Goal: Task Accomplishment & Management: Use online tool/utility

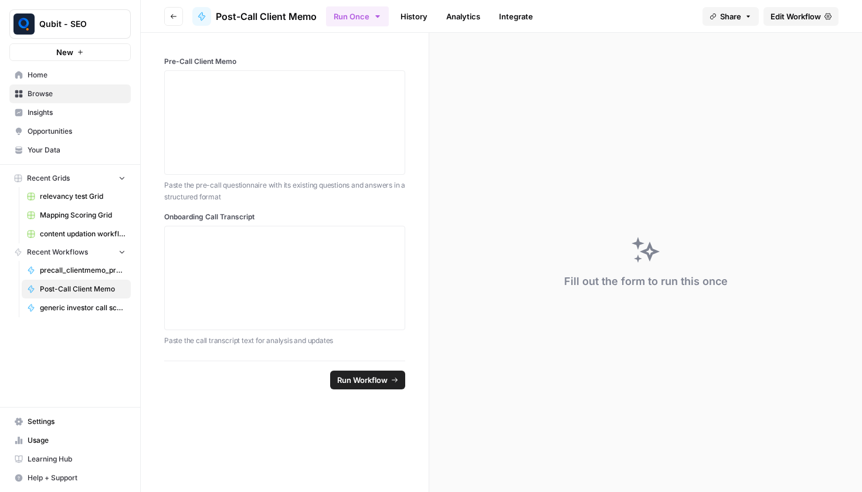
click at [783, 20] on span "Edit Workflow" at bounding box center [795, 17] width 50 height 12
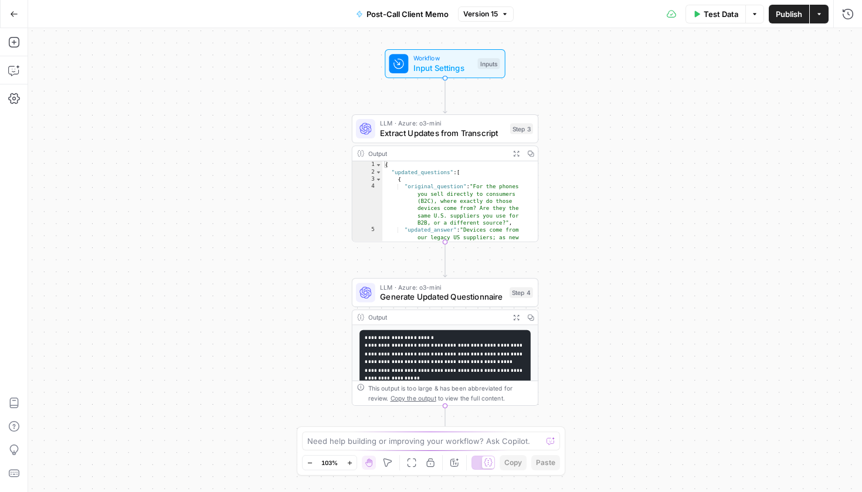
click at [16, 18] on icon "button" at bounding box center [14, 14] width 8 height 8
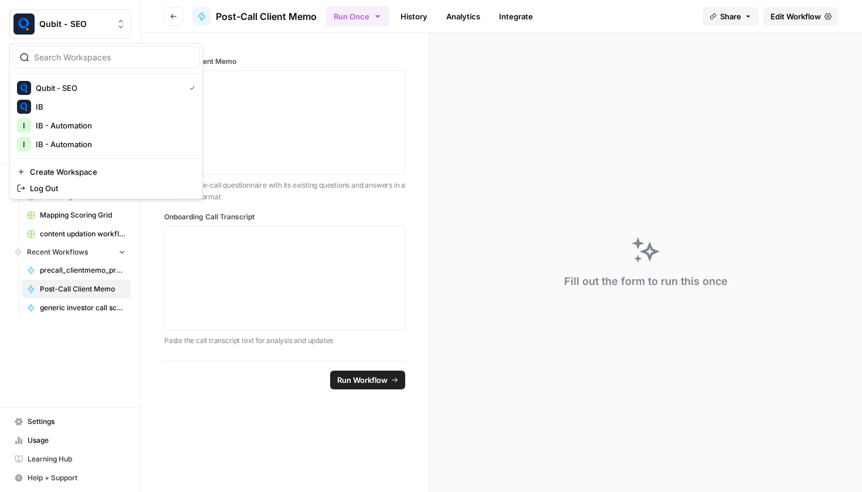
click at [52, 19] on span "Qubit - SEO" at bounding box center [74, 24] width 71 height 12
click at [56, 185] on span "Log Out" at bounding box center [110, 188] width 161 height 12
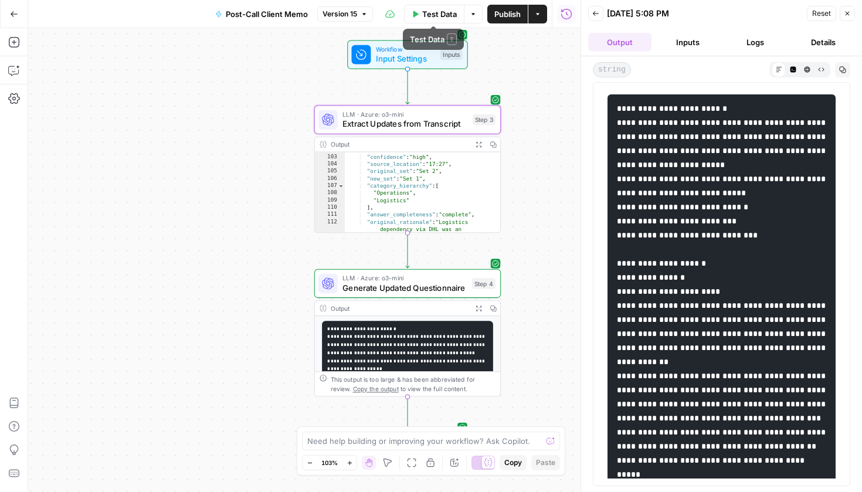
scroll to position [3167, 0]
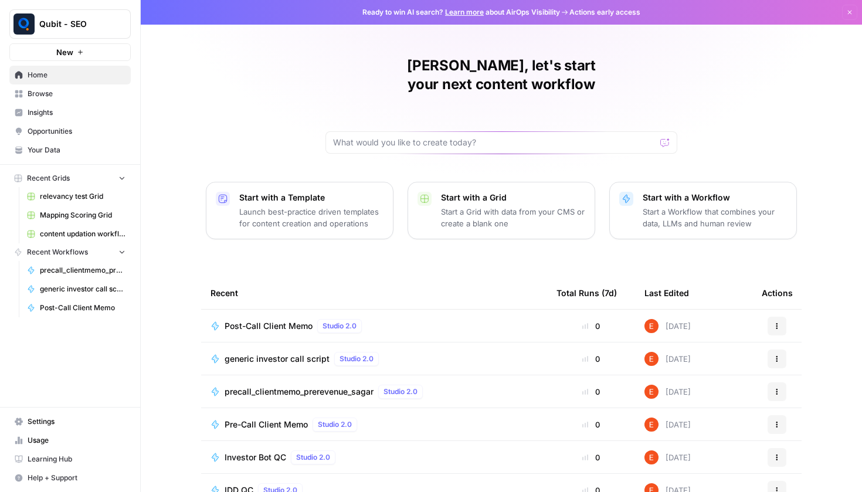
click at [69, 73] on span "Home" at bounding box center [77, 75] width 98 height 11
click at [480, 137] on input "text" at bounding box center [494, 143] width 322 height 12
type input "mapping scori"
click at [113, 98] on span "Browse" at bounding box center [77, 94] width 98 height 11
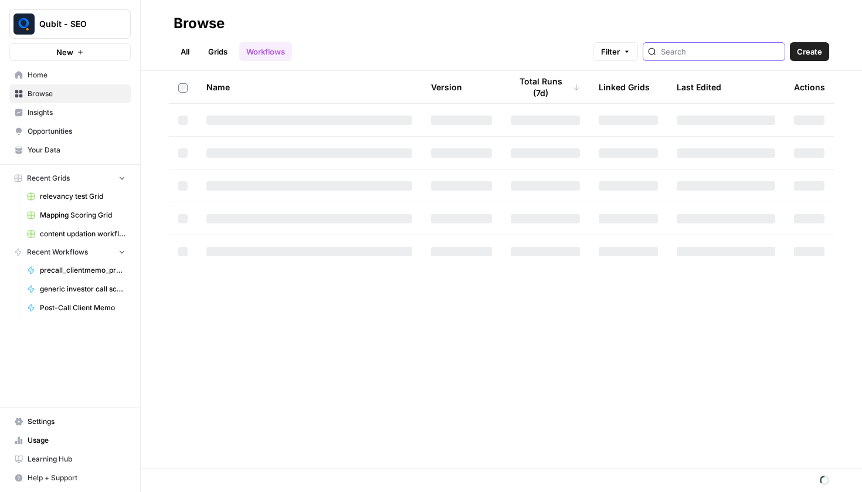
click at [678, 47] on input "search" at bounding box center [720, 52] width 119 height 12
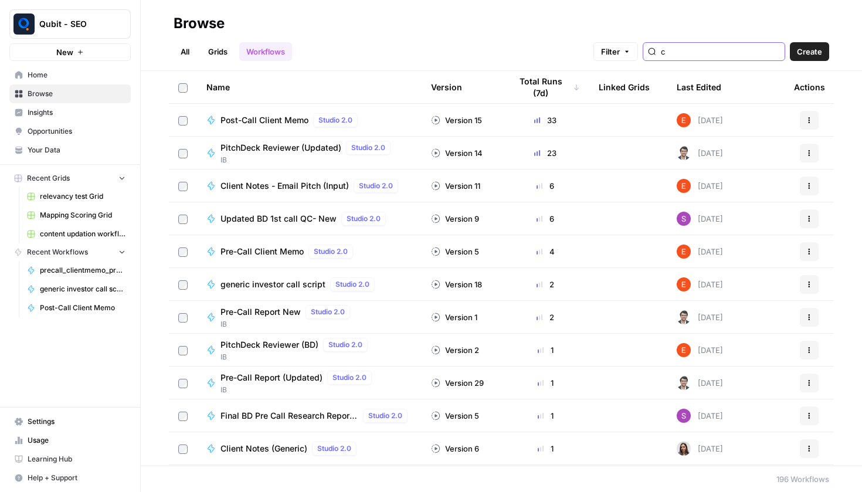
type input "c"
type input "scori"
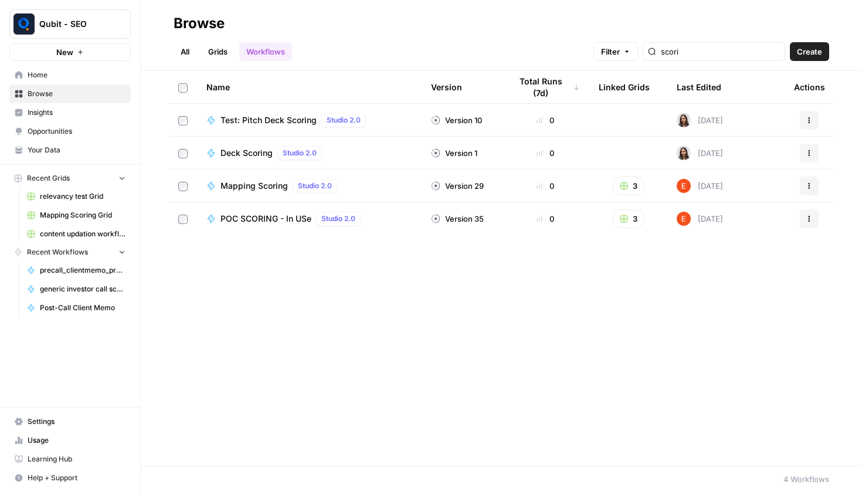
click at [235, 188] on span "Mapping Scoring" at bounding box center [253, 186] width 67 height 12
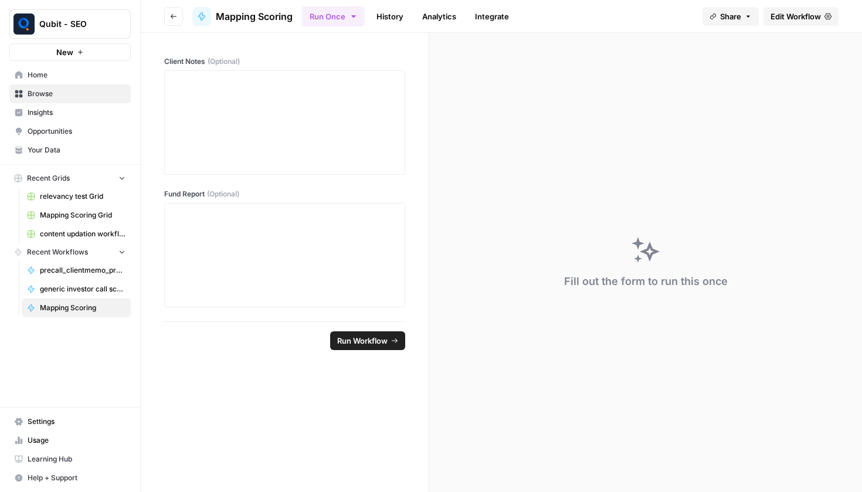
click at [783, 20] on span "Edit Workflow" at bounding box center [795, 17] width 50 height 12
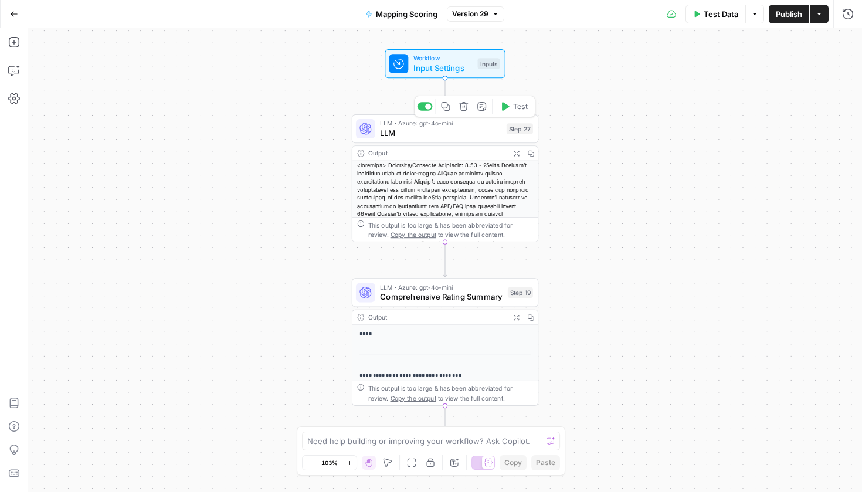
click at [441, 130] on span "LLM" at bounding box center [441, 133] width 122 height 12
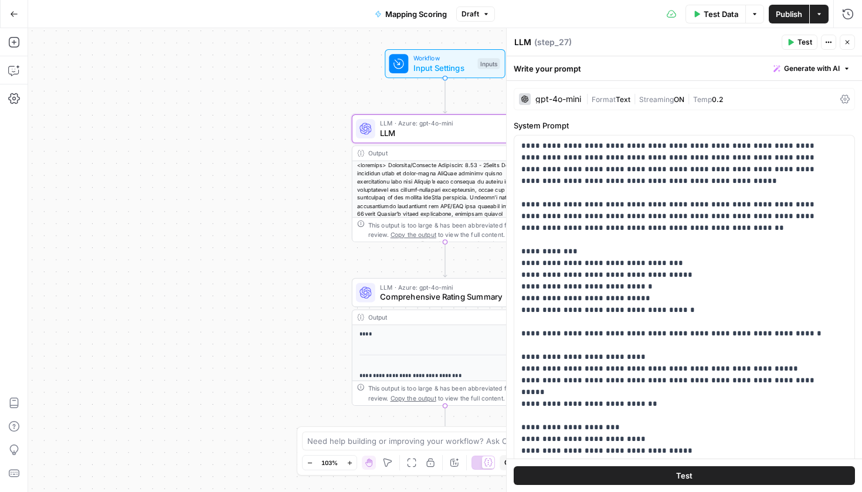
click at [782, 23] on button "Publish" at bounding box center [789, 14] width 40 height 19
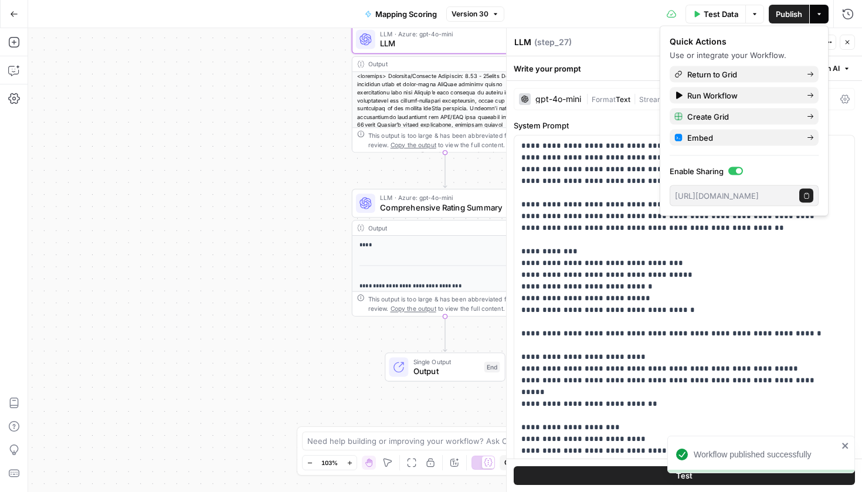
click at [444, 335] on icon "Edge from step_19 to end" at bounding box center [445, 334] width 4 height 35
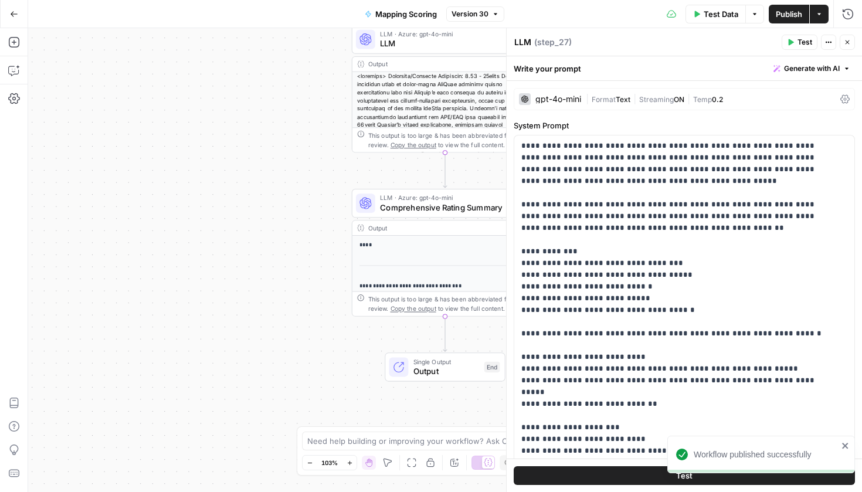
click at [443, 335] on icon "Edge from step_19 to end" at bounding box center [445, 334] width 4 height 35
click at [844, 48] on button "Close" at bounding box center [847, 42] width 15 height 15
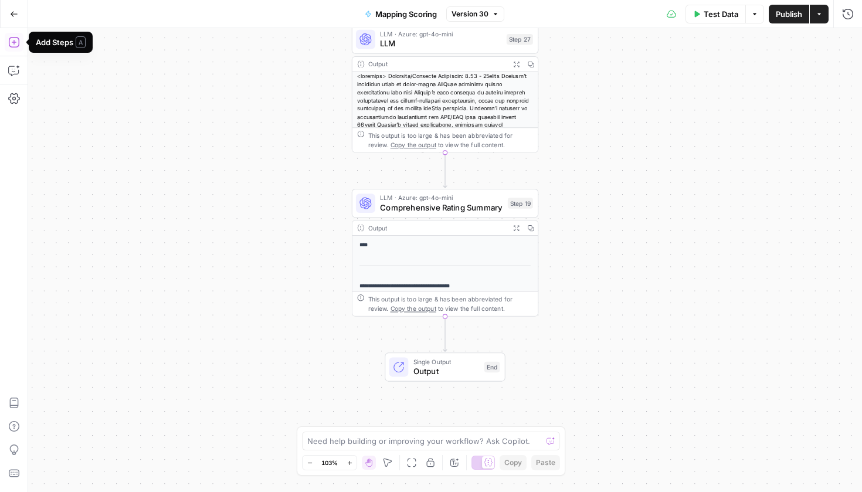
click at [5, 40] on button "Add Steps" at bounding box center [14, 42] width 19 height 19
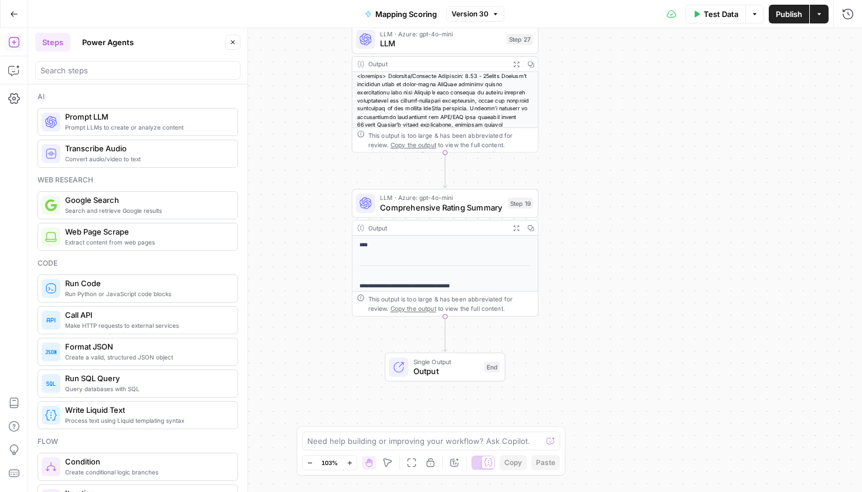
click at [121, 130] on span "Prompt LLMs to create or analyze content" at bounding box center [146, 127] width 163 height 9
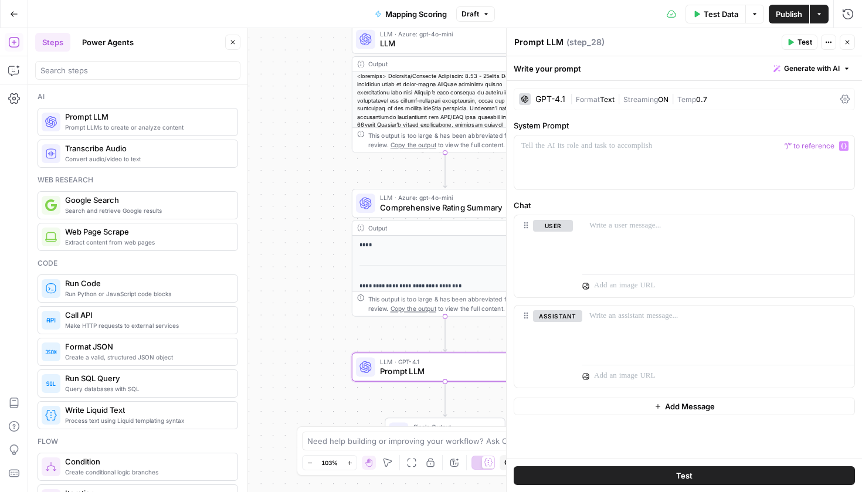
click at [549, 93] on div "GPT-4.1 | Format Text | Streaming ON | Temp 0.7" at bounding box center [684, 99] width 341 height 22
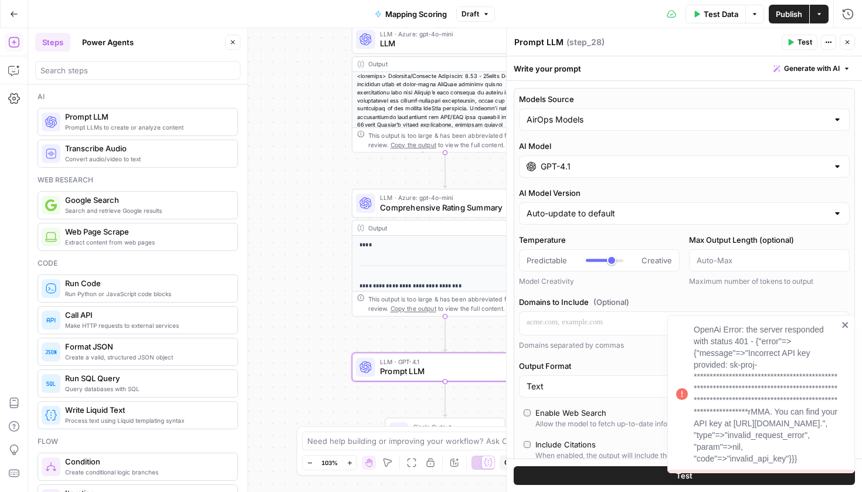
click at [550, 113] on div "AirOps Models" at bounding box center [684, 119] width 331 height 22
click at [555, 161] on span "My Models" at bounding box center [677, 165] width 297 height 12
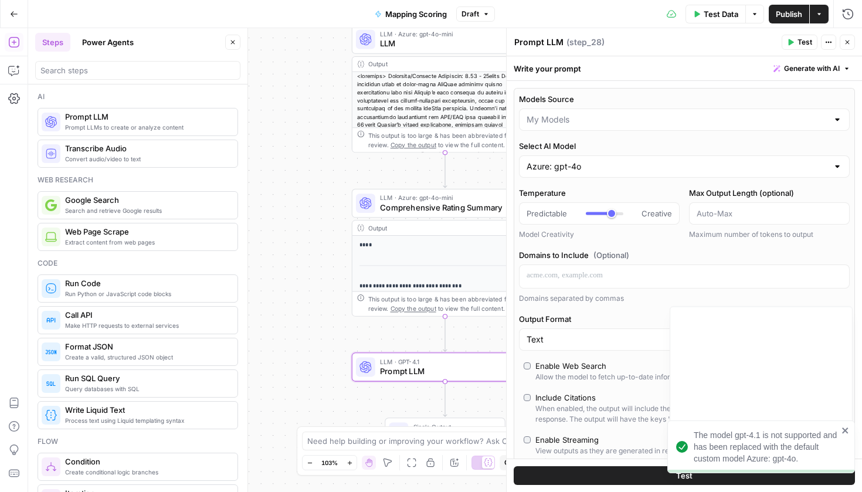
type input "My Models"
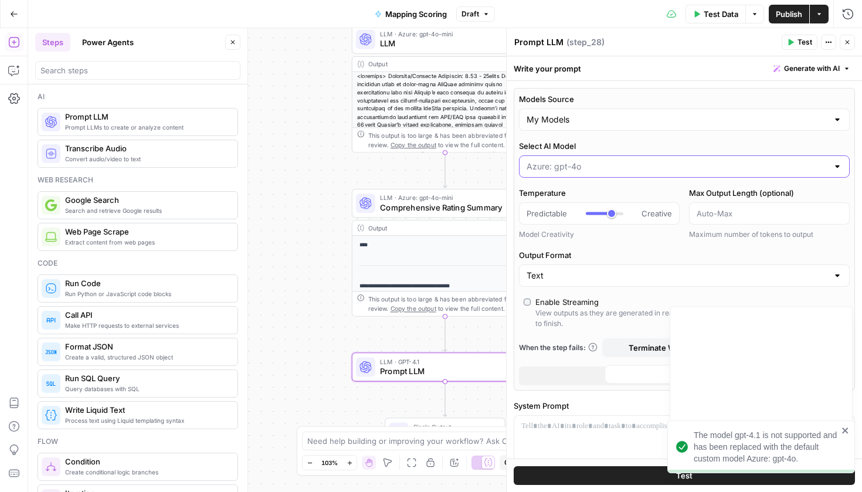
click at [555, 161] on input "Select AI Model" at bounding box center [676, 167] width 301 height 12
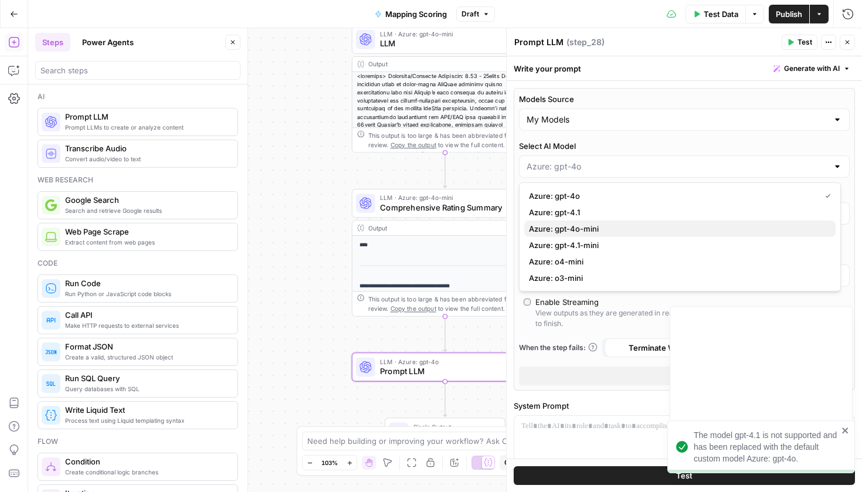
click at [575, 231] on span "Azure: gpt-4o-mini" at bounding box center [677, 229] width 297 height 12
type input "Azure: gpt-4o-mini"
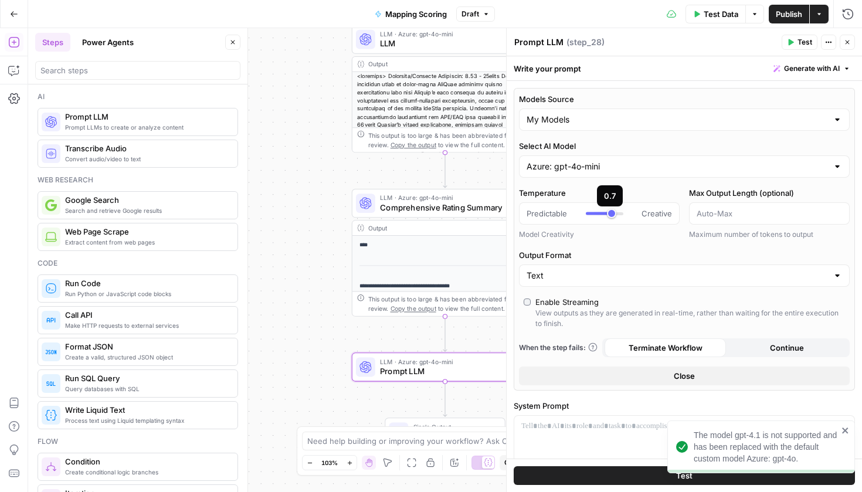
type input "***"
click at [586, 212] on div at bounding box center [599, 213] width 26 height 3
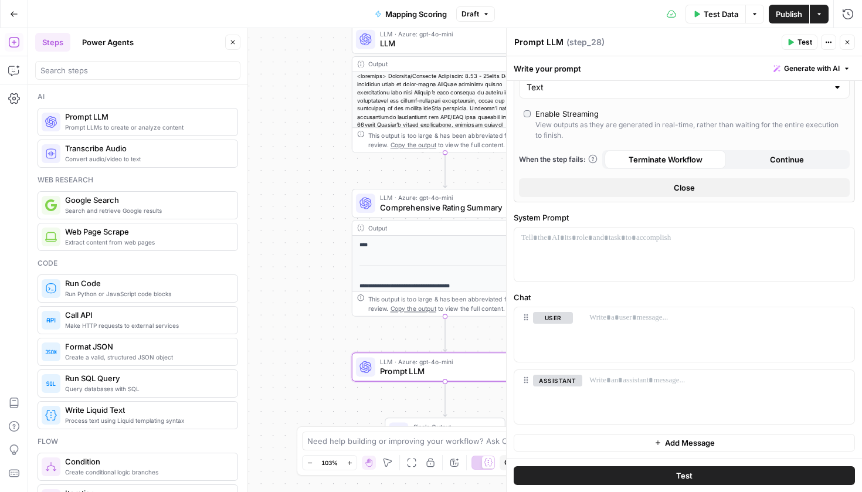
scroll to position [188, 0]
click at [583, 261] on div at bounding box center [684, 254] width 340 height 54
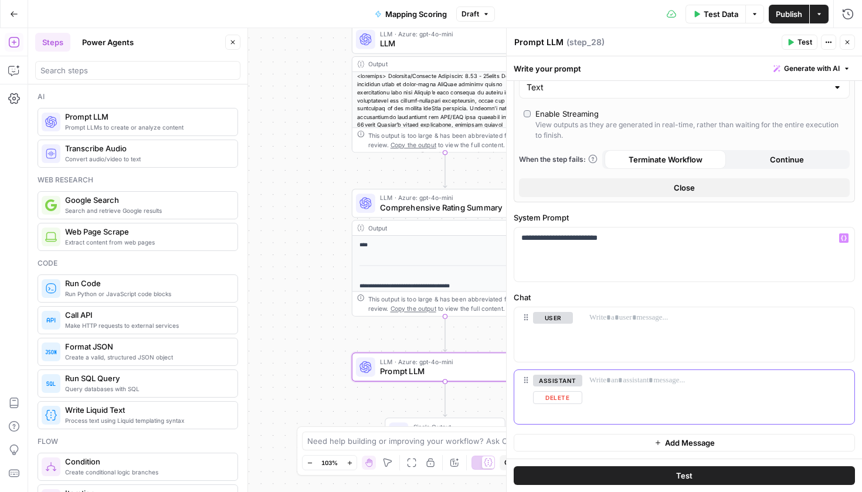
click at [554, 393] on button "Delete" at bounding box center [557, 397] width 49 height 13
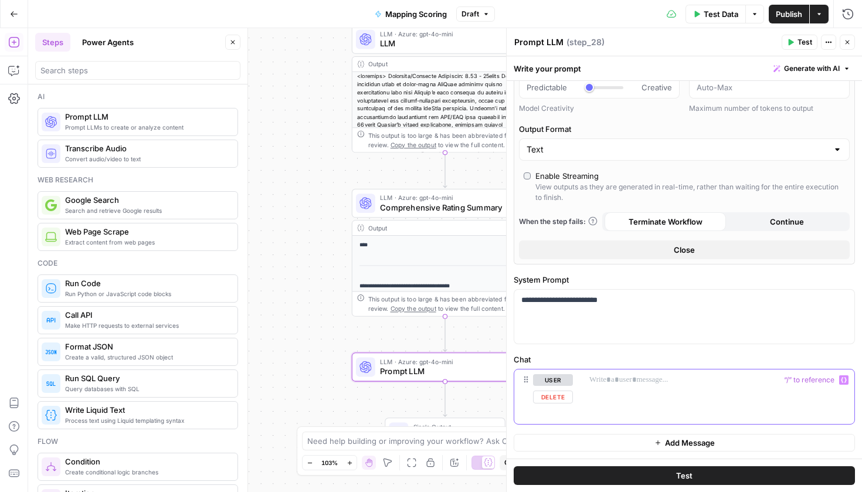
click at [705, 399] on div at bounding box center [718, 396] width 272 height 54
click at [835, 386] on p "********" at bounding box center [713, 391] width 249 height 35
click at [839, 383] on button "Variables Menu" at bounding box center [843, 379] width 9 height 9
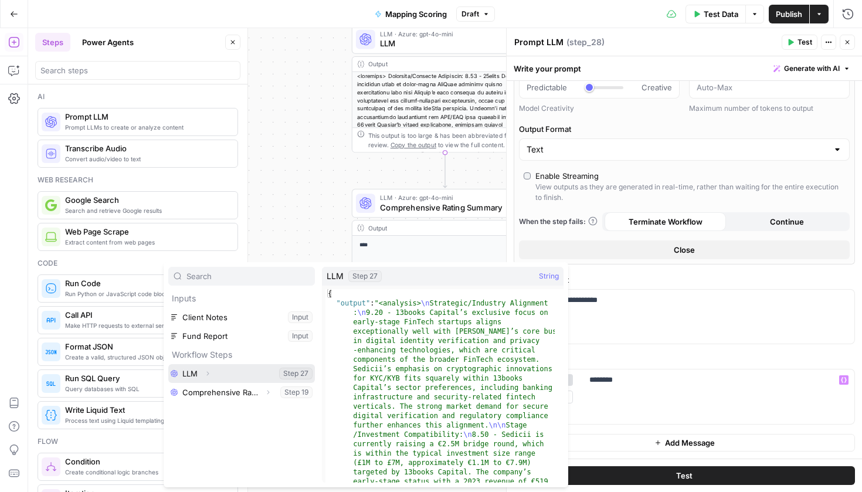
click at [218, 377] on button "Select variable LLM" at bounding box center [241, 373] width 147 height 19
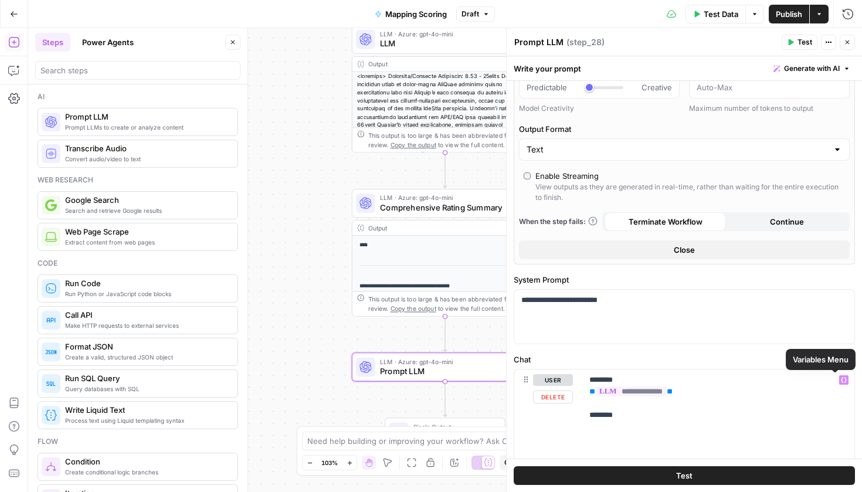
click at [841, 382] on icon "button" at bounding box center [844, 380] width 6 height 6
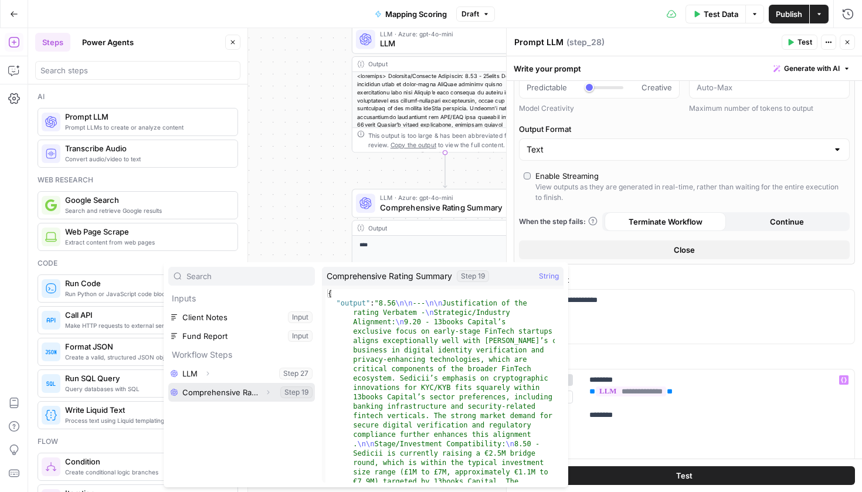
click at [239, 397] on button "Select variable Comprehensive Rating Summary" at bounding box center [241, 392] width 147 height 19
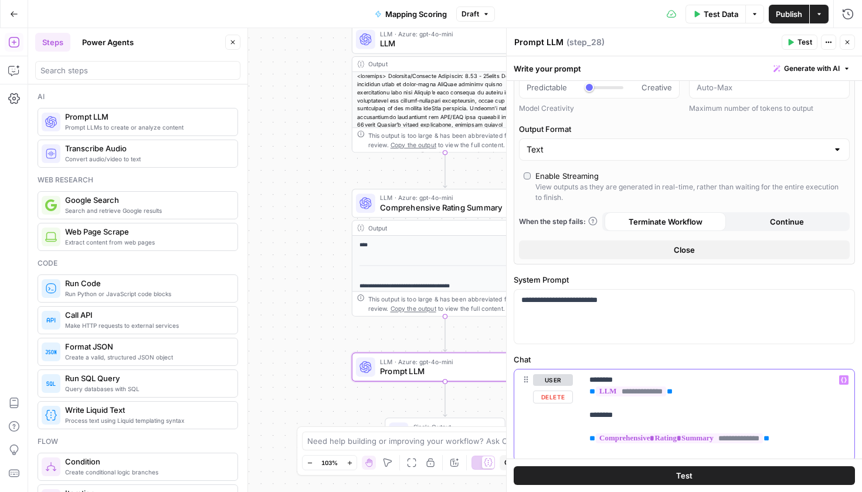
click at [624, 379] on p "**********" at bounding box center [713, 415] width 249 height 82
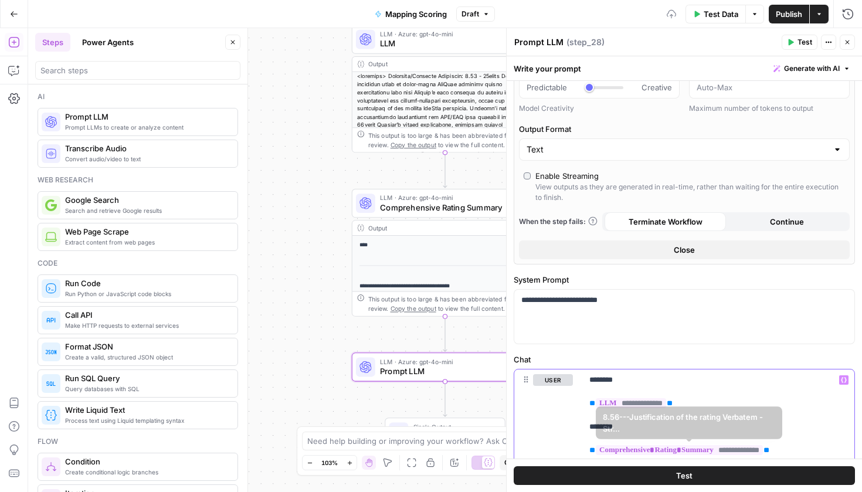
scroll to position [175, 0]
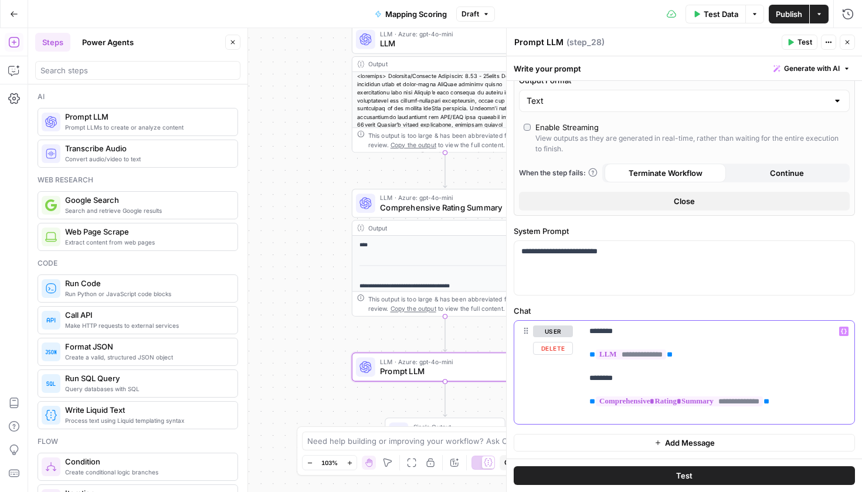
click at [589, 326] on div "**********" at bounding box center [718, 372] width 272 height 103
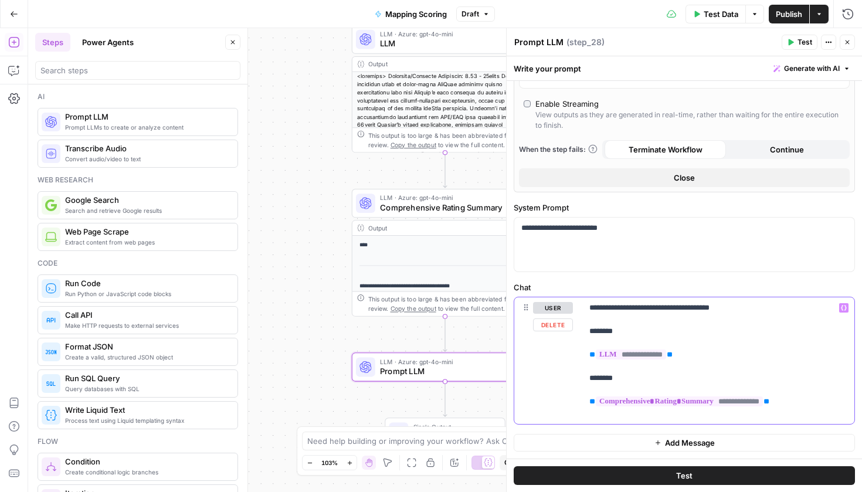
scroll to position [210, 0]
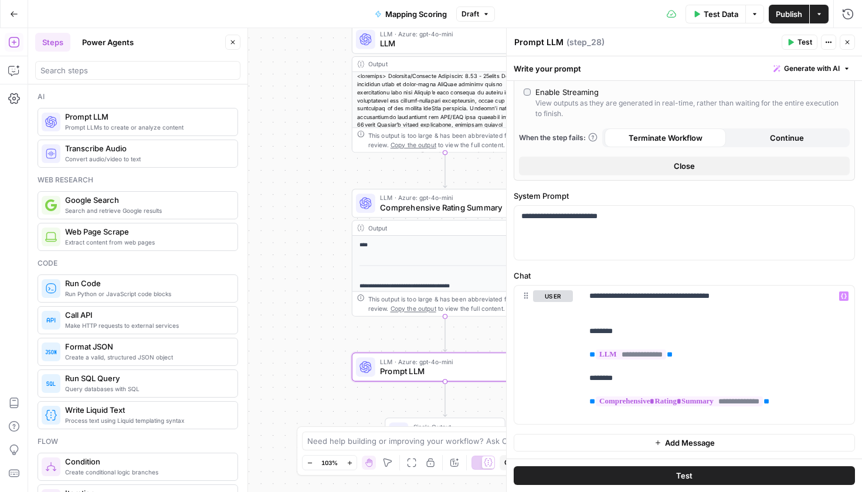
click at [807, 18] on button "Publish" at bounding box center [789, 14] width 40 height 19
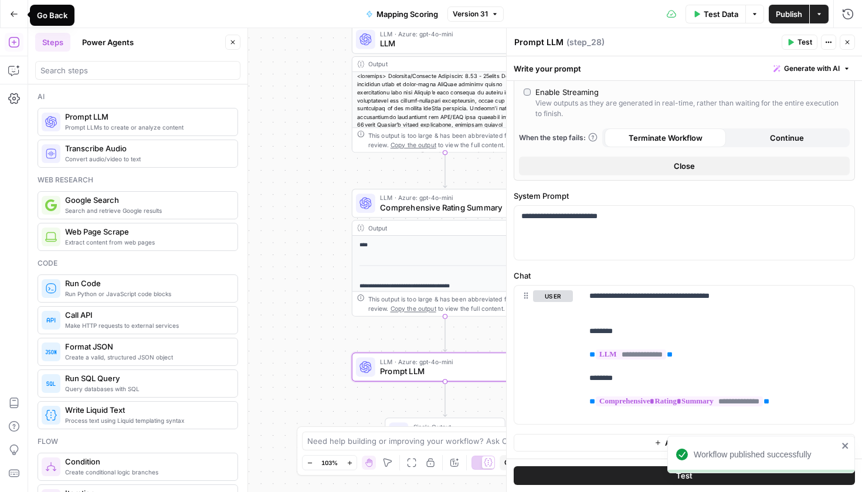
click at [18, 13] on span "Go Back" at bounding box center [18, 13] width 1 height 1
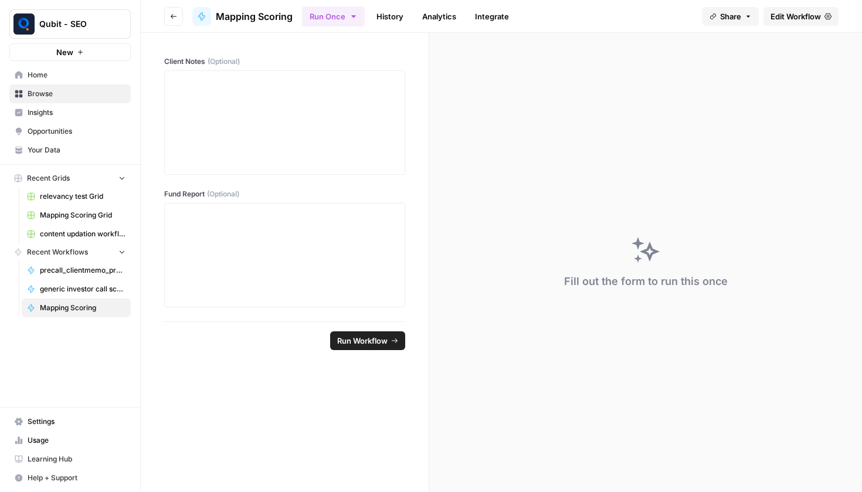
click at [174, 11] on button "Go back" at bounding box center [173, 16] width 19 height 19
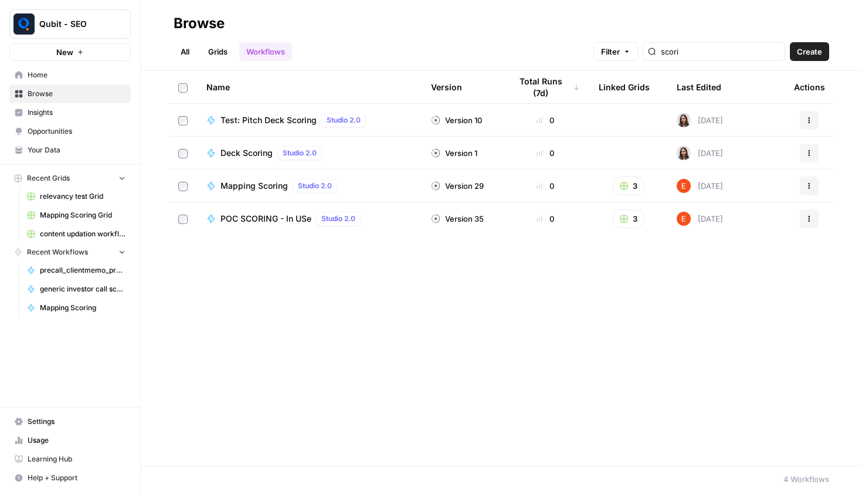
click at [203, 56] on link "Grids" at bounding box center [217, 51] width 33 height 19
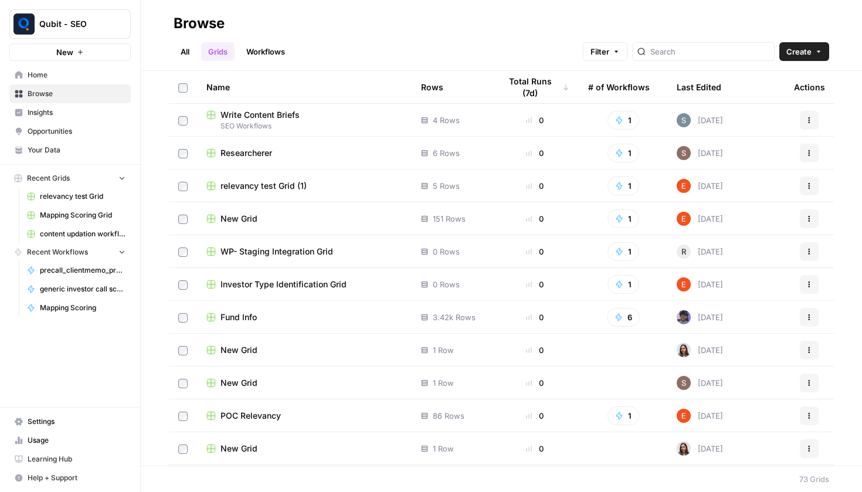
click at [799, 52] on span "Create" at bounding box center [798, 52] width 25 height 12
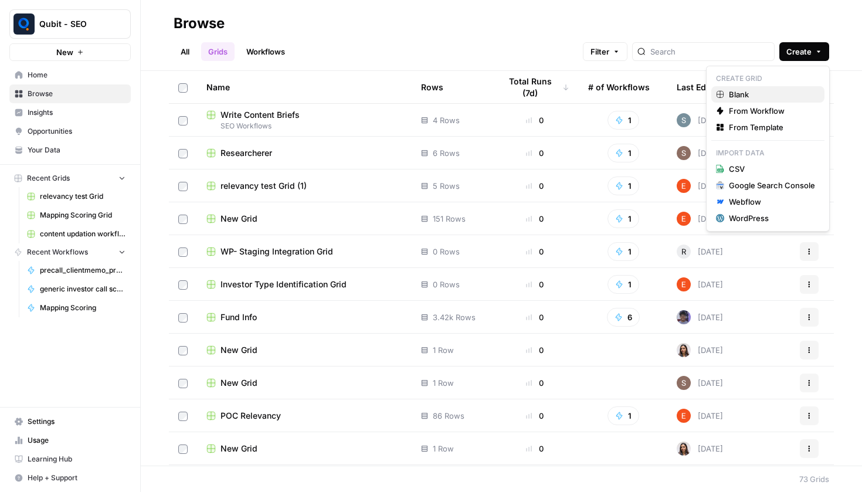
click at [750, 96] on span "Blank" at bounding box center [772, 95] width 86 height 12
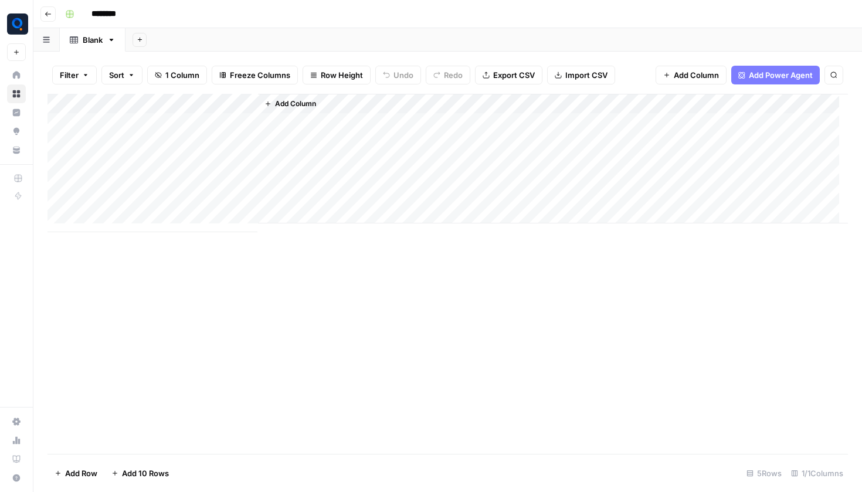
click at [308, 105] on span "Add Column" at bounding box center [295, 103] width 41 height 11
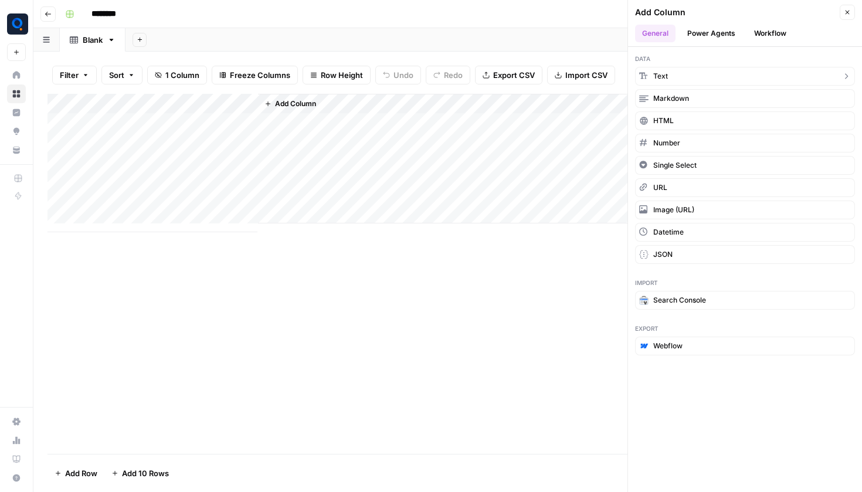
click at [669, 79] on button "Text" at bounding box center [745, 76] width 220 height 19
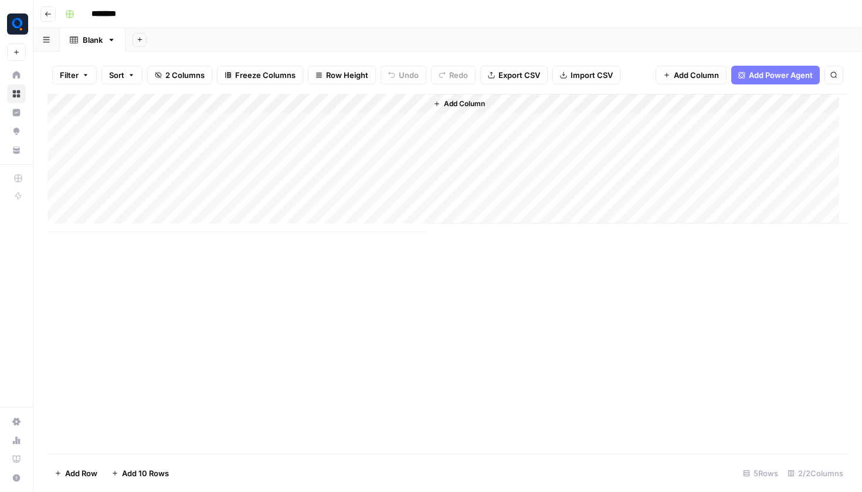
click at [348, 97] on div "Add Column" at bounding box center [447, 163] width 800 height 138
click at [289, 124] on input "New Column" at bounding box center [327, 129] width 119 height 12
type input "N"
type input "f"
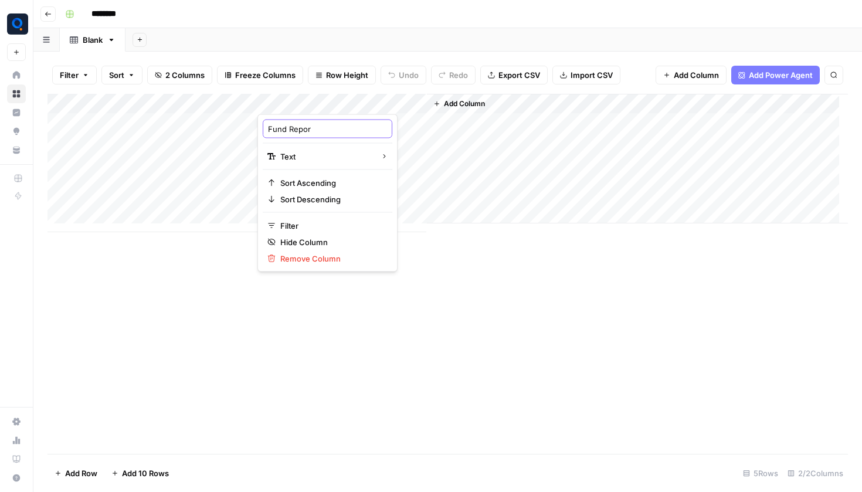
type input "Fund Report"
click at [130, 103] on div "Add Column" at bounding box center [447, 163] width 800 height 138
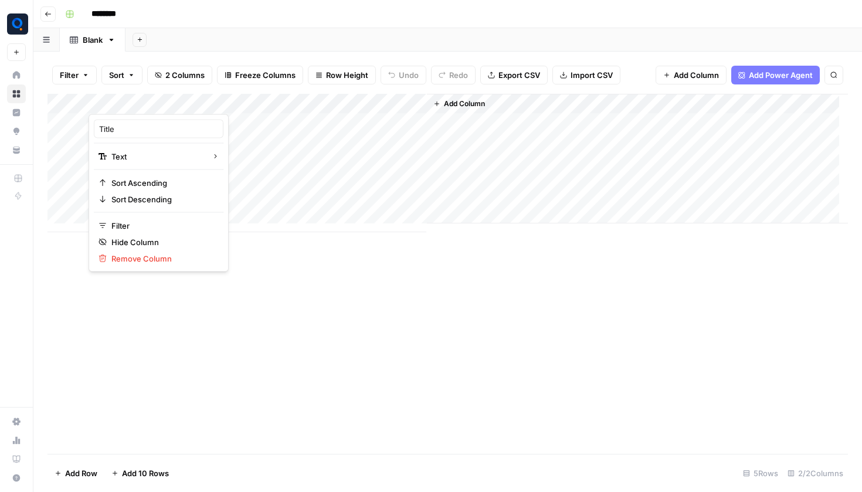
click at [117, 122] on div "Title" at bounding box center [159, 129] width 130 height 19
click at [117, 122] on div "Add Column" at bounding box center [447, 163] width 800 height 138
click at [120, 101] on div "Add Column" at bounding box center [447, 163] width 800 height 138
click at [120, 101] on div at bounding box center [173, 102] width 169 height 23
click at [119, 132] on input "Title" at bounding box center [158, 129] width 119 height 12
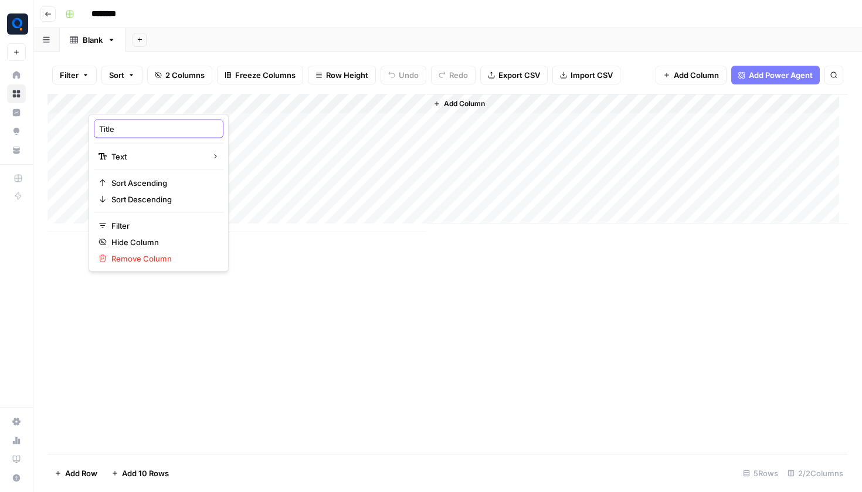
click at [119, 132] on input "Title" at bounding box center [158, 129] width 119 height 12
type input "Client notes"
click at [478, 102] on span "Add Column" at bounding box center [464, 103] width 41 height 11
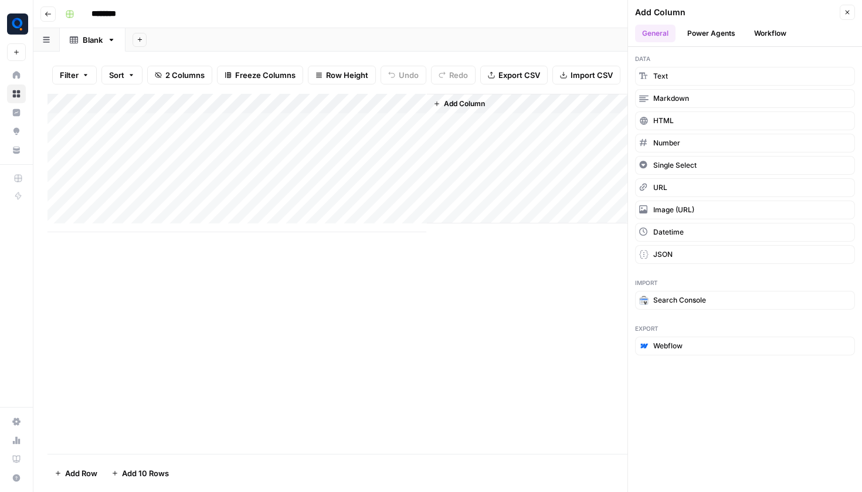
click at [779, 33] on button "Workflow" at bounding box center [770, 34] width 46 height 18
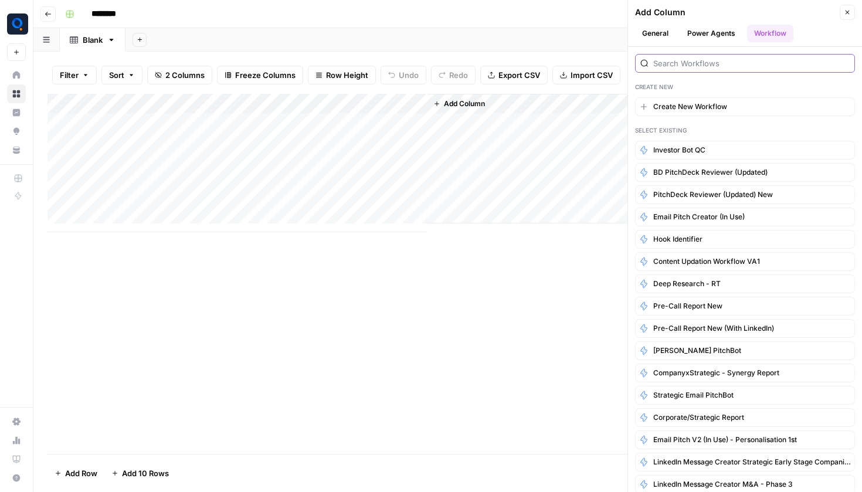
click at [664, 62] on input "search" at bounding box center [751, 63] width 196 height 12
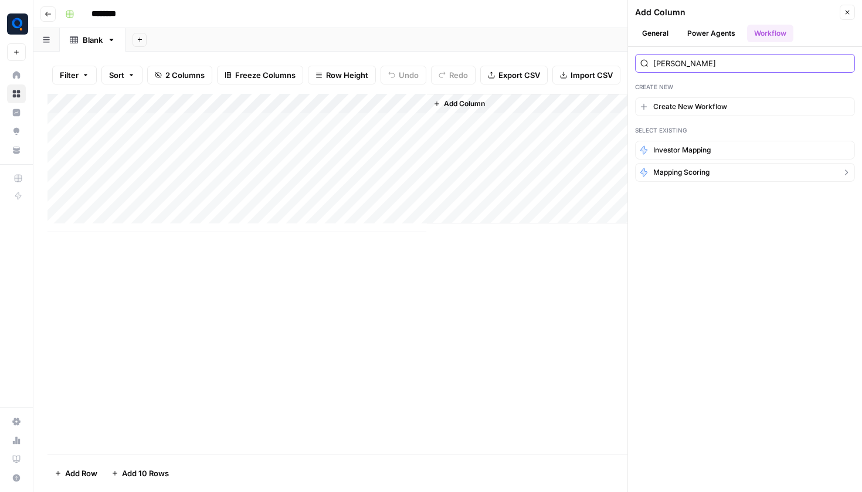
type input "mapp"
click at [694, 169] on span "Mapping Scoring" at bounding box center [681, 172] width 56 height 11
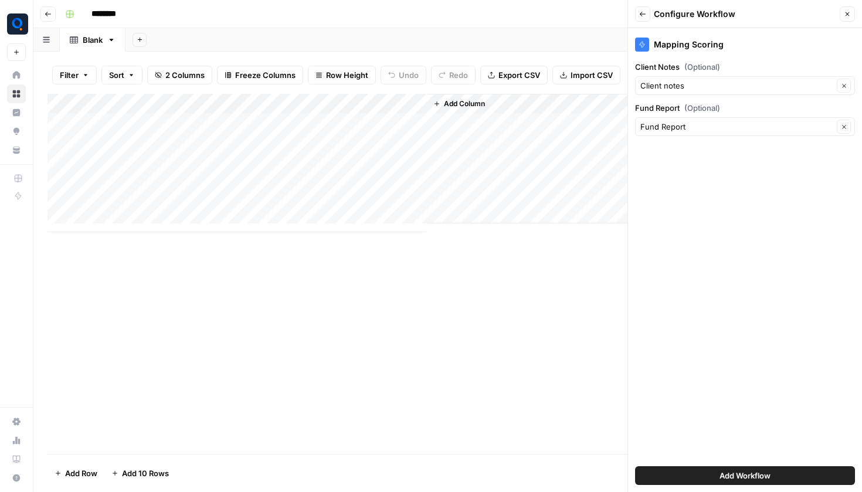
click at [716, 468] on button "Add Workflow" at bounding box center [745, 475] width 220 height 19
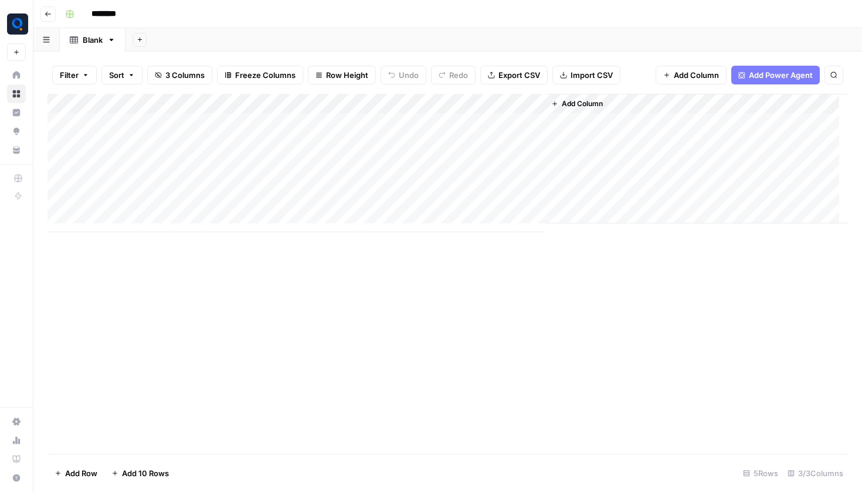
click at [213, 119] on div "Add Column" at bounding box center [447, 163] width 800 height 138
click at [303, 230] on div "Add Column" at bounding box center [447, 274] width 800 height 360
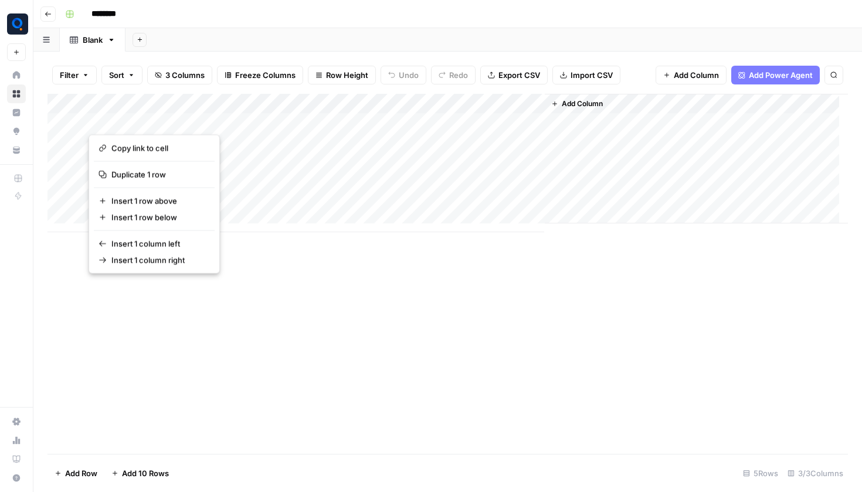
click at [291, 287] on div "Add Column" at bounding box center [447, 274] width 800 height 360
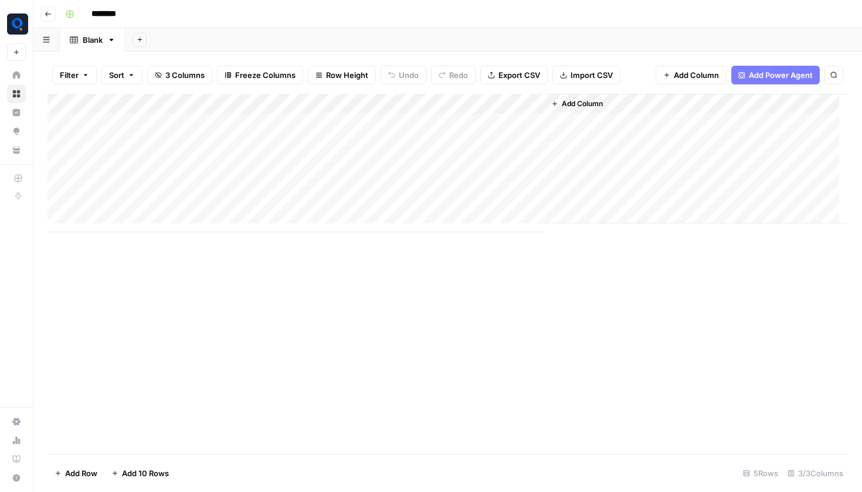
click at [193, 178] on div "Add Column" at bounding box center [447, 163] width 800 height 138
click at [179, 124] on div "Add Column" at bounding box center [447, 163] width 800 height 138
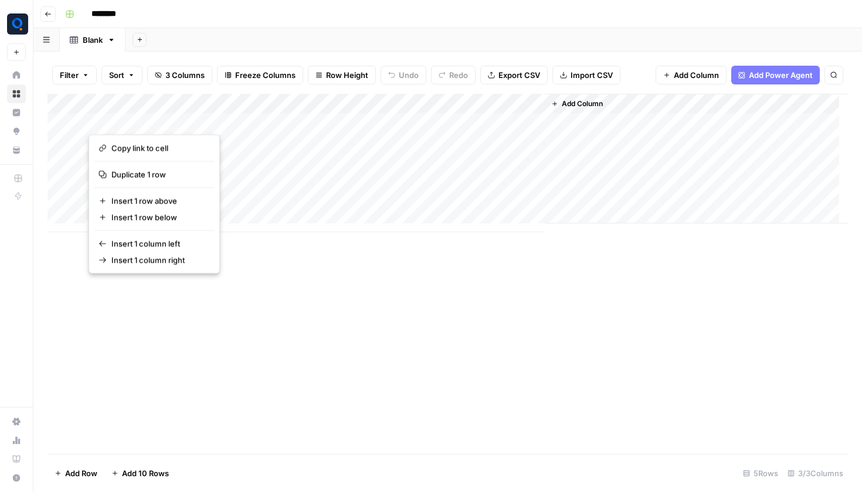
click at [203, 130] on div "Add Column" at bounding box center [447, 163] width 800 height 138
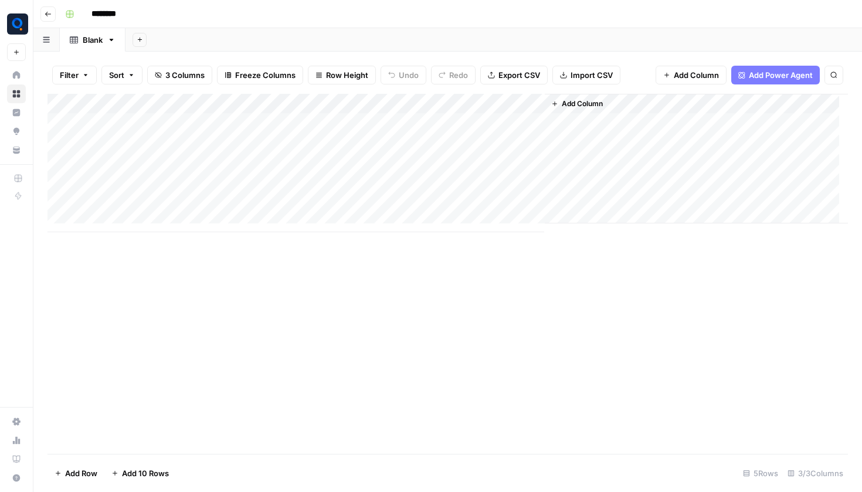
click at [283, 189] on div "Add Column" at bounding box center [447, 163] width 800 height 138
click at [159, 116] on div "Add Column" at bounding box center [447, 163] width 800 height 138
click at [144, 173] on div "Add Column" at bounding box center [447, 163] width 800 height 138
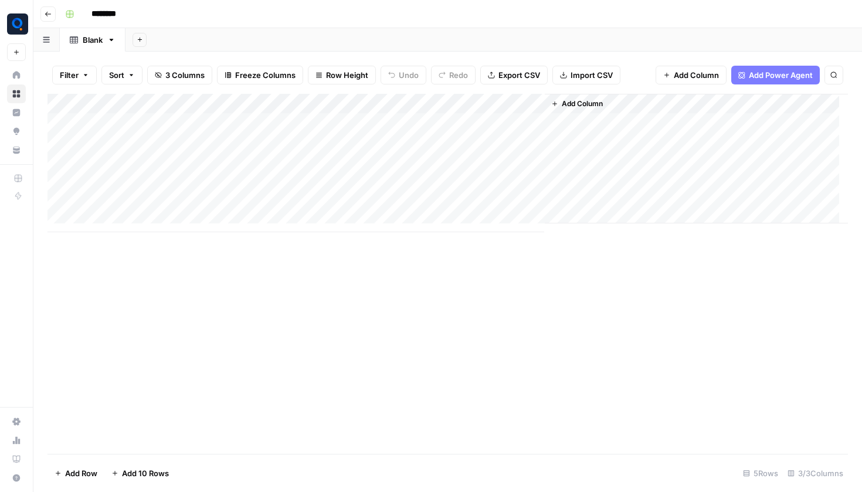
click at [141, 123] on div "Add Column" at bounding box center [447, 163] width 800 height 138
drag, startPoint x: 173, startPoint y: 125, endPoint x: 314, endPoint y: 199, distance: 159.4
click at [314, 199] on div "Add Column" at bounding box center [447, 163] width 800 height 138
click at [171, 251] on div "Add Column" at bounding box center [447, 274] width 800 height 360
click at [153, 216] on div "Add Column" at bounding box center [447, 163] width 800 height 138
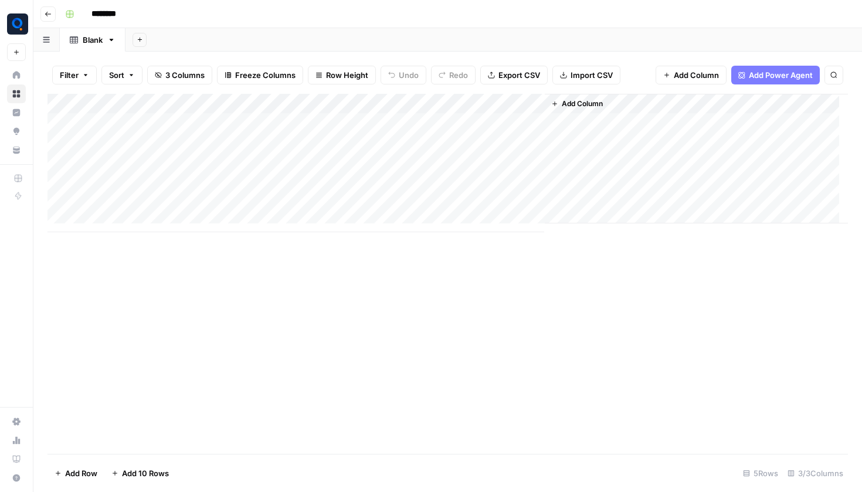
click at [153, 216] on div "Add Column" at bounding box center [447, 163] width 800 height 138
click at [157, 238] on div "Add Column" at bounding box center [447, 173] width 800 height 158
click at [158, 246] on div "Add Column" at bounding box center [447, 183] width 800 height 178
click at [164, 270] on div "Add Column" at bounding box center [447, 193] width 800 height 198
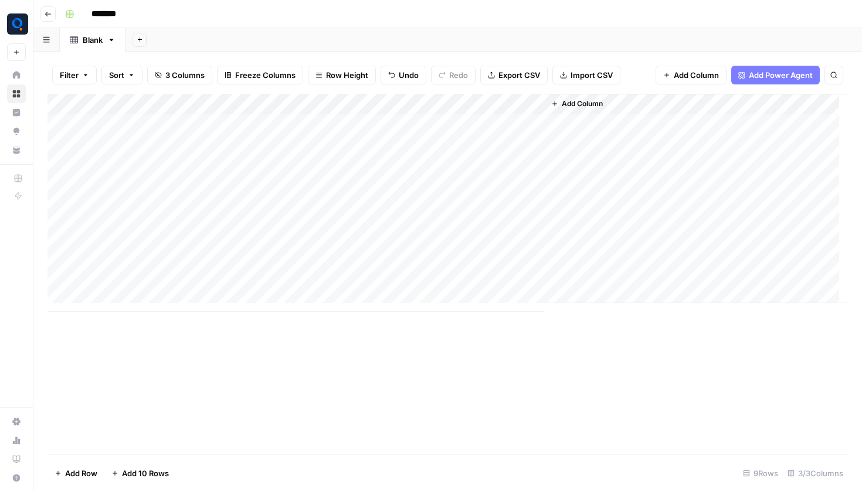
click at [563, 72] on icon "button" at bounding box center [564, 75] width 6 height 6
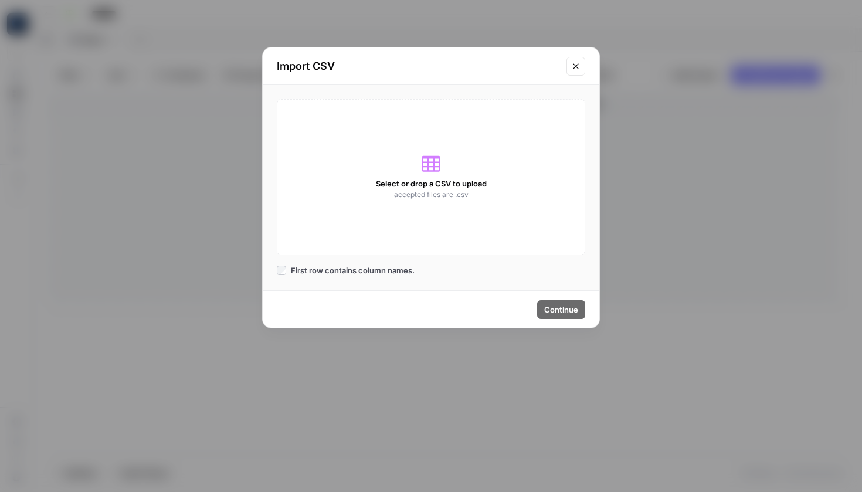
click at [457, 148] on div "Select or drop a CSV to upload accepted files are .csv" at bounding box center [431, 177] width 308 height 156
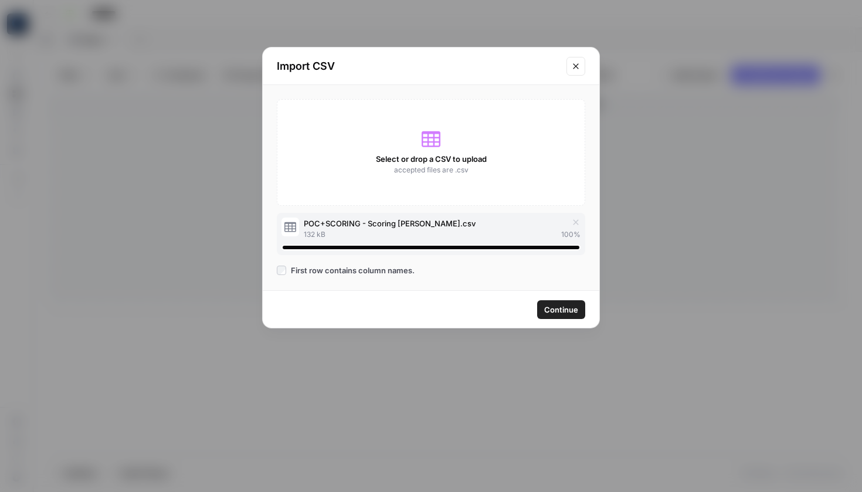
click at [565, 308] on span "Continue" at bounding box center [561, 310] width 34 height 12
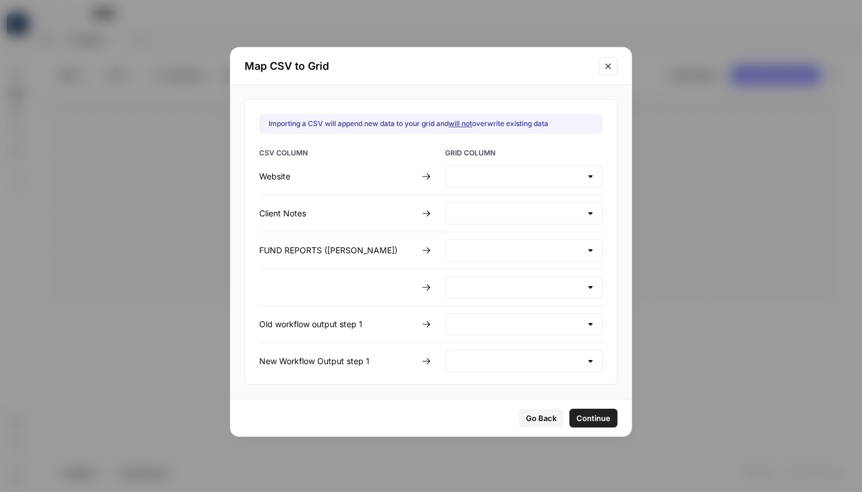
type input "Create new column"
type input "Client notes"
type input "Create new column"
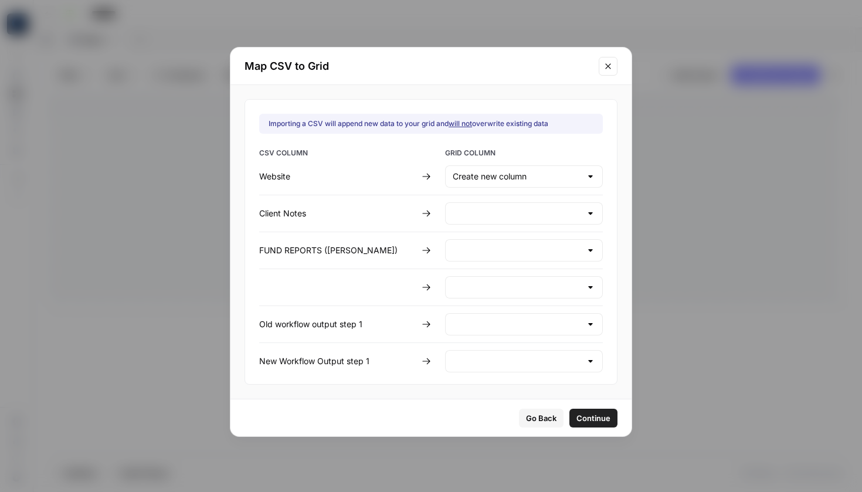
type input "Create new column"
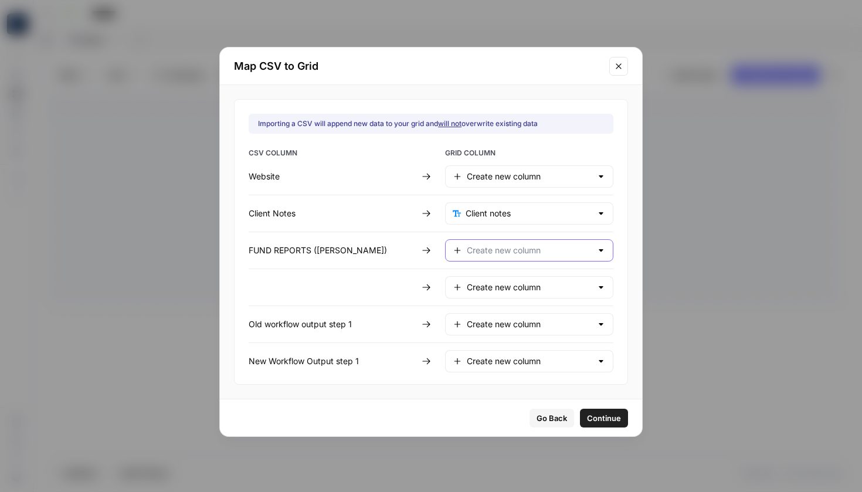
click at [499, 249] on input "text" at bounding box center [529, 250] width 125 height 12
click at [529, 295] on span "Fund Report" at bounding box center [526, 297] width 116 height 12
type input "Fund Report"
click at [607, 423] on span "Continue" at bounding box center [604, 418] width 34 height 12
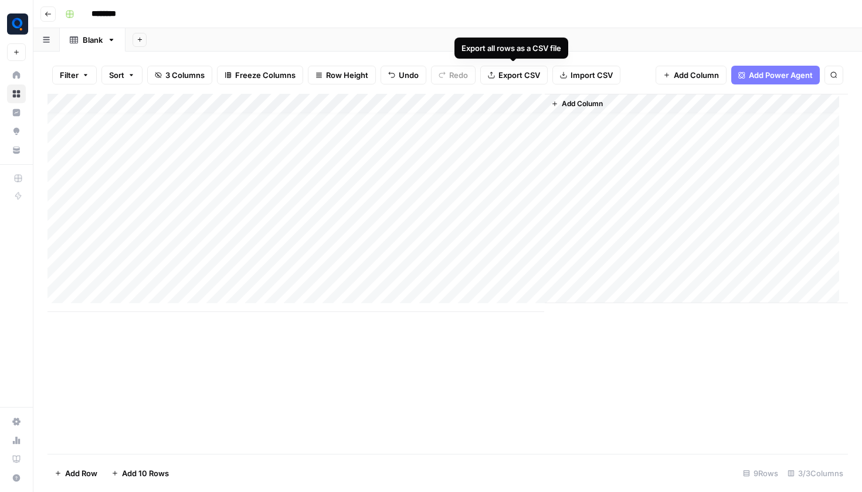
click at [569, 73] on button "Import CSV" at bounding box center [586, 75] width 68 height 19
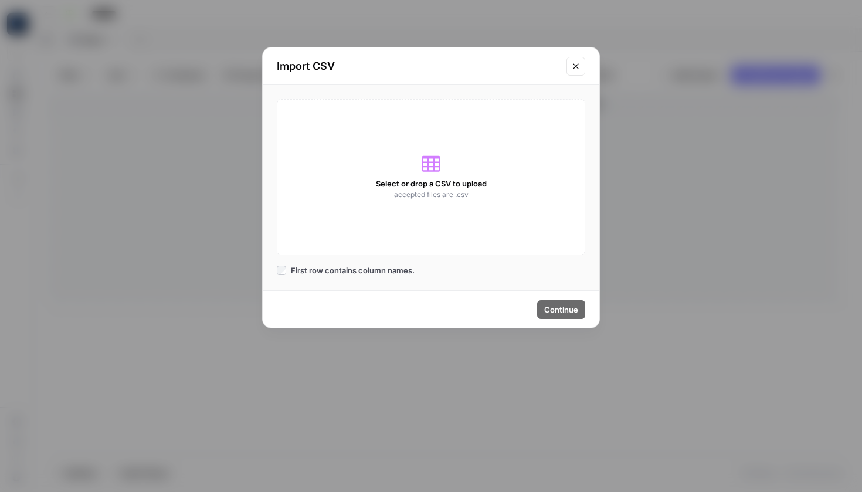
click at [495, 162] on div "Select or drop a CSV to upload accepted files are .csv" at bounding box center [431, 177] width 308 height 156
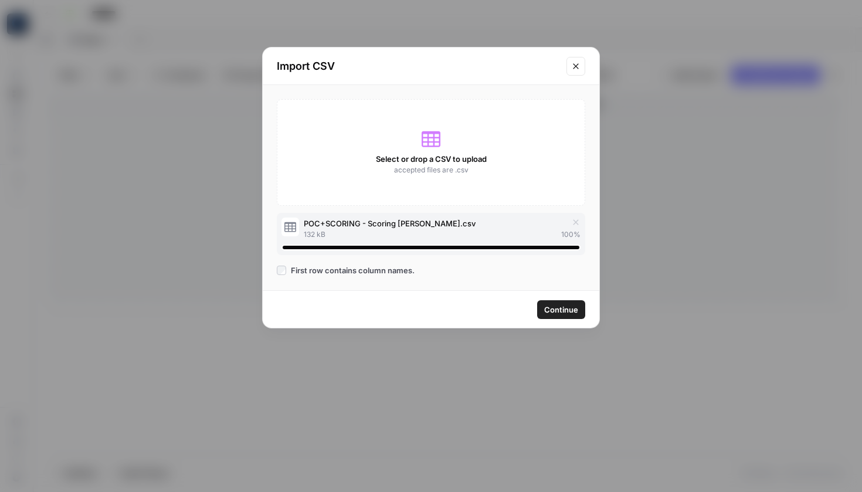
click at [336, 269] on span "First row contains column names." at bounding box center [353, 270] width 124 height 12
click at [552, 301] on button "Continue" at bounding box center [561, 309] width 48 height 19
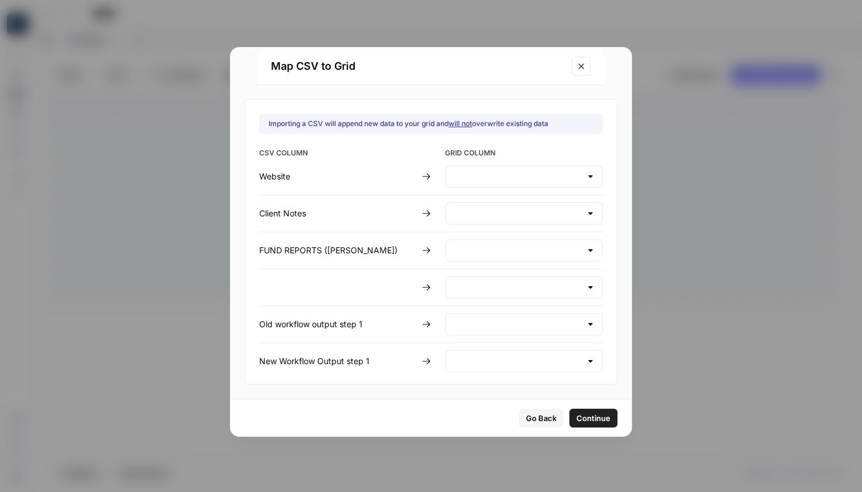
type input "Create new column"
type input "Client notes"
type input "Create new column"
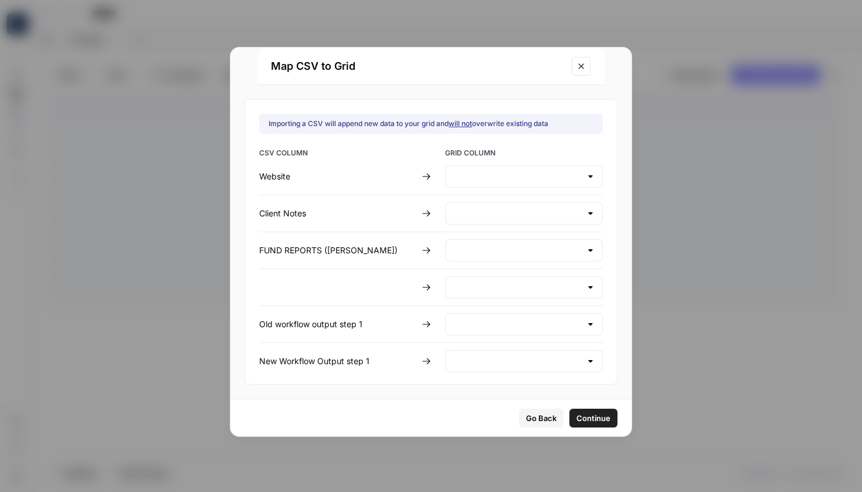
type input "Create new column"
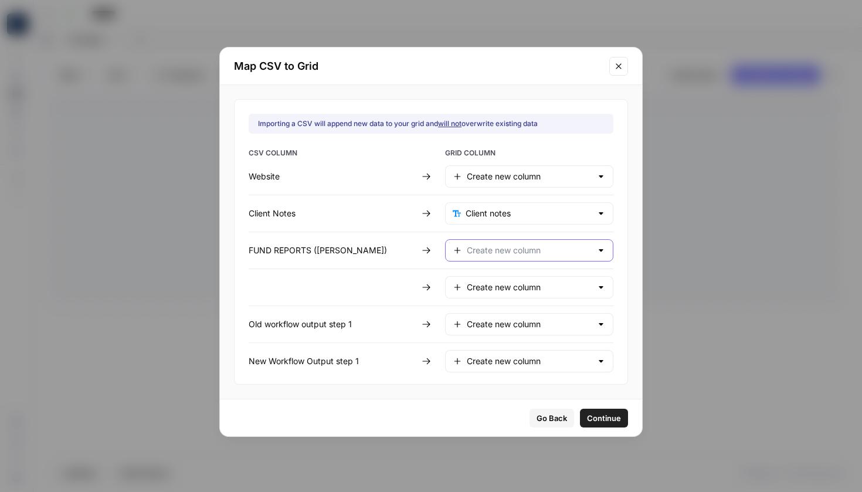
click at [548, 253] on input "text" at bounding box center [529, 250] width 125 height 12
click at [533, 304] on div "Fund Report Possible Match" at bounding box center [529, 297] width 148 height 14
type input "Fund Report"
click at [596, 413] on span "Continue" at bounding box center [604, 418] width 34 height 12
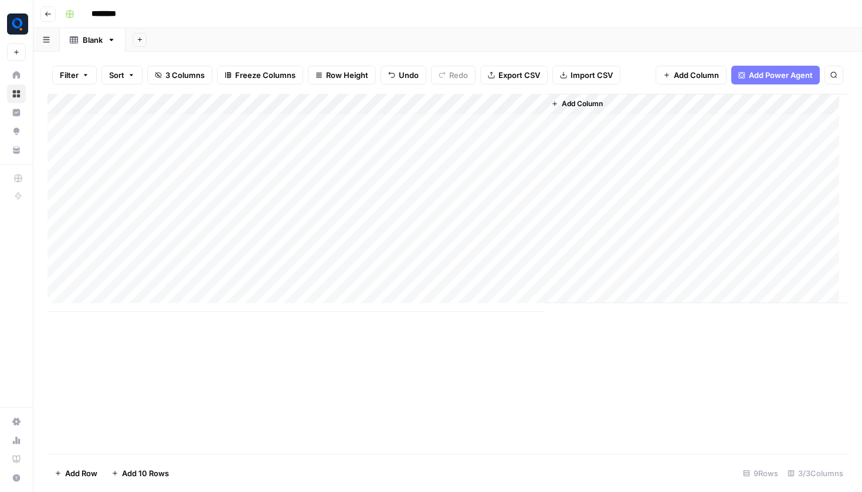
scroll to position [0, 0]
click at [339, 169] on div "Add Column" at bounding box center [447, 203] width 800 height 218
click at [165, 122] on div "Add Column" at bounding box center [447, 203] width 800 height 218
click at [268, 121] on div "Add Column" at bounding box center [447, 203] width 800 height 218
click at [216, 113] on div "Add Column" at bounding box center [447, 203] width 800 height 218
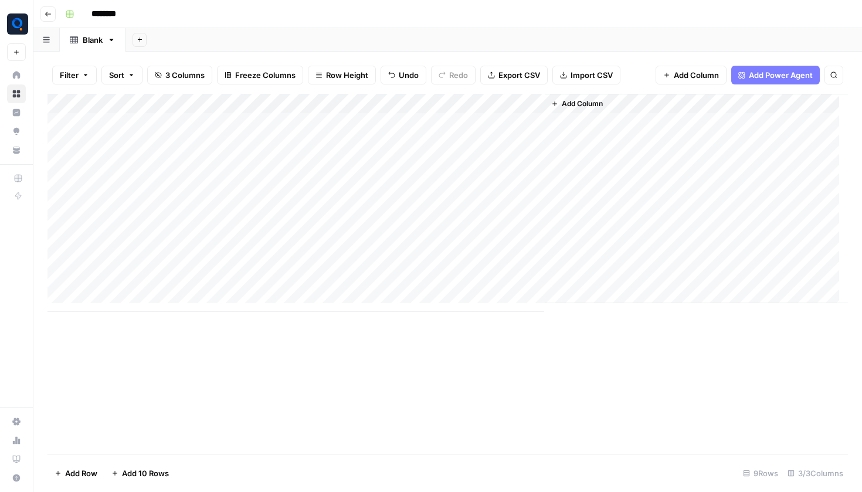
click at [225, 124] on div "Add Column" at bounding box center [447, 203] width 800 height 218
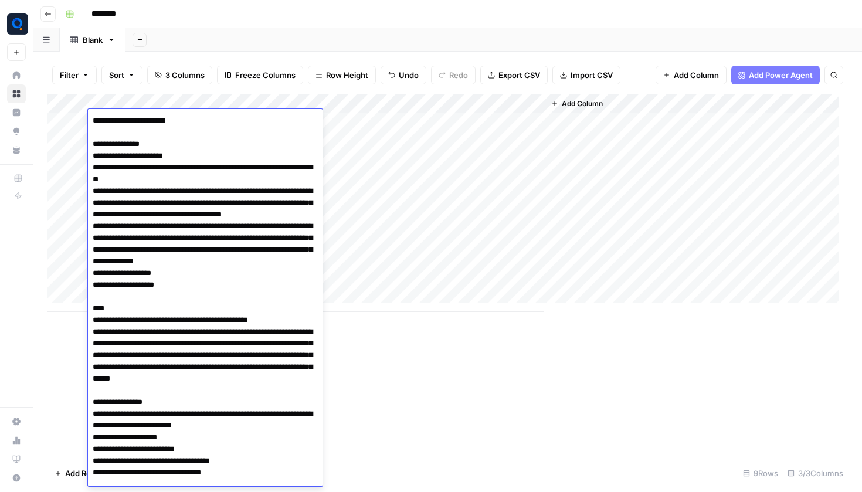
type textarea "**********"
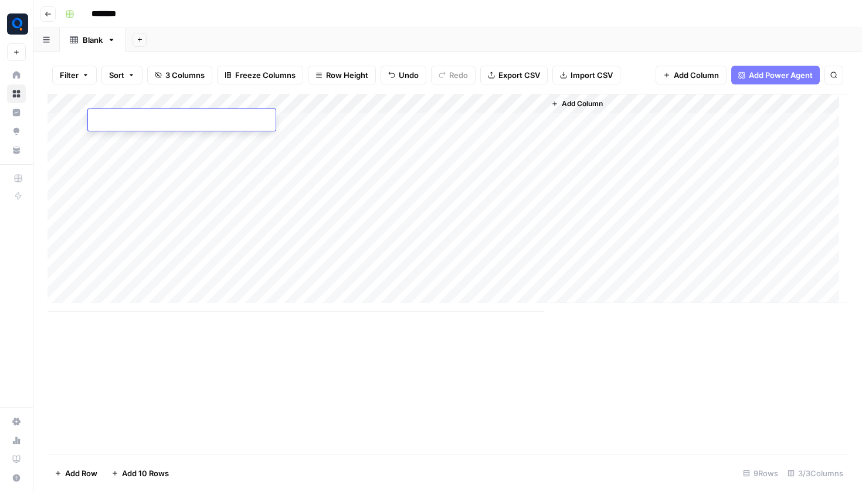
click at [336, 210] on div "Add Column" at bounding box center [447, 203] width 800 height 218
click at [191, 103] on div "Add Column" at bounding box center [447, 203] width 800 height 218
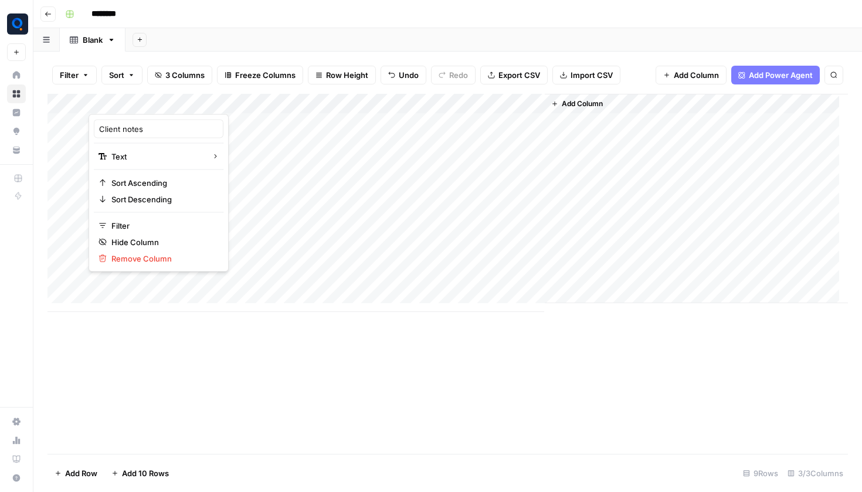
click at [383, 148] on div "Add Column" at bounding box center [447, 203] width 800 height 218
click at [218, 112] on div "Add Column" at bounding box center [447, 203] width 800 height 218
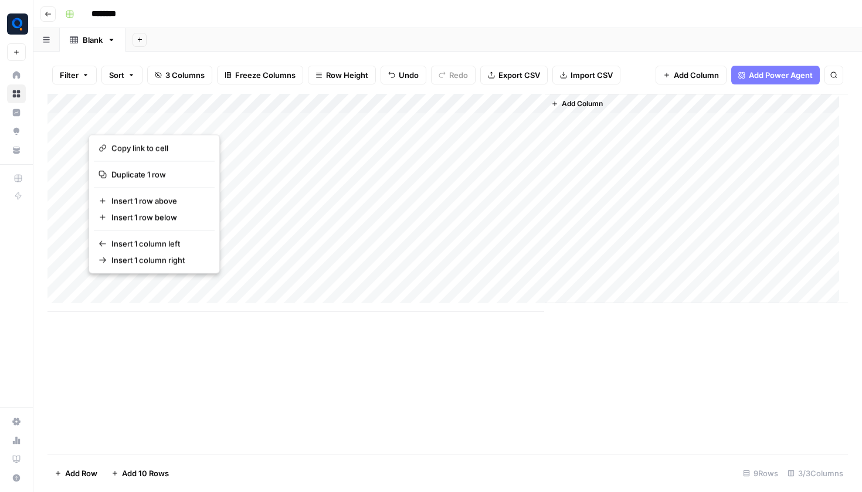
click at [165, 119] on button "button" at bounding box center [173, 120] width 169 height 21
click at [165, 118] on button "button" at bounding box center [173, 120] width 169 height 21
click at [294, 125] on div "Add Column" at bounding box center [447, 203] width 800 height 218
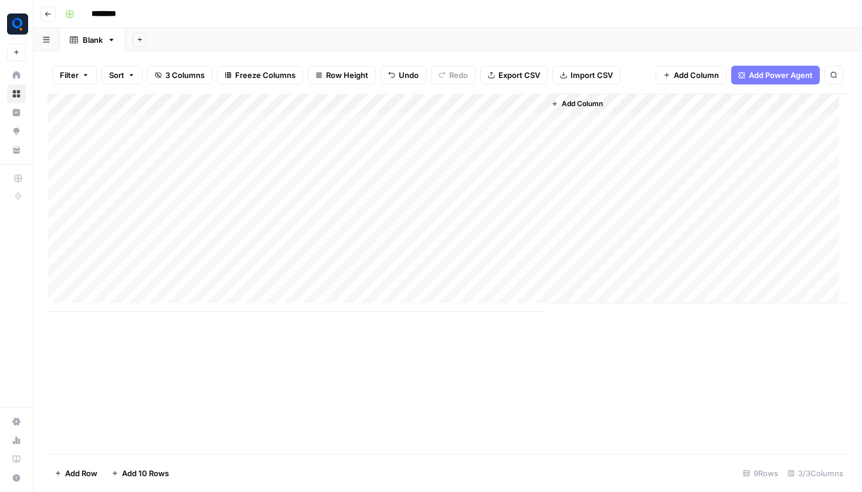
click at [219, 110] on div "Add Column" at bounding box center [447, 203] width 800 height 218
click at [220, 117] on div "Add Column" at bounding box center [447, 203] width 800 height 218
click at [220, 117] on textarea at bounding box center [182, 121] width 188 height 16
type textarea "**********"
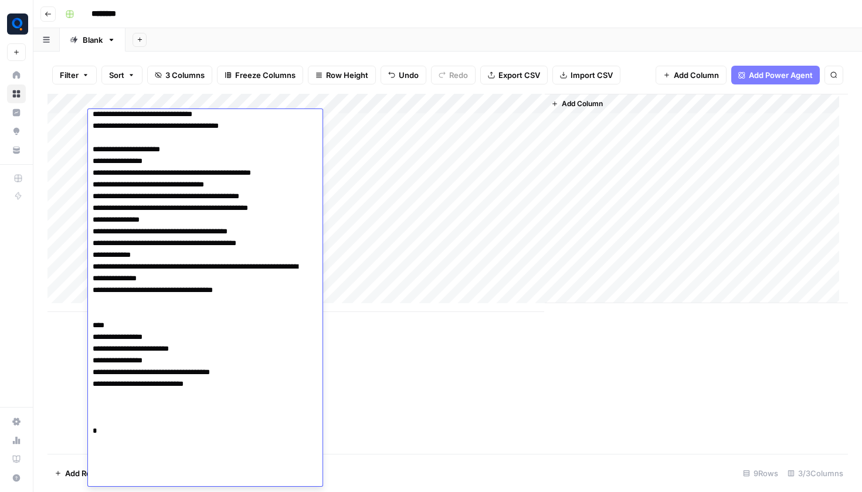
click at [424, 383] on div "Add Column" at bounding box center [447, 274] width 800 height 360
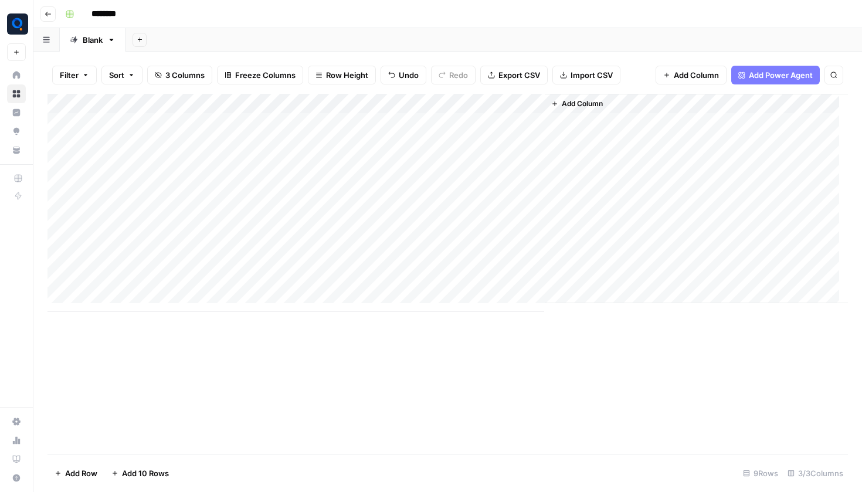
scroll to position [3, 0]
drag, startPoint x: 257, startPoint y: 130, endPoint x: 266, endPoint y: 331, distance: 201.3
click at [266, 331] on div "Add Column" at bounding box center [447, 274] width 800 height 360
drag, startPoint x: 257, startPoint y: 126, endPoint x: 260, endPoint y: 276, distance: 149.5
click at [260, 276] on div "Add Column" at bounding box center [447, 203] width 800 height 218
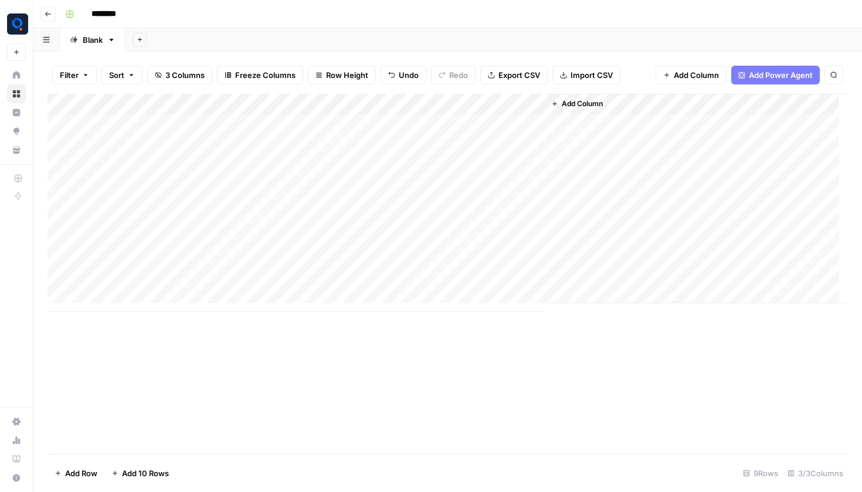
scroll to position [0, 0]
click at [362, 394] on div "Add Column" at bounding box center [447, 274] width 800 height 360
click at [335, 124] on div "Add Column" at bounding box center [447, 203] width 800 height 218
click at [335, 124] on textarea at bounding box center [351, 121] width 188 height 16
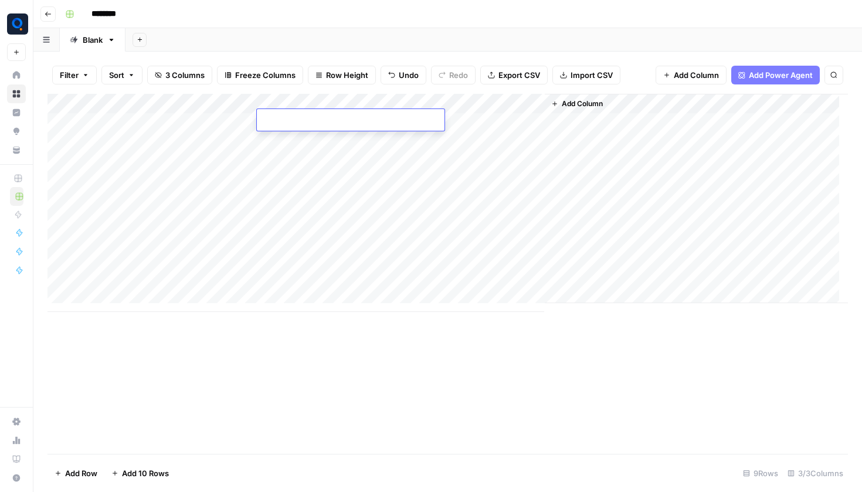
type textarea "**********"
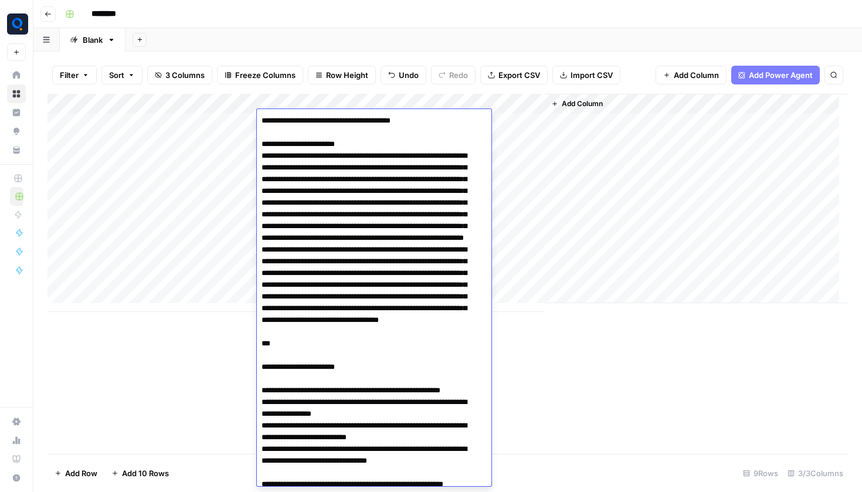
scroll to position [2141, 0]
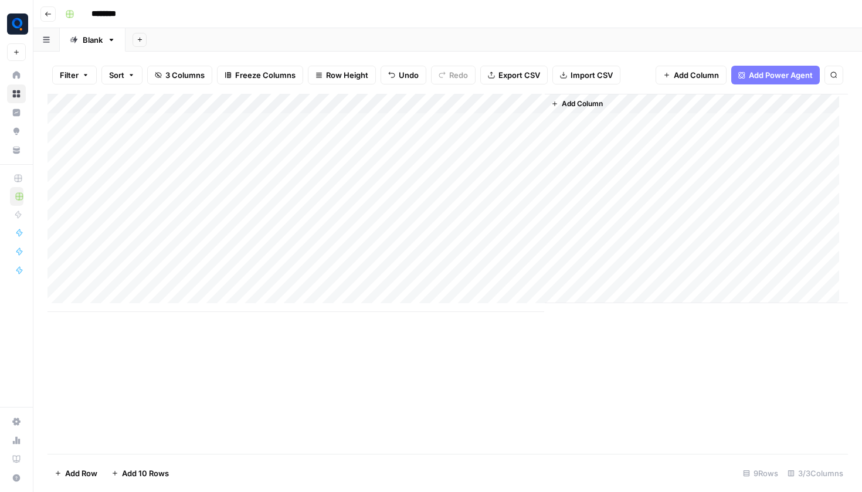
click at [310, 133] on div "Add Column" at bounding box center [447, 203] width 800 height 218
click at [310, 133] on textarea at bounding box center [351, 141] width 188 height 16
type textarea "**********"
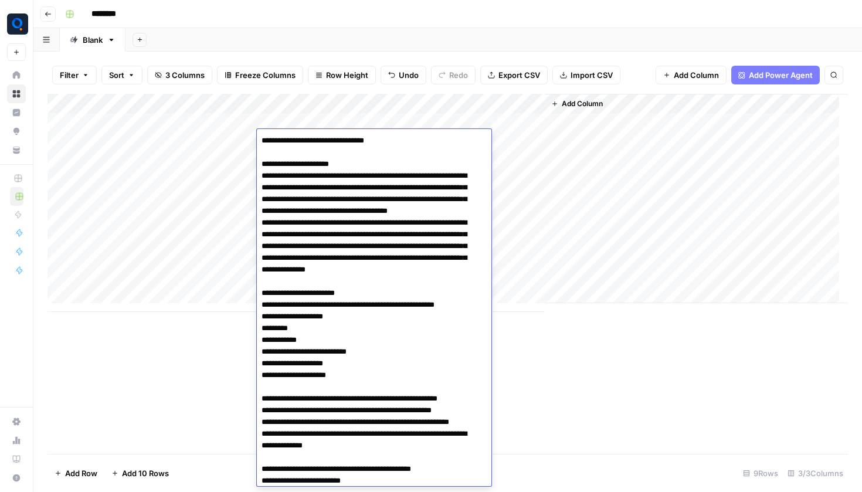
scroll to position [1082, 0]
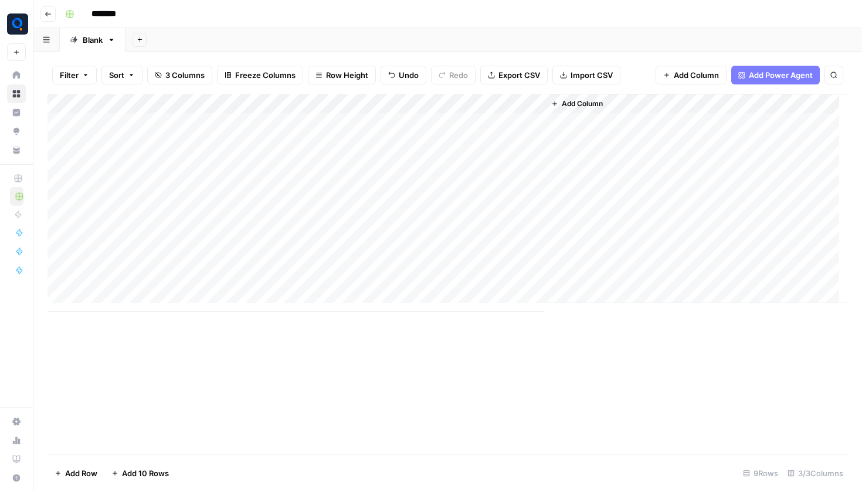
click at [360, 164] on div "Add Column" at bounding box center [447, 203] width 800 height 218
type textarea "**********"
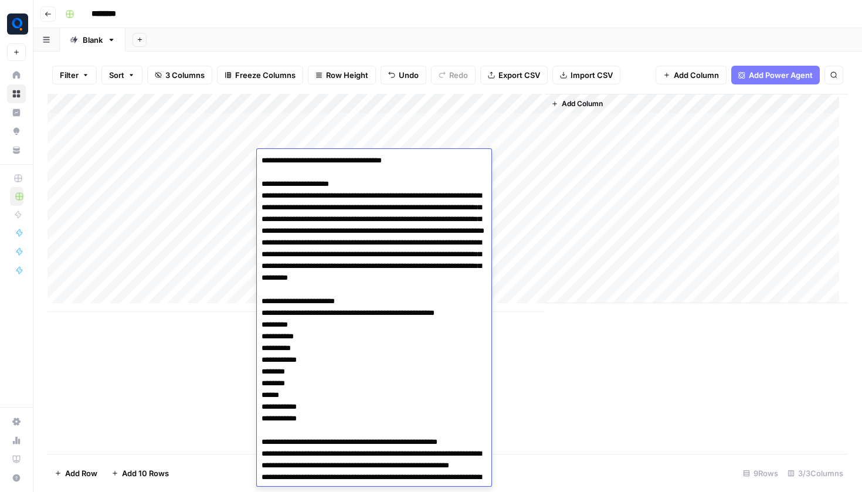
scroll to position [1172, 0]
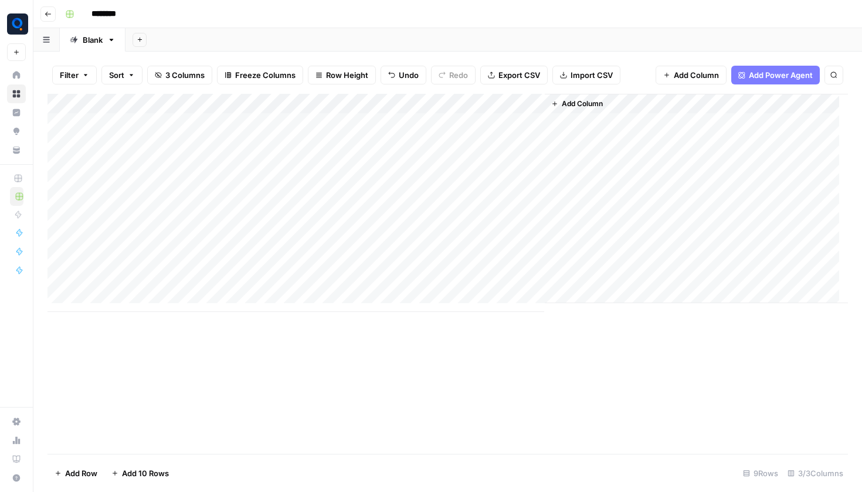
click at [360, 176] on div "Add Column" at bounding box center [447, 203] width 800 height 218
type textarea "**********"
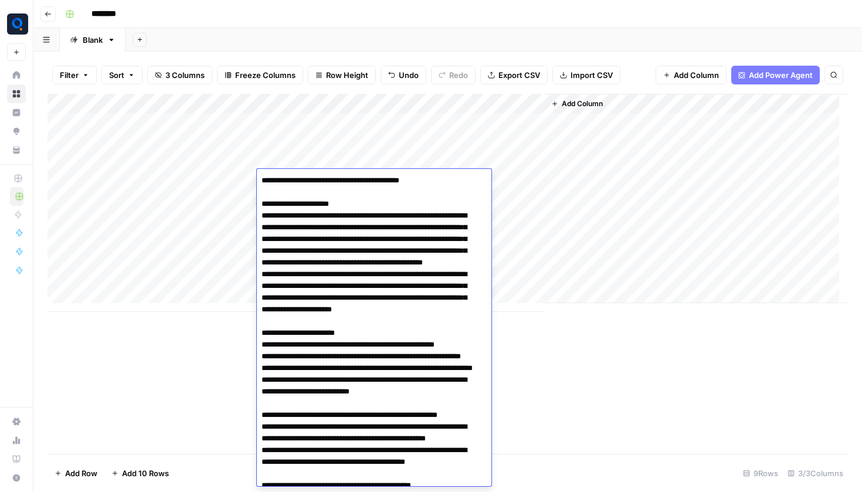
scroll to position [1192, 0]
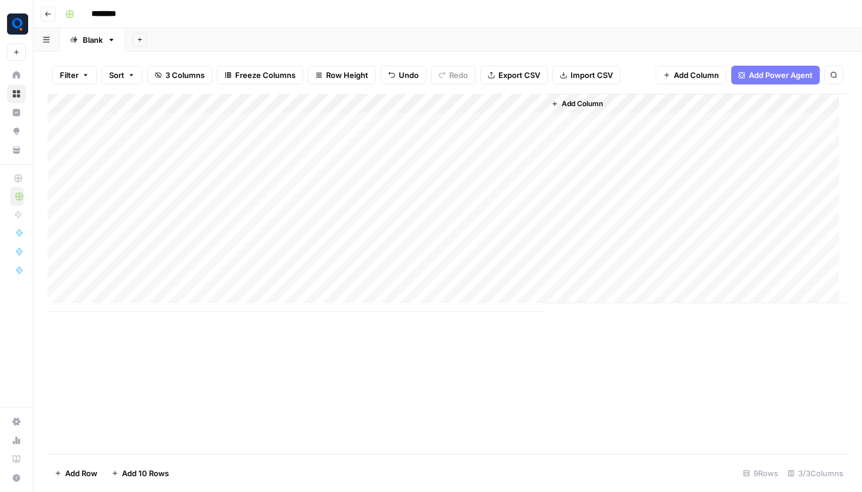
click at [270, 199] on div "Add Column" at bounding box center [447, 203] width 800 height 218
type textarea "**********"
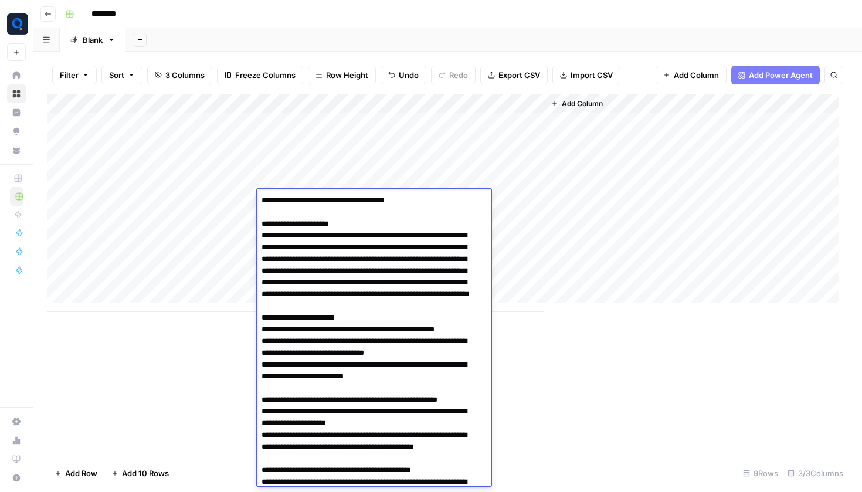
scroll to position [1048, 0]
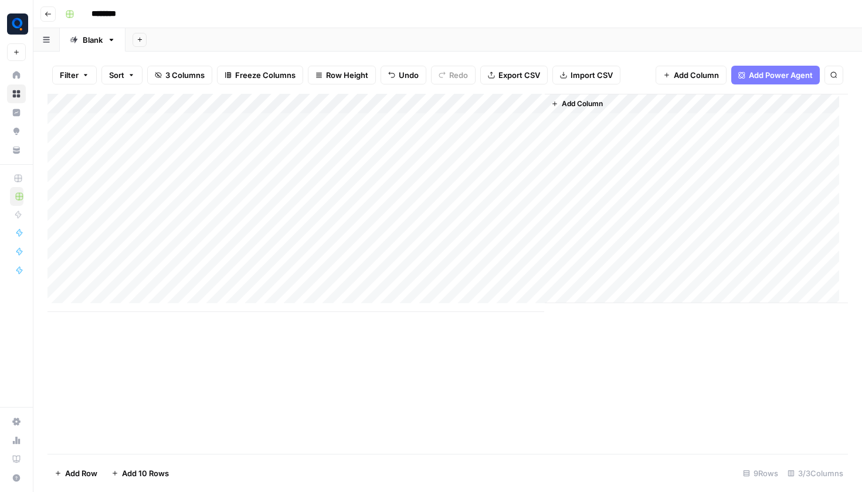
click at [291, 225] on div "Add Column" at bounding box center [447, 203] width 800 height 218
click at [291, 225] on textarea at bounding box center [351, 220] width 188 height 16
paste textarea "**********"
type textarea "**********"
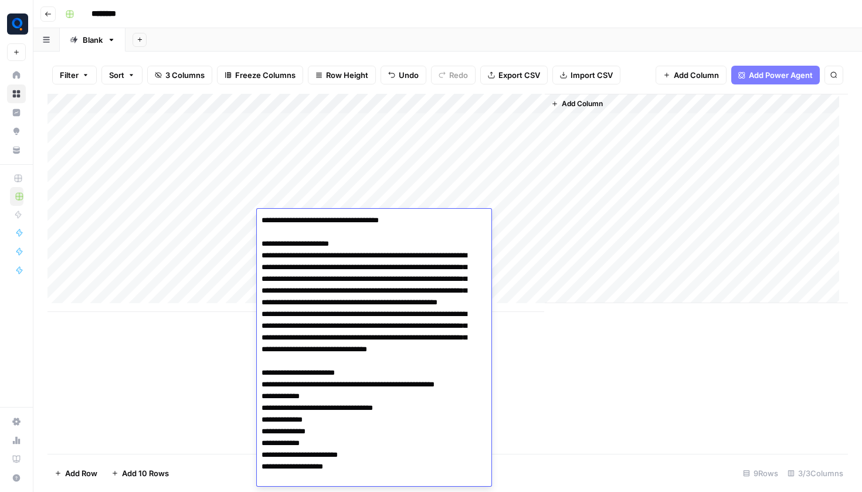
scroll to position [1244, 0]
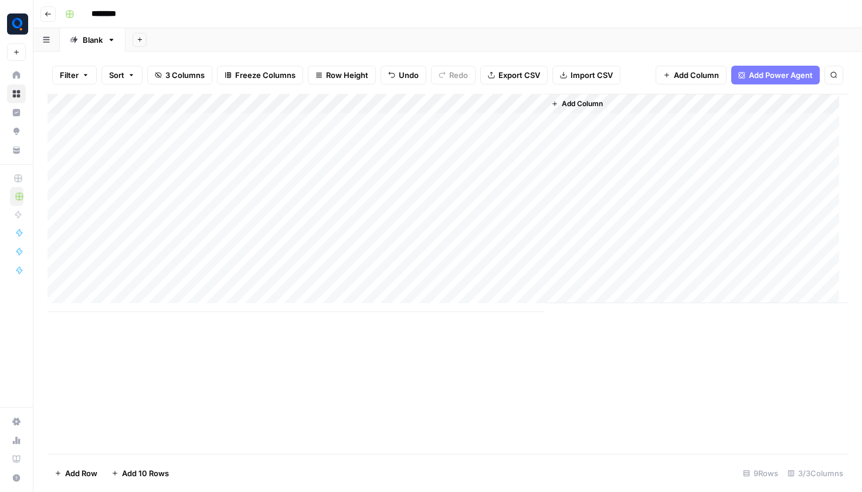
click at [365, 230] on div "Add Column" at bounding box center [447, 203] width 800 height 218
click at [364, 230] on div at bounding box center [351, 240] width 188 height 22
click at [314, 235] on textarea at bounding box center [351, 240] width 188 height 16
paste textarea "**********"
type textarea "**********"
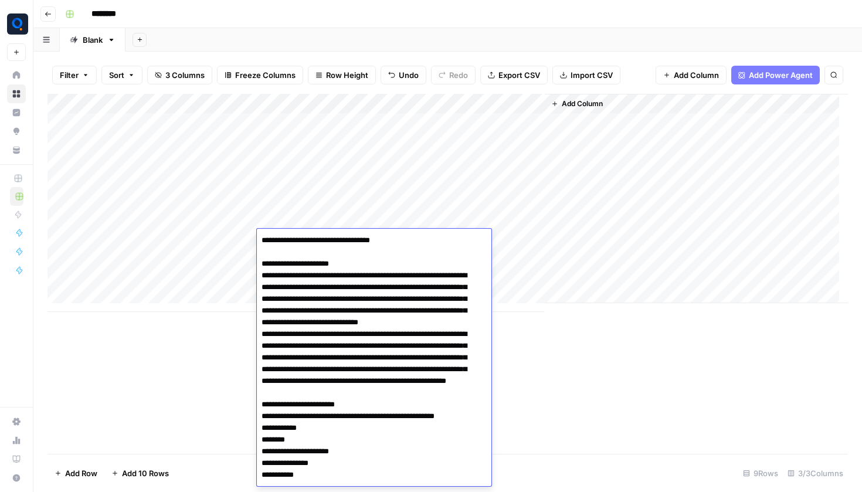
scroll to position [1334, 0]
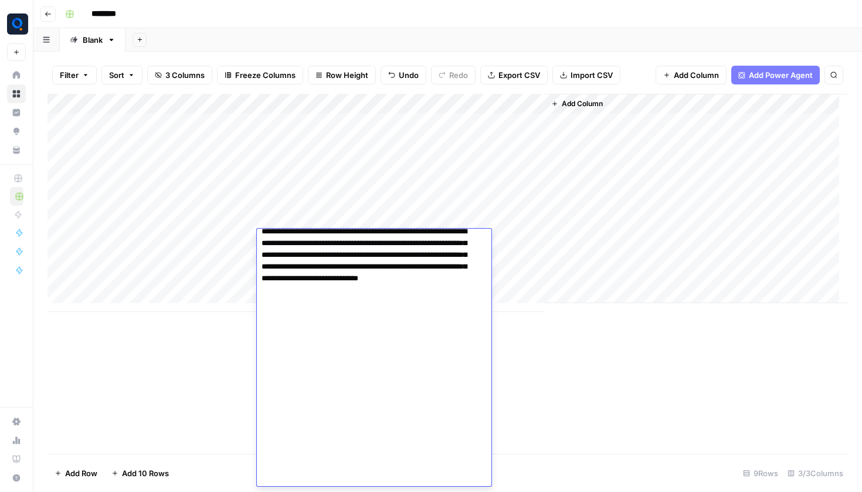
click at [246, 360] on div "Add Column" at bounding box center [447, 274] width 800 height 360
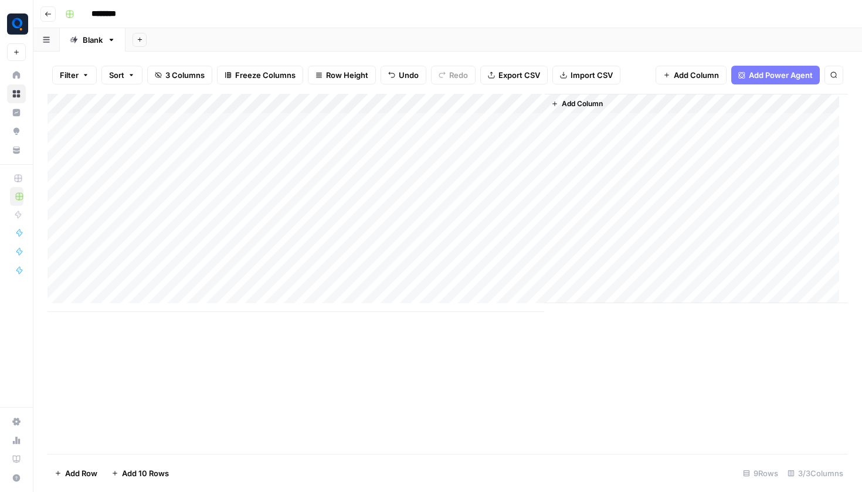
click at [308, 254] on div "Add Column" at bounding box center [447, 203] width 800 height 218
paste textarea "**********"
type textarea "**********"
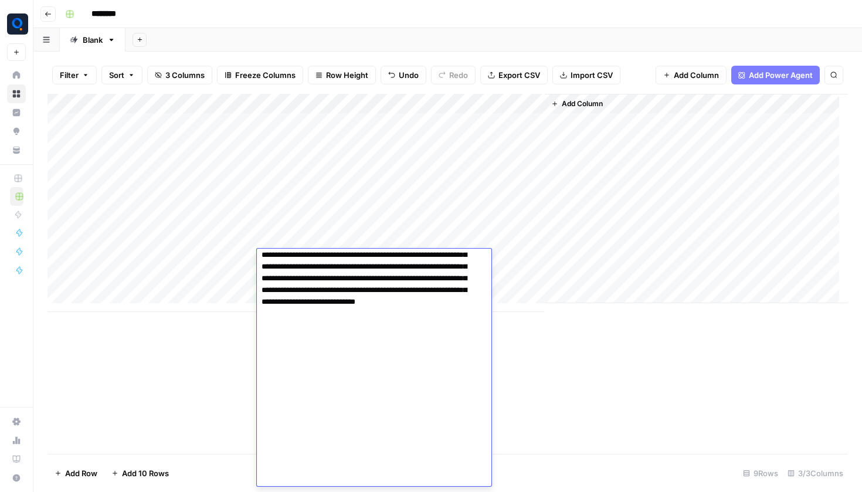
click at [209, 372] on div "Add Column" at bounding box center [447, 274] width 800 height 360
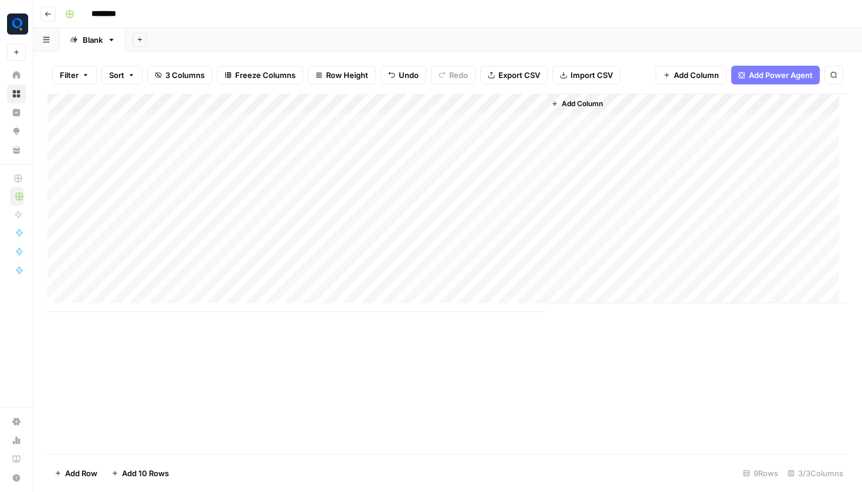
click at [301, 283] on div "Add Column" at bounding box center [447, 203] width 800 height 218
paste textarea "**********"
type textarea "**********"
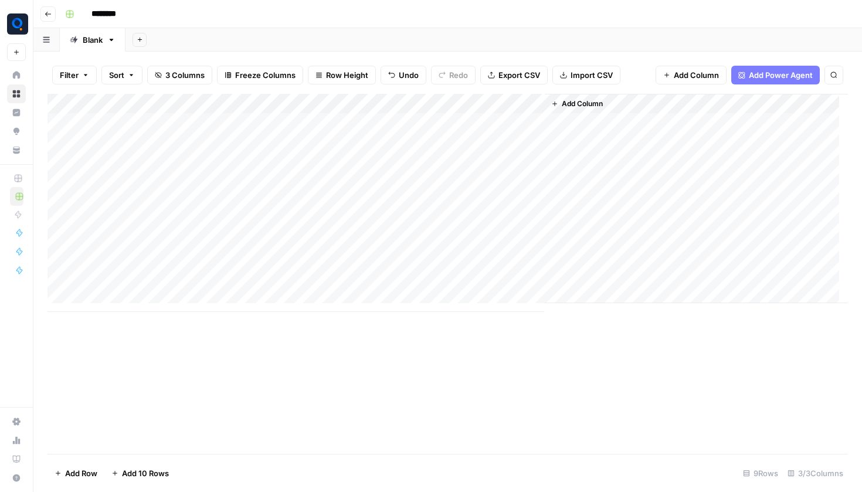
click at [201, 421] on div "Add Column" at bounding box center [447, 274] width 800 height 360
click at [492, 125] on div "Add Column" at bounding box center [447, 203] width 800 height 218
click at [492, 132] on div "Add Column" at bounding box center [447, 203] width 800 height 218
click at [481, 160] on div "Add Column" at bounding box center [447, 203] width 800 height 218
click at [475, 176] on div "Add Column" at bounding box center [447, 203] width 800 height 218
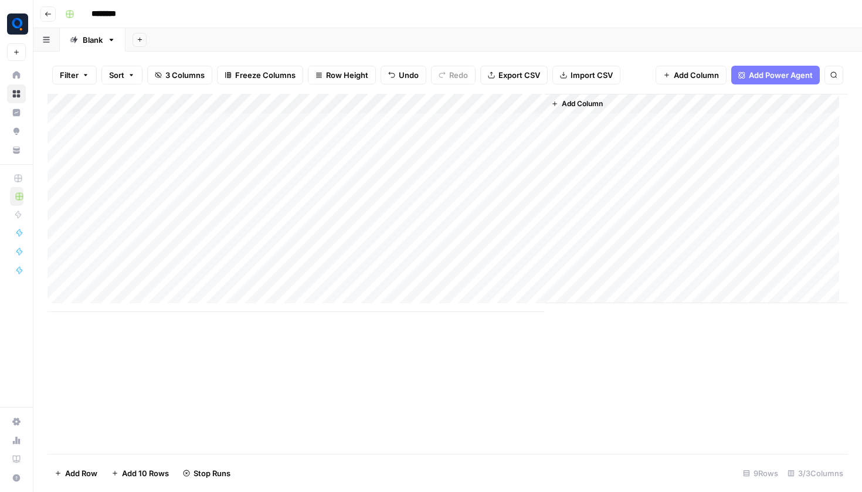
click at [472, 196] on div "Add Column" at bounding box center [447, 203] width 800 height 218
click at [477, 216] on div "Add Column" at bounding box center [447, 203] width 800 height 218
click at [476, 237] on div "Add Column" at bounding box center [447, 203] width 800 height 218
click at [473, 249] on div "Add Column" at bounding box center [447, 203] width 800 height 218
click at [476, 260] on div "Add Column" at bounding box center [447, 203] width 800 height 218
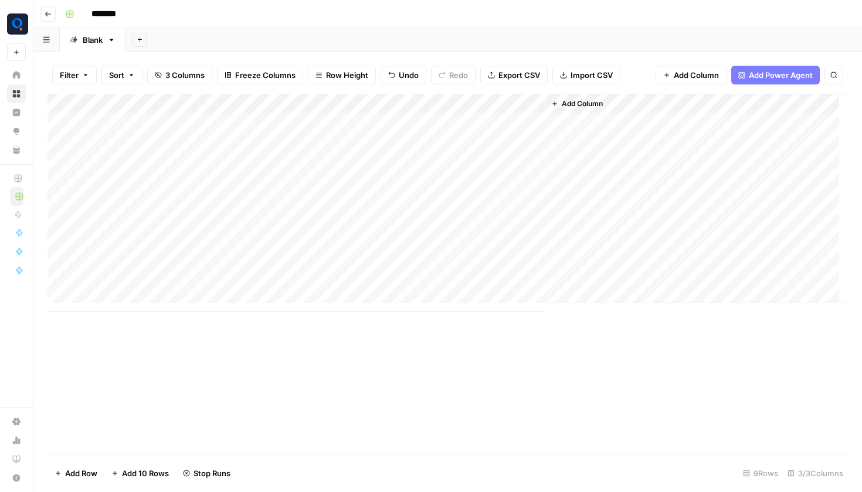
click at [475, 283] on div "Add Column" at bounding box center [447, 203] width 800 height 218
click at [472, 262] on div "Add Column" at bounding box center [447, 203] width 800 height 218
click at [576, 162] on div "Add Column" at bounding box center [447, 203] width 800 height 218
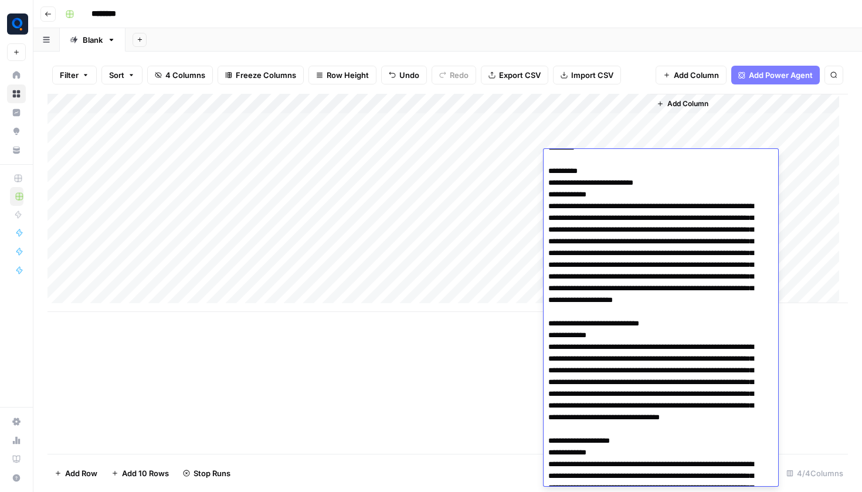
scroll to position [0, 0]
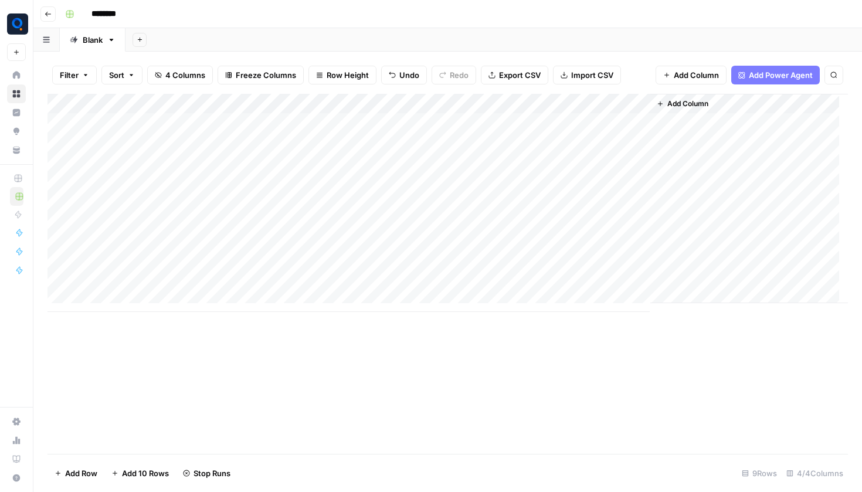
click at [601, 127] on div "Add Column" at bounding box center [447, 203] width 800 height 218
click at [417, 422] on div "Add Column" at bounding box center [447, 274] width 800 height 360
click at [583, 118] on div "Add Column" at bounding box center [447, 203] width 800 height 218
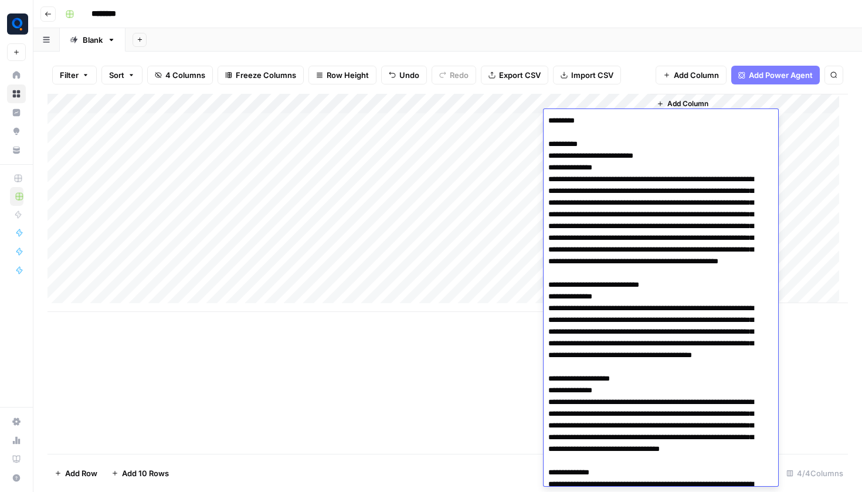
scroll to position [1074, 0]
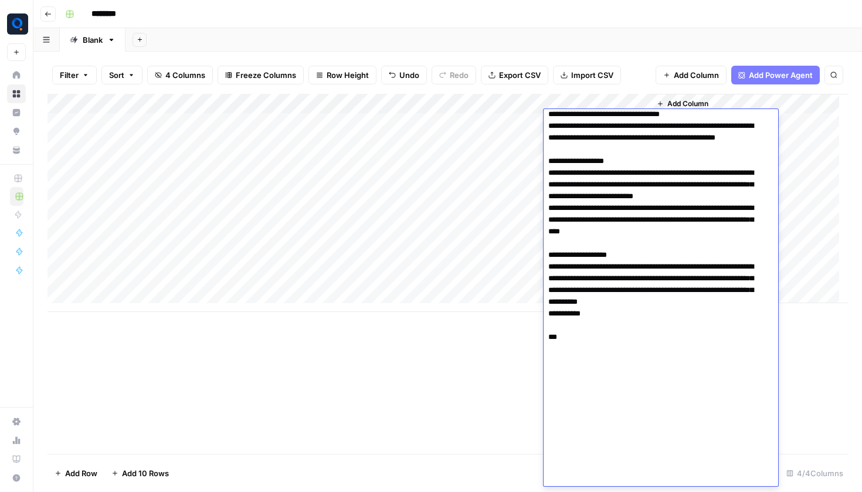
click at [463, 455] on footer "Add Row Add 10 Rows 9 Rows 4/4 Columns" at bounding box center [447, 473] width 800 height 38
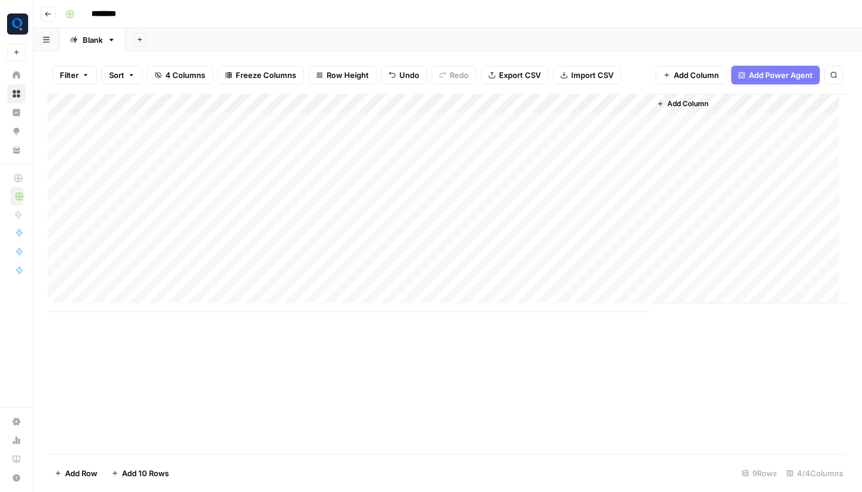
click at [602, 145] on div "Add Column" at bounding box center [447, 203] width 800 height 218
click at [600, 140] on div "Add Column" at bounding box center [447, 203] width 800 height 218
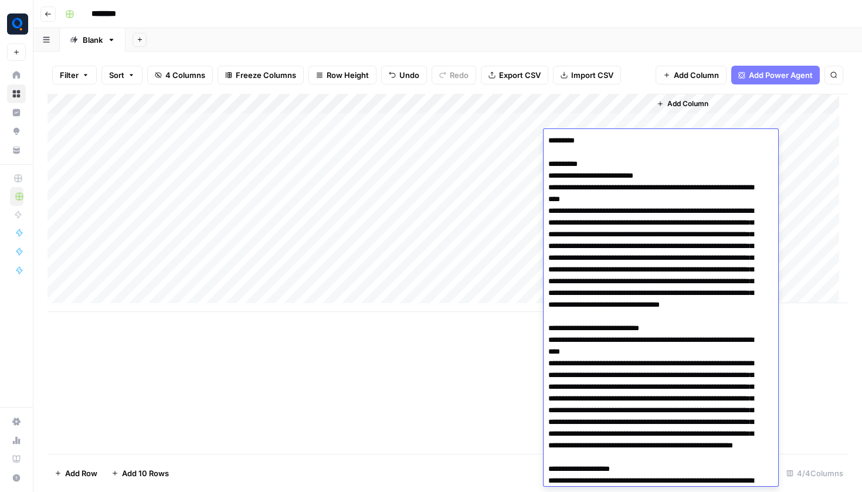
scroll to position [1328, 0]
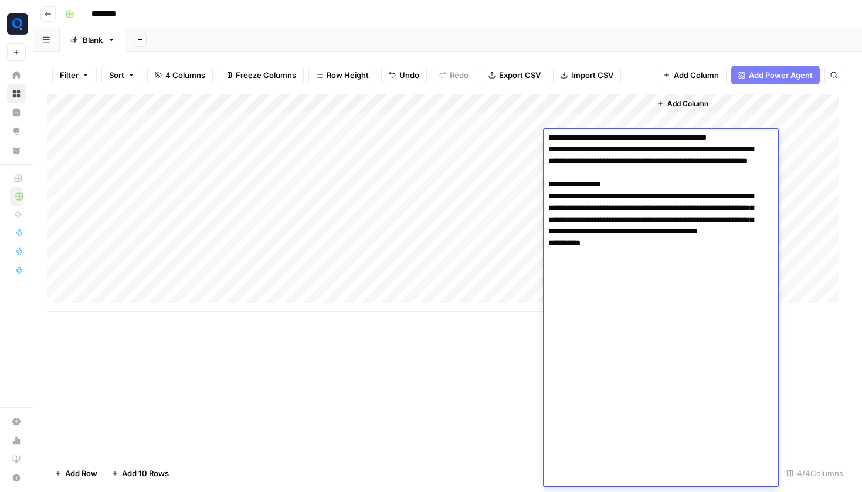
click at [483, 323] on div "Add Column" at bounding box center [447, 274] width 800 height 360
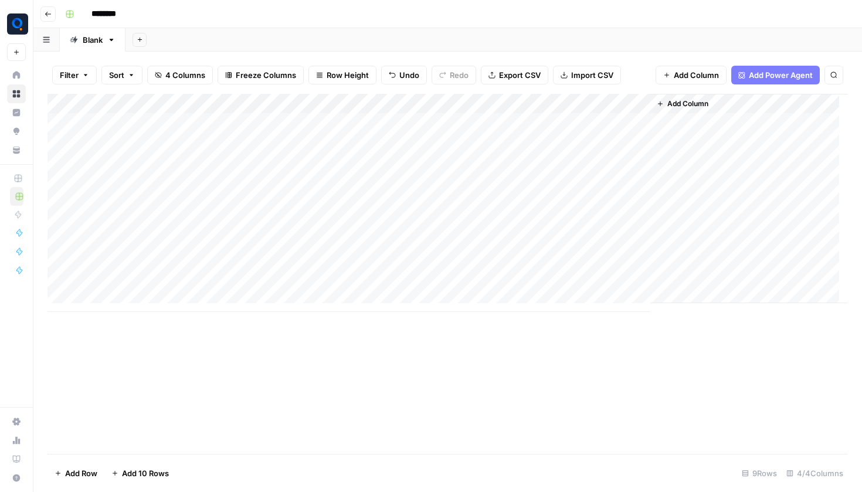
click at [578, 162] on div "Add Column" at bounding box center [447, 203] width 800 height 218
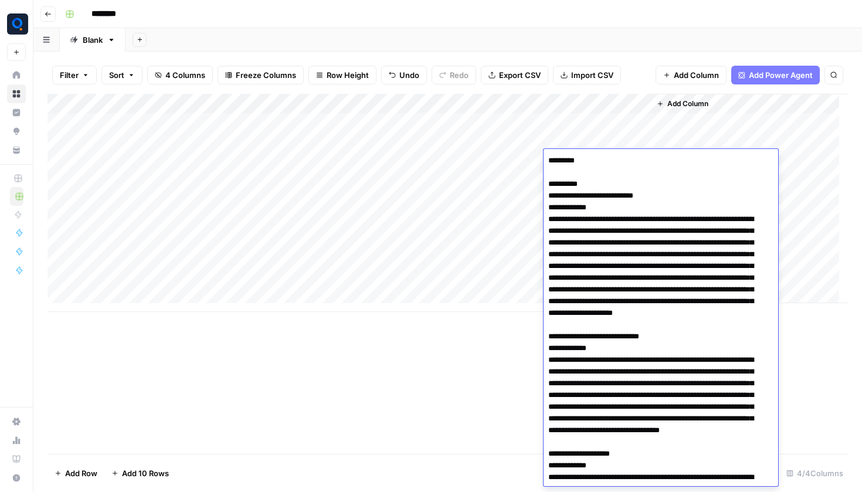
scroll to position [445, 0]
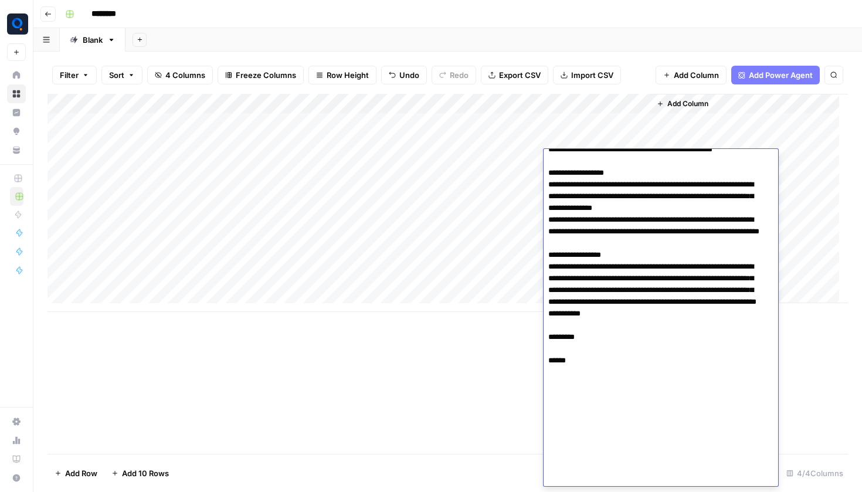
click at [581, 249] on textarea at bounding box center [657, 96] width 226 height 779
click at [498, 296] on div "Add Column" at bounding box center [447, 203] width 800 height 218
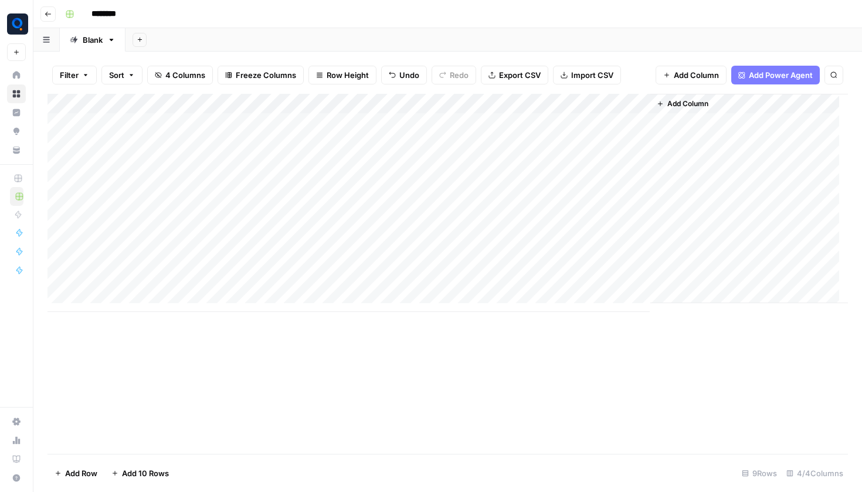
click at [583, 274] on div "Add Column" at bounding box center [447, 203] width 800 height 218
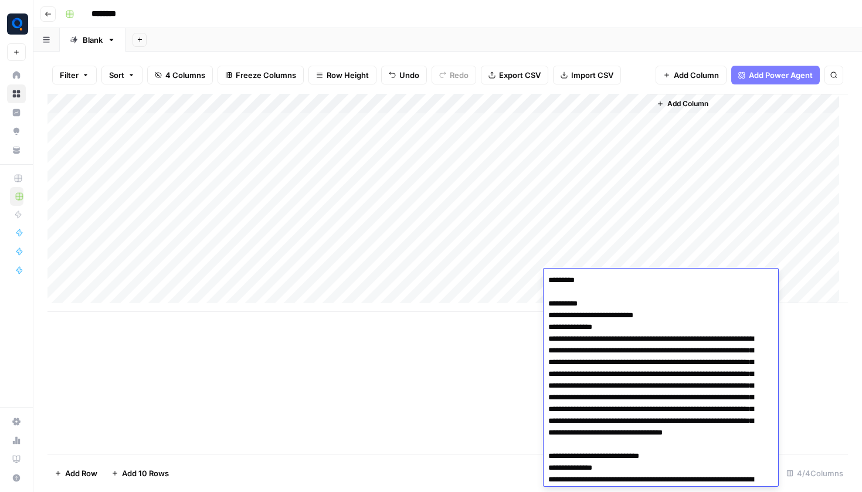
scroll to position [1350, 0]
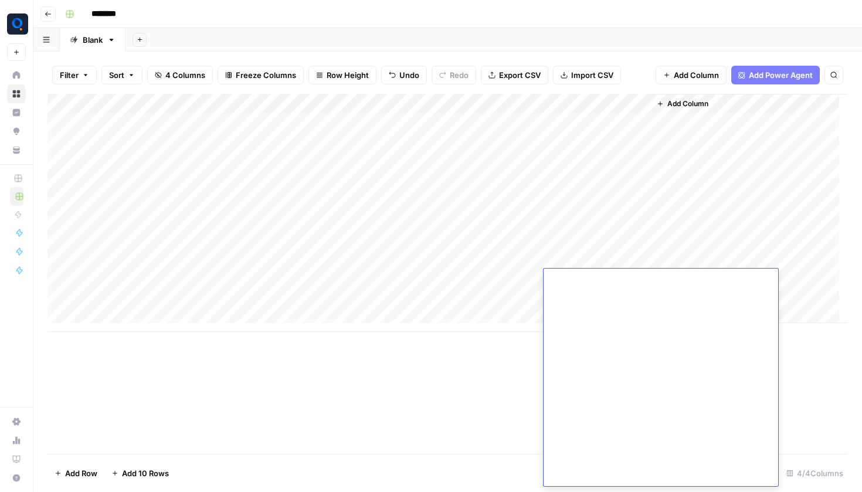
click at [524, 442] on div "Add Column" at bounding box center [447, 274] width 800 height 360
click at [600, 250] on div "Add Column" at bounding box center [447, 213] width 800 height 238
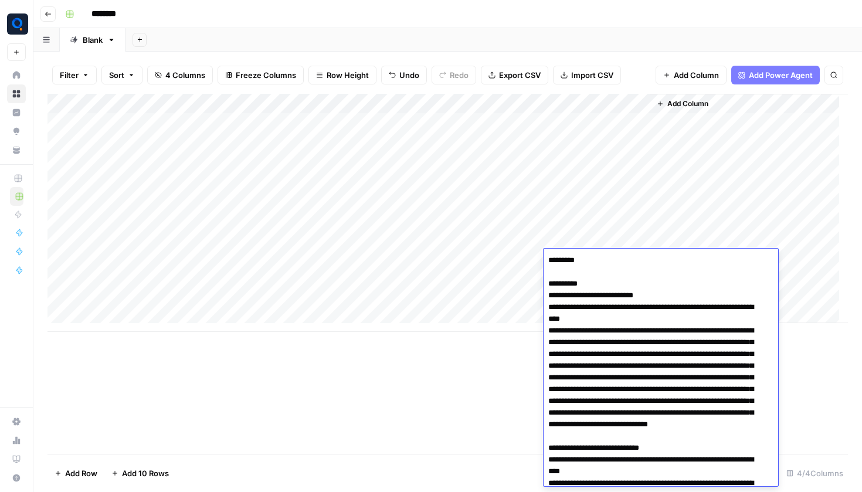
scroll to position [1354, 0]
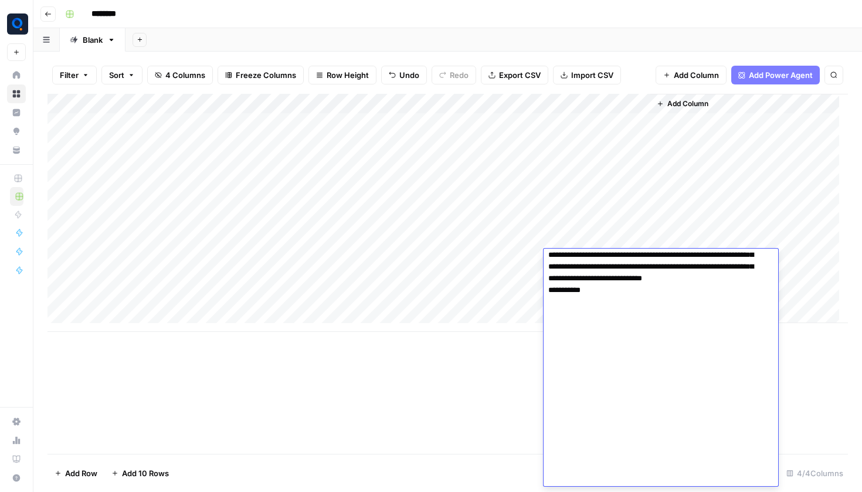
click at [602, 239] on div "Add Column" at bounding box center [447, 213] width 800 height 238
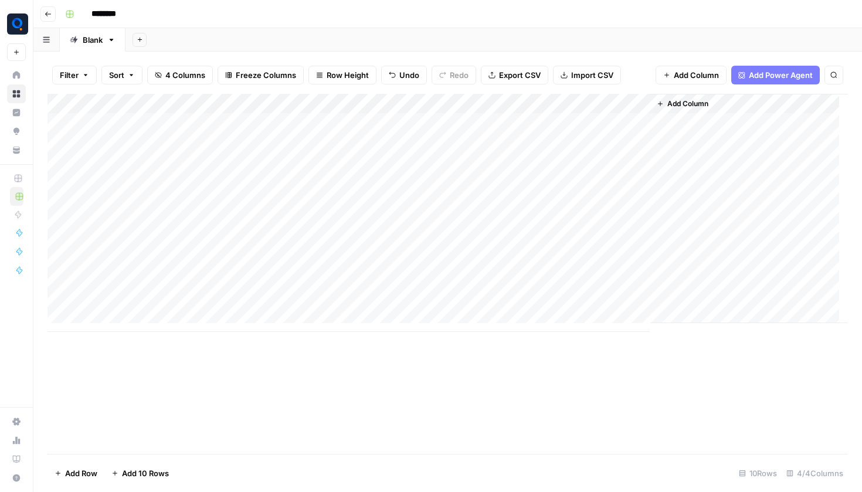
click at [602, 239] on div "Add Column" at bounding box center [447, 213] width 800 height 238
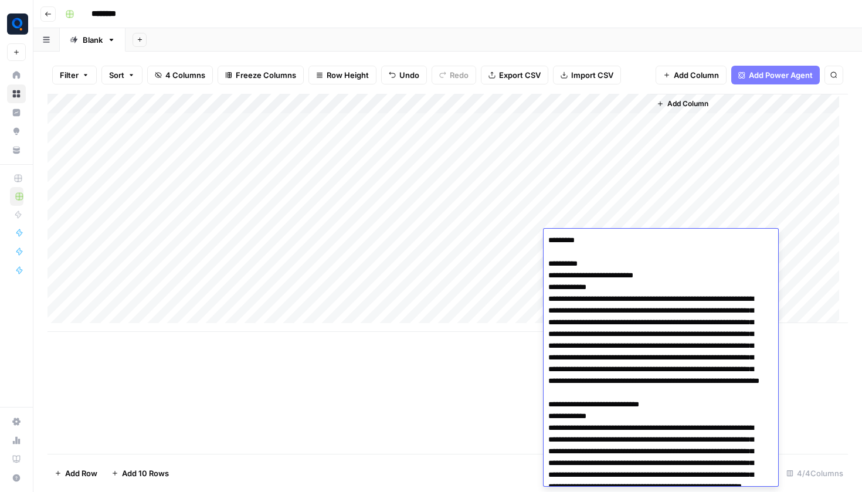
scroll to position [1357, 0]
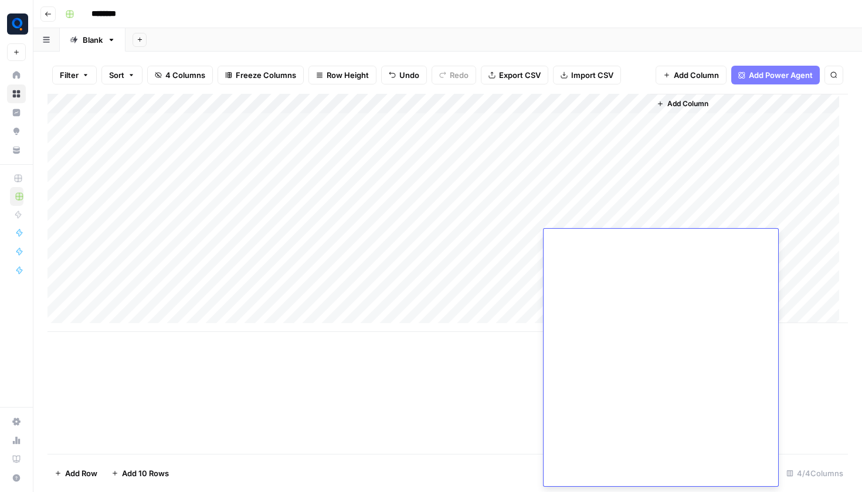
click at [603, 218] on div "Add Column" at bounding box center [447, 213] width 800 height 238
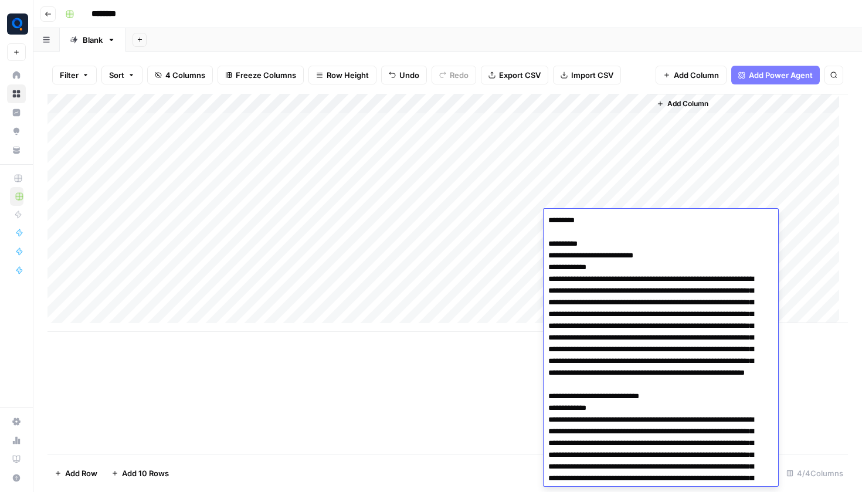
scroll to position [1337, 0]
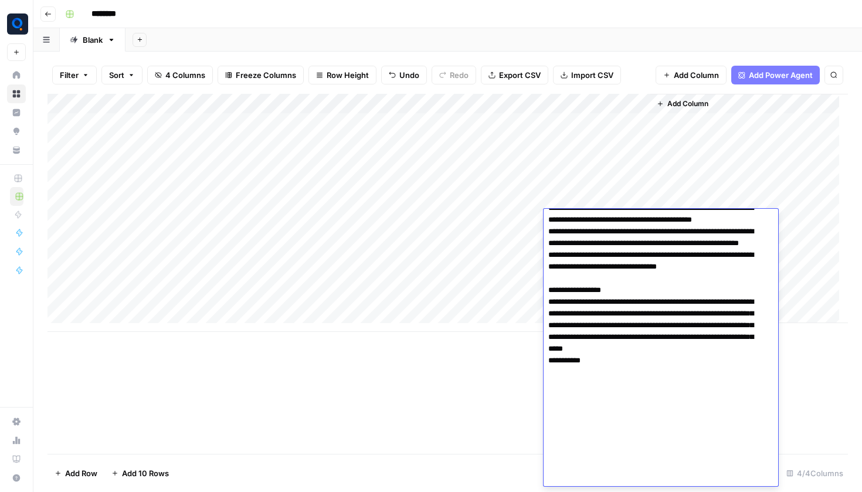
click at [601, 197] on div "Add Column" at bounding box center [447, 213] width 800 height 238
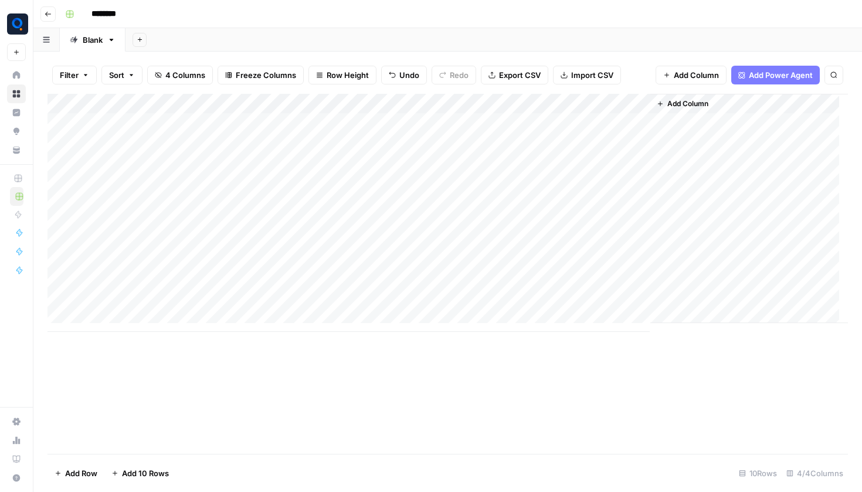
click at [601, 197] on div "Add Column" at bounding box center [447, 213] width 800 height 238
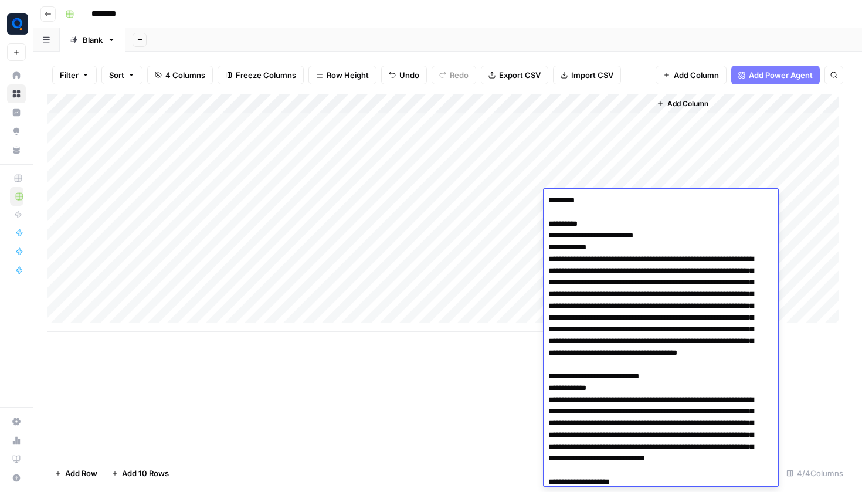
scroll to position [1095, 0]
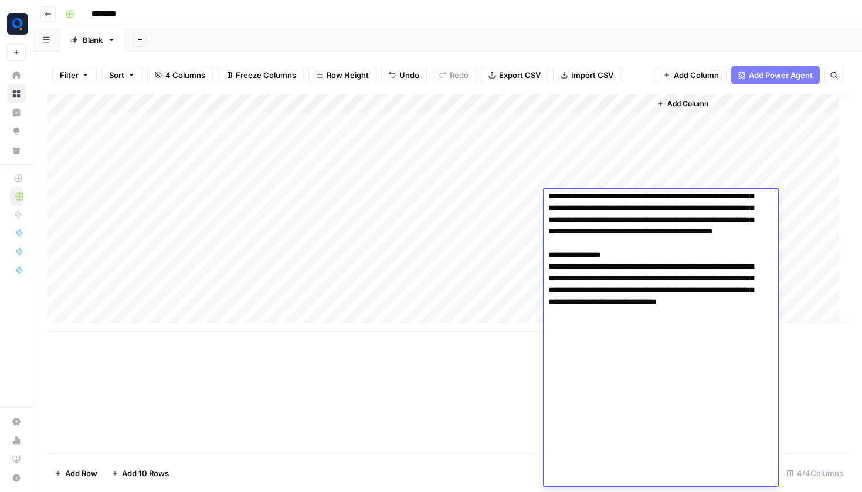
click at [604, 185] on div "Add Column" at bounding box center [447, 213] width 800 height 238
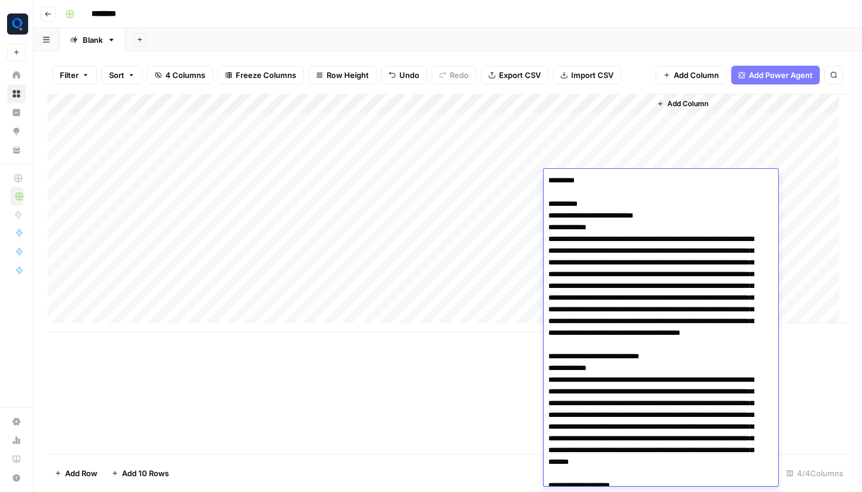
scroll to position [1227, 0]
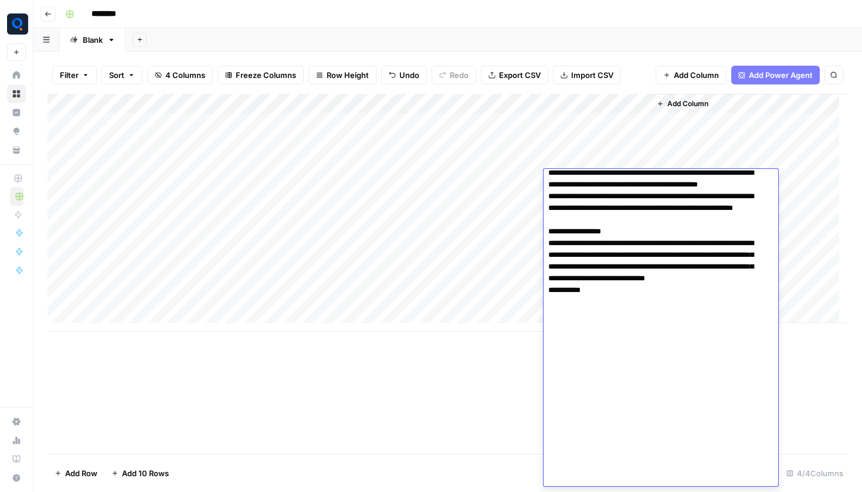
click at [604, 164] on div "Add Column" at bounding box center [447, 213] width 800 height 238
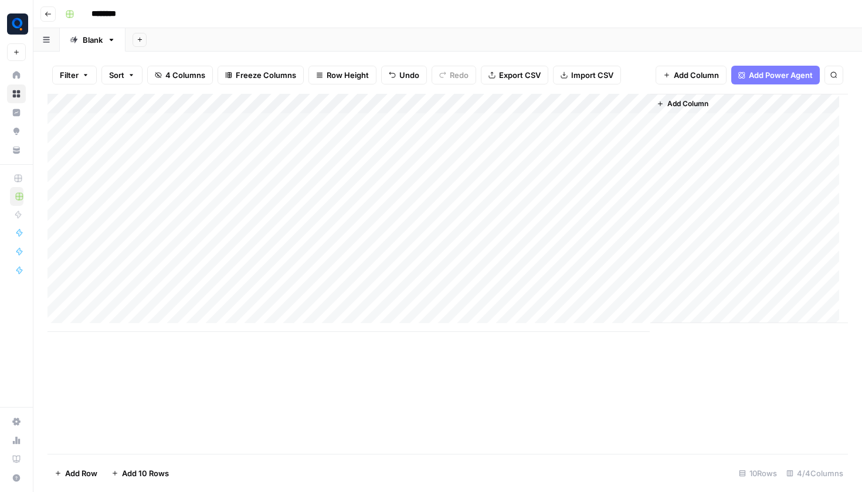
click at [604, 164] on div "Add Column" at bounding box center [447, 213] width 800 height 238
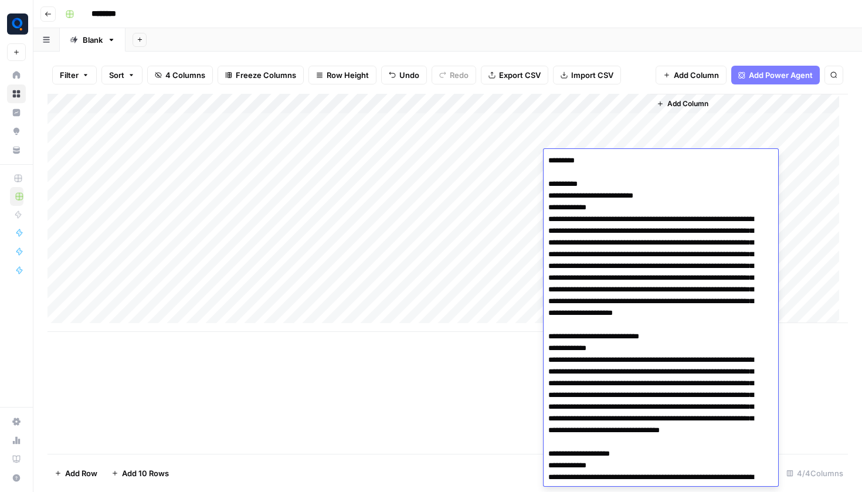
scroll to position [445, 0]
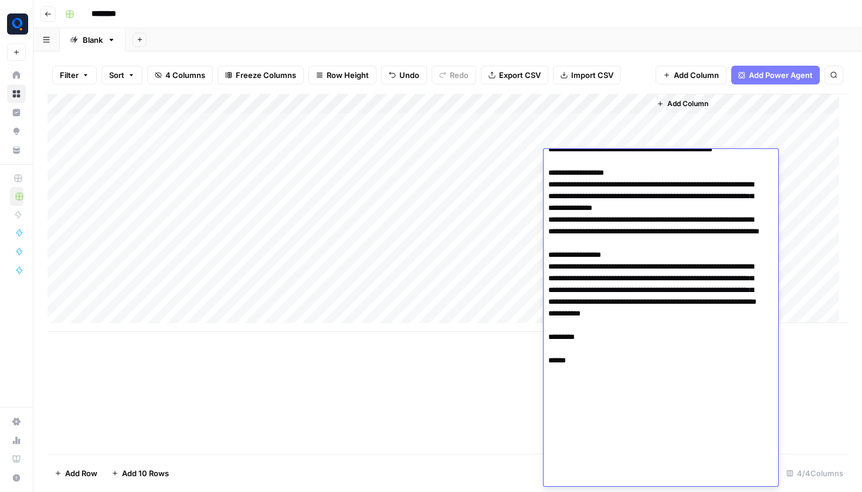
click at [595, 139] on div "Add Column" at bounding box center [447, 213] width 800 height 238
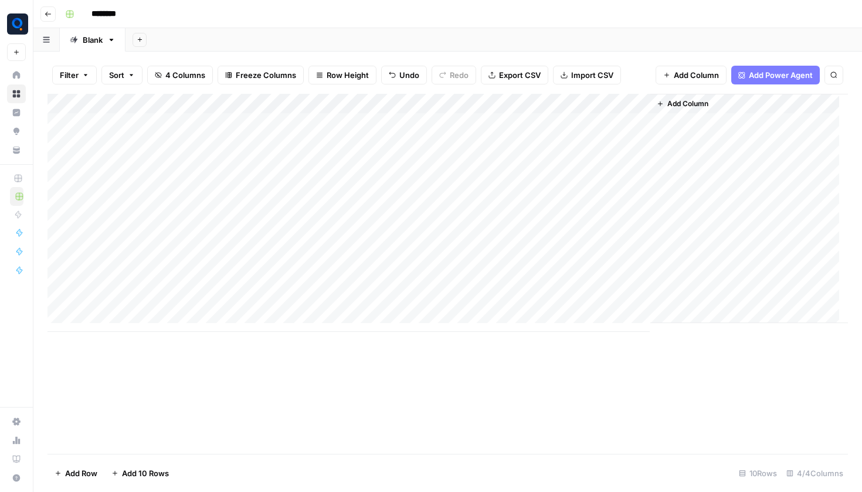
click at [587, 128] on div "Add Column" at bounding box center [447, 213] width 800 height 238
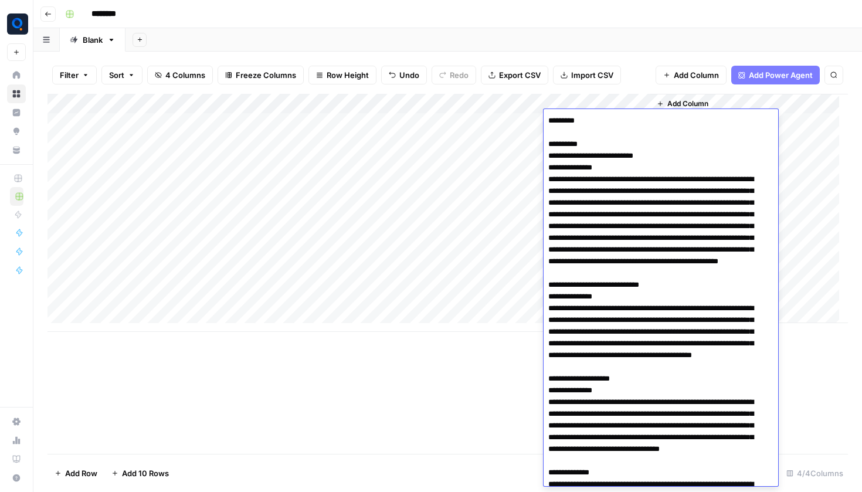
scroll to position [1074, 0]
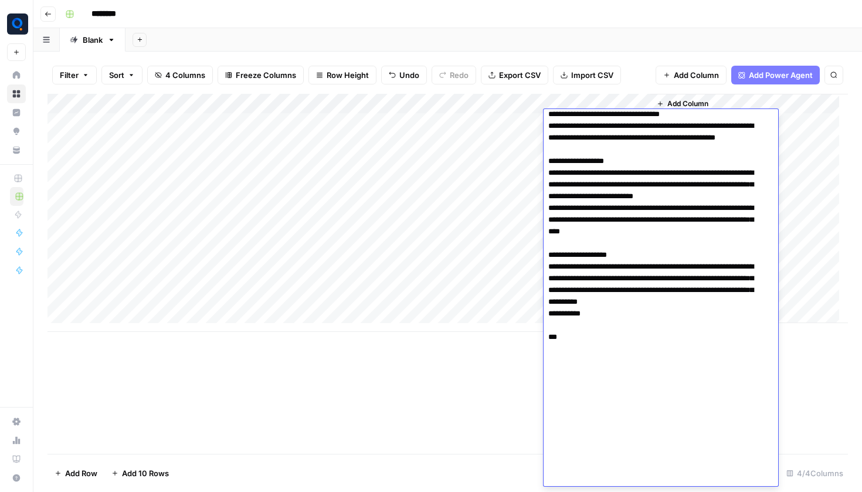
click at [488, 419] on div "Add Column" at bounding box center [447, 274] width 800 height 360
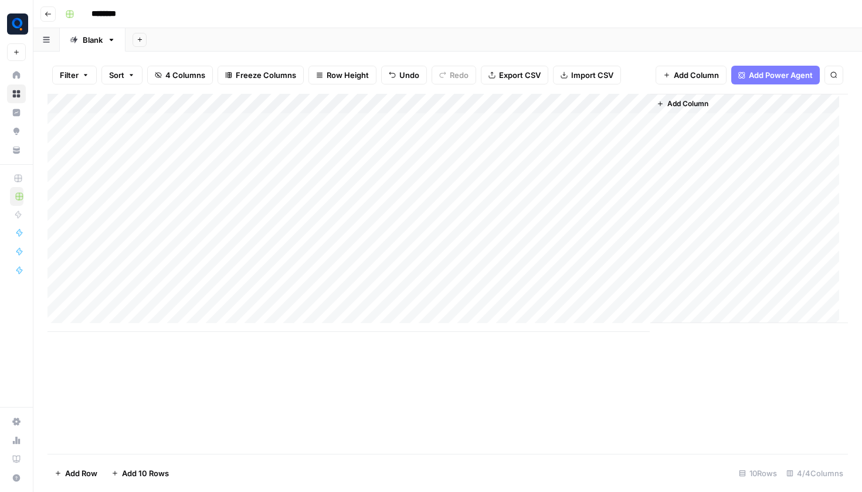
click at [592, 117] on div "Add Column" at bounding box center [447, 213] width 800 height 238
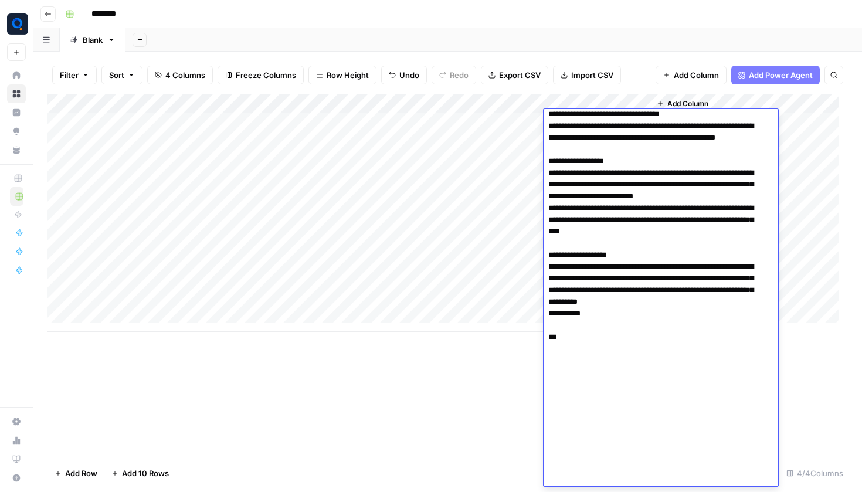
click at [542, 384] on div "Add Column" at bounding box center [447, 274] width 800 height 360
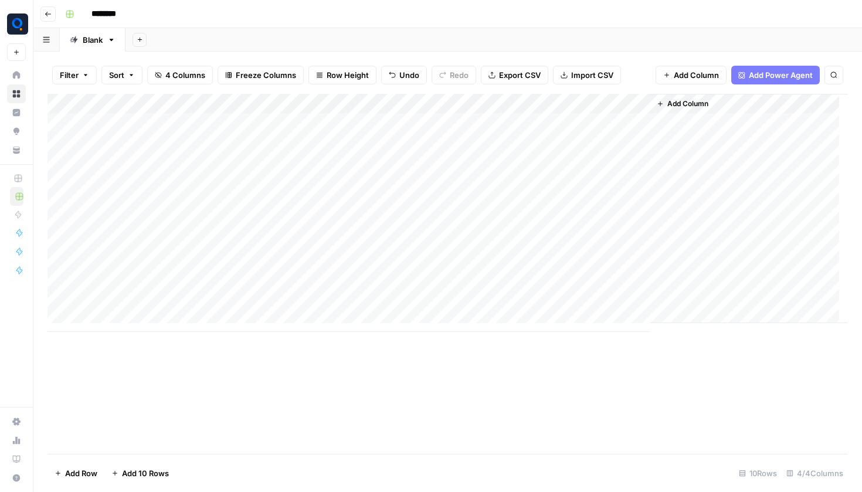
click at [46, 19] on button "Go back" at bounding box center [47, 13] width 15 height 15
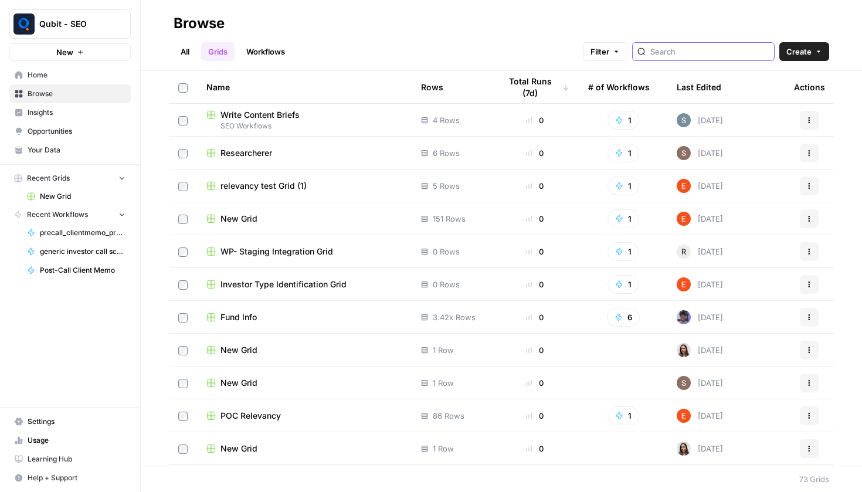
click at [673, 51] on input "search" at bounding box center [709, 52] width 119 height 12
type input "email"
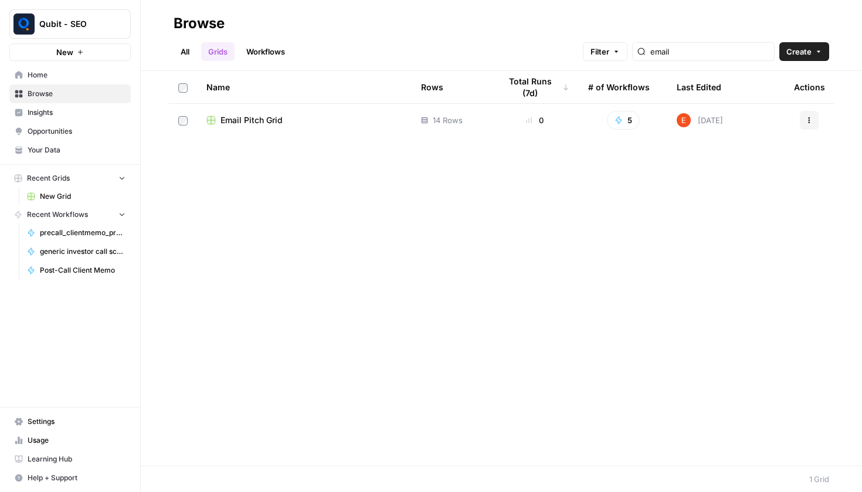
click at [284, 117] on div "Email Pitch Grid" at bounding box center [304, 120] width 196 height 12
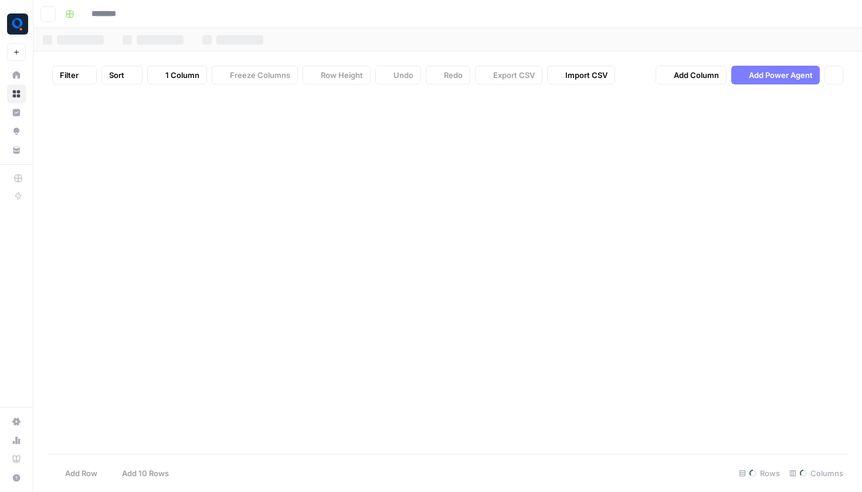
type input "**********"
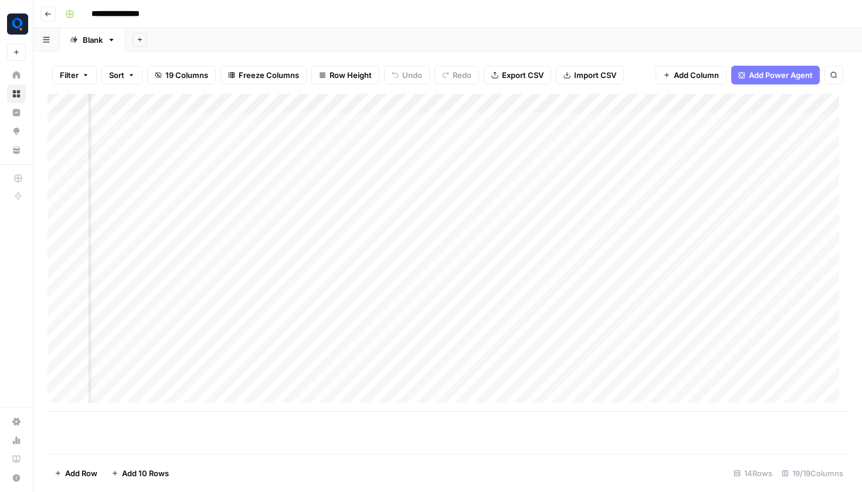
scroll to position [0, 1041]
click at [289, 99] on div "Add Column" at bounding box center [447, 253] width 800 height 318
click at [538, 102] on div "Add Column" at bounding box center [447, 253] width 800 height 318
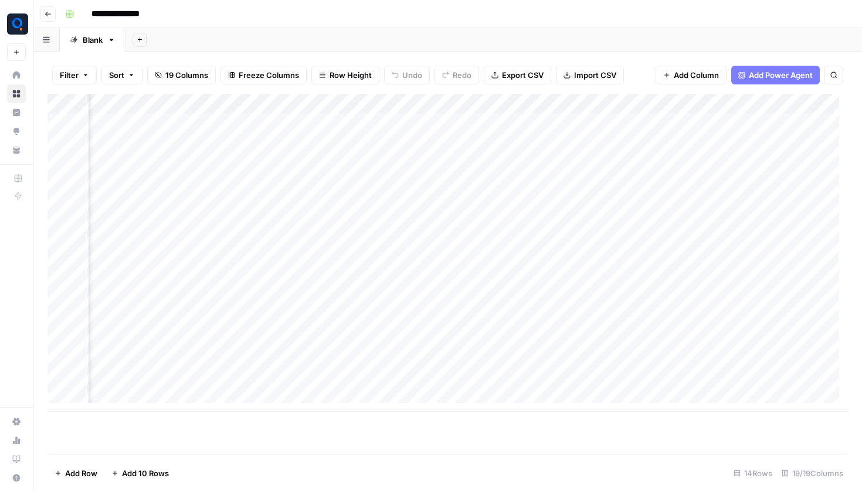
click at [488, 103] on div "Add Column" at bounding box center [447, 253] width 800 height 318
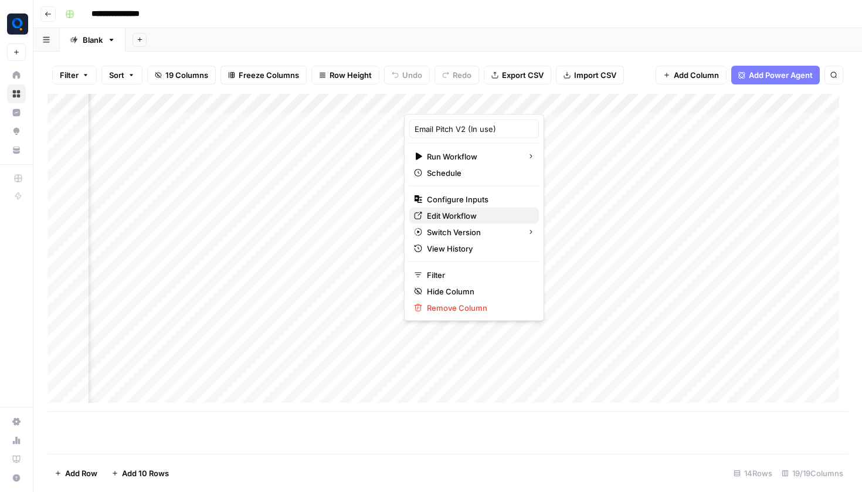
click at [454, 219] on span "Edit Workflow" at bounding box center [478, 216] width 103 height 12
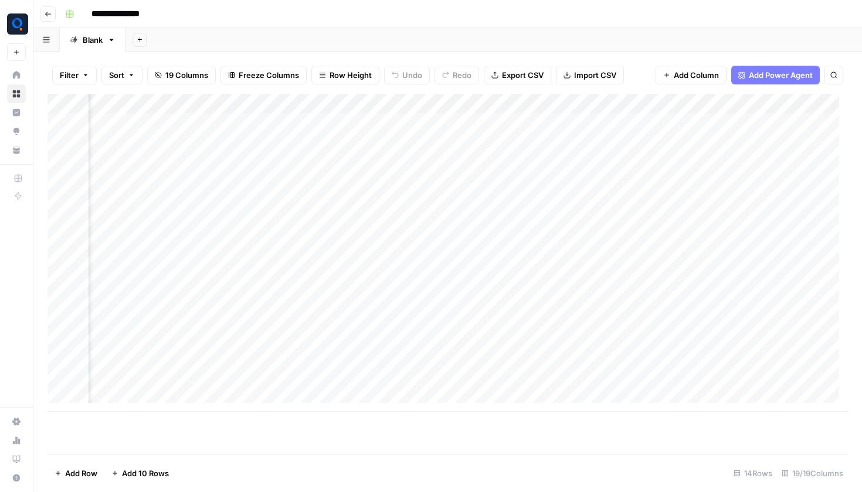
scroll to position [0, 899]
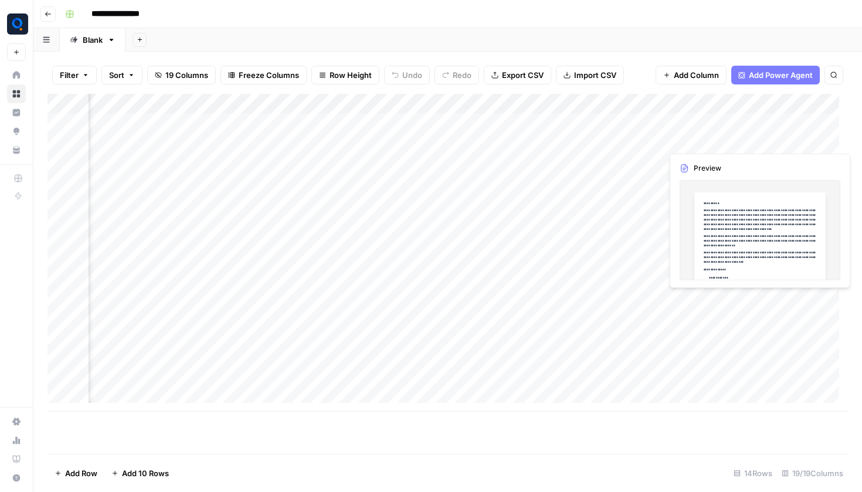
click at [718, 120] on div "Add Column" at bounding box center [447, 253] width 800 height 318
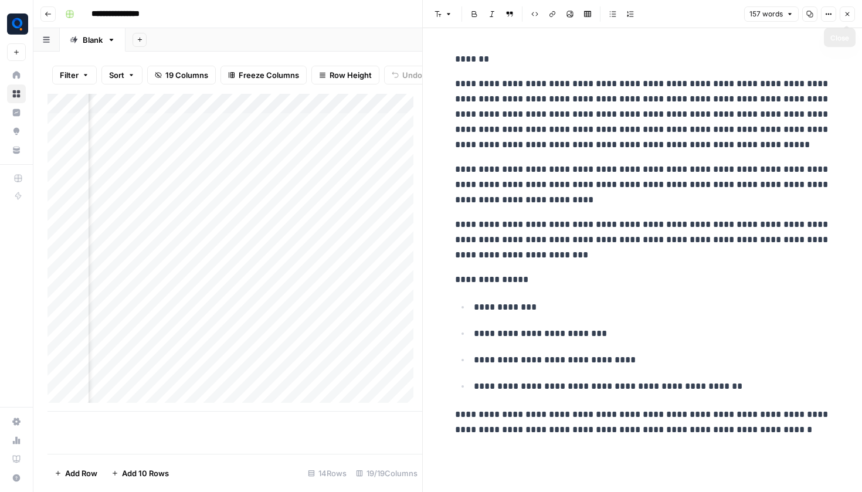
click at [848, 15] on icon "button" at bounding box center [847, 14] width 4 height 4
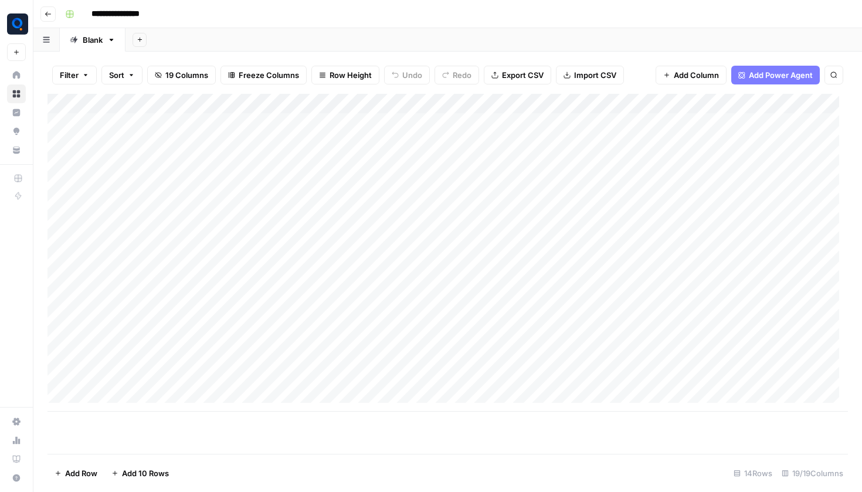
click at [141, 119] on div "Add Column" at bounding box center [447, 253] width 800 height 318
click at [555, 118] on div "Add Column" at bounding box center [447, 253] width 800 height 318
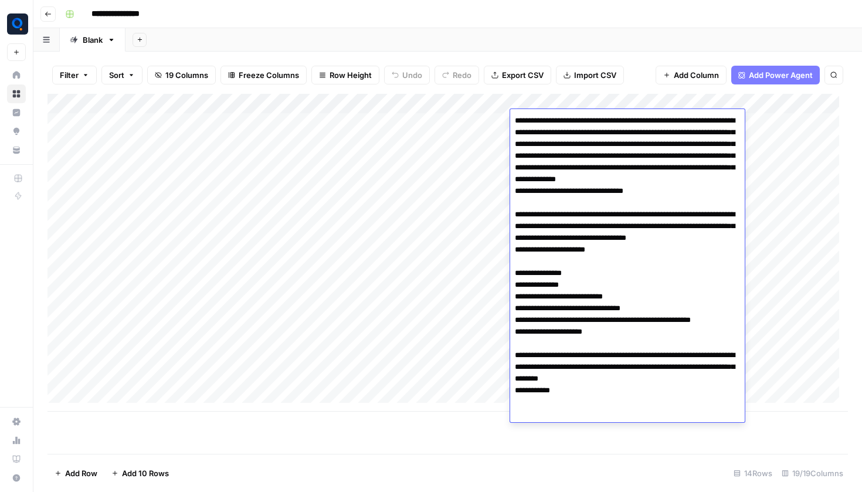
click at [555, 118] on textarea "**********" at bounding box center [627, 268] width 235 height 310
click at [541, 184] on textarea "**********" at bounding box center [627, 262] width 235 height 298
click at [455, 307] on div "Add Column" at bounding box center [447, 253] width 800 height 318
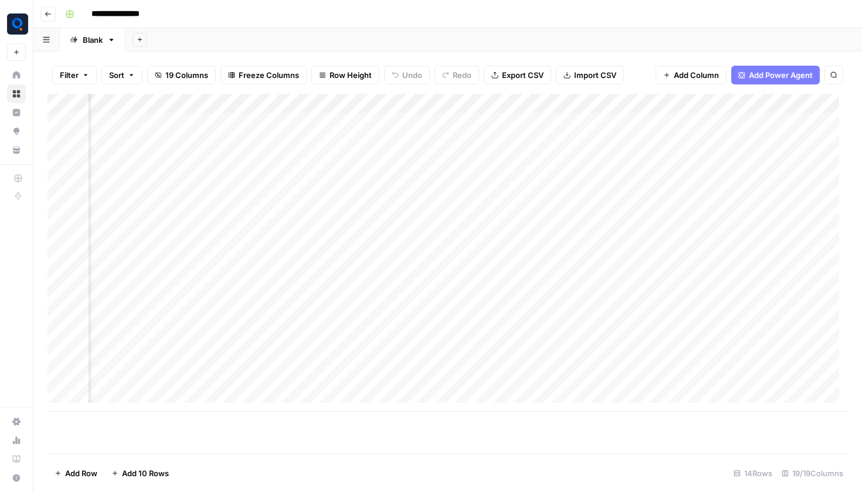
scroll to position [0, 489]
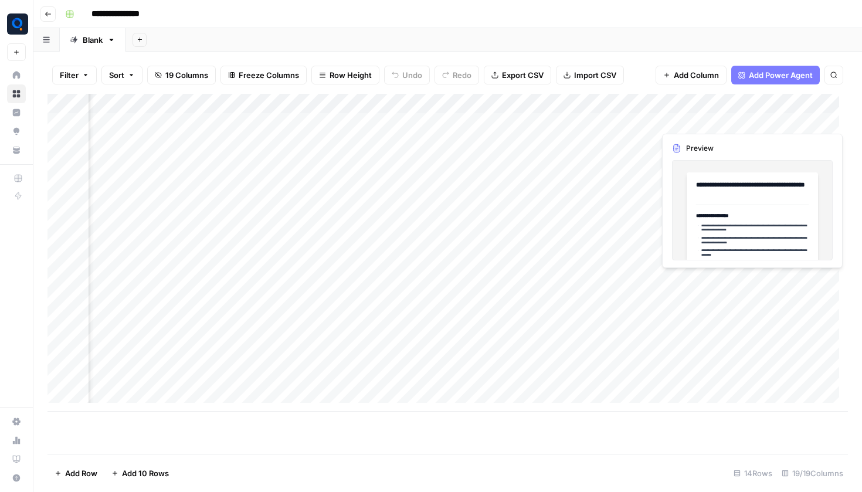
click at [702, 121] on div "Add Column" at bounding box center [447, 253] width 800 height 318
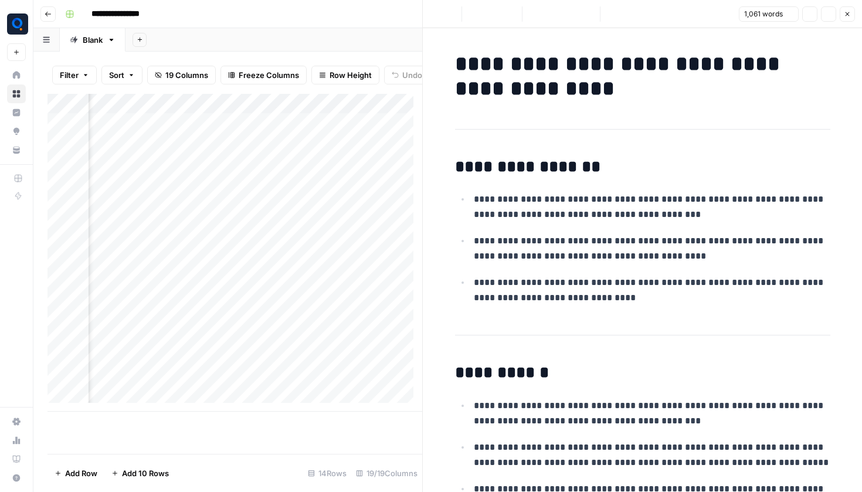
scroll to position [4094, 0]
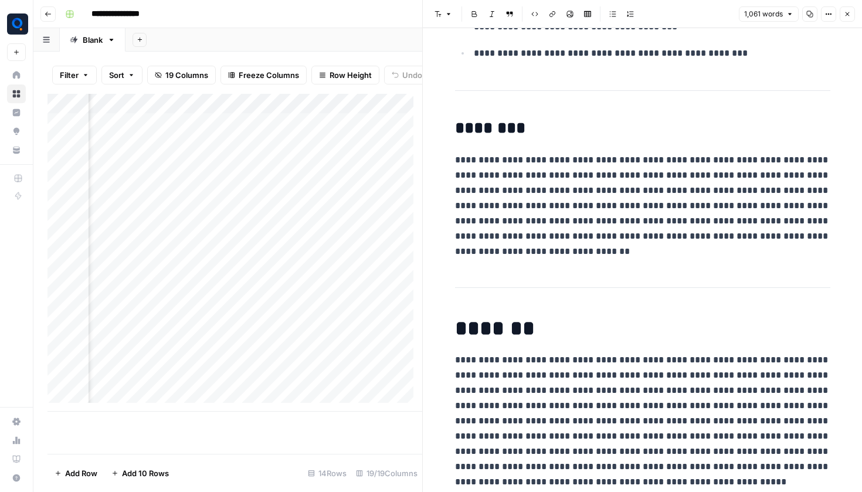
click at [536, 175] on p "**********" at bounding box center [642, 205] width 375 height 107
copy div "**********"
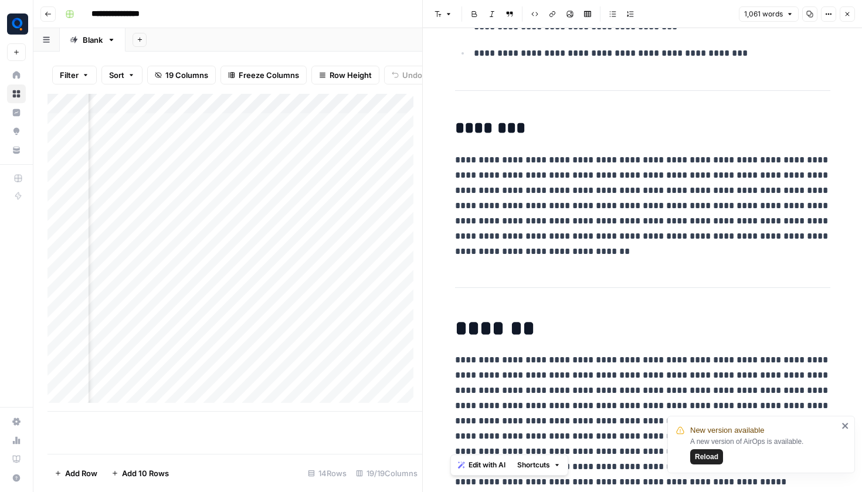
click at [852, 16] on button "Close" at bounding box center [847, 13] width 15 height 15
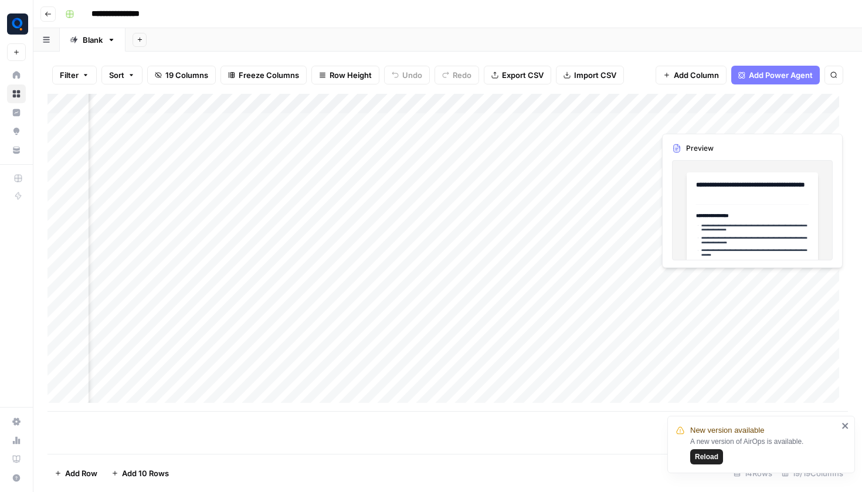
click at [713, 119] on div "Add Column" at bounding box center [447, 253] width 800 height 318
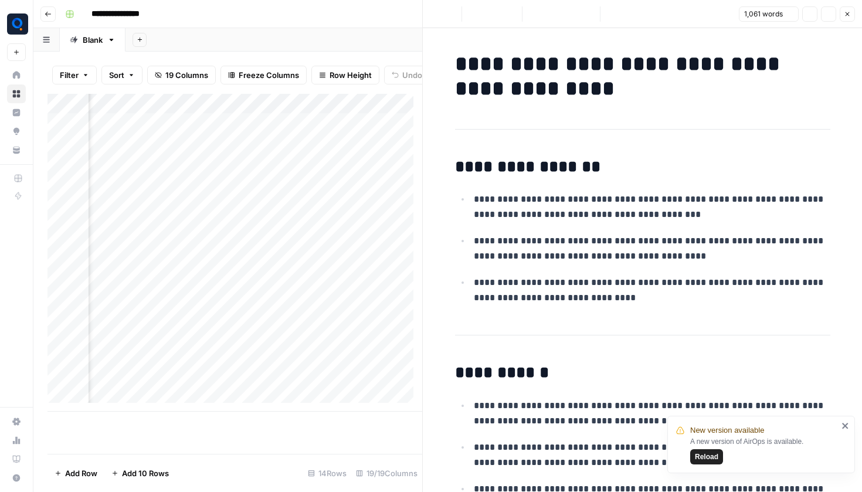
scroll to position [4094, 0]
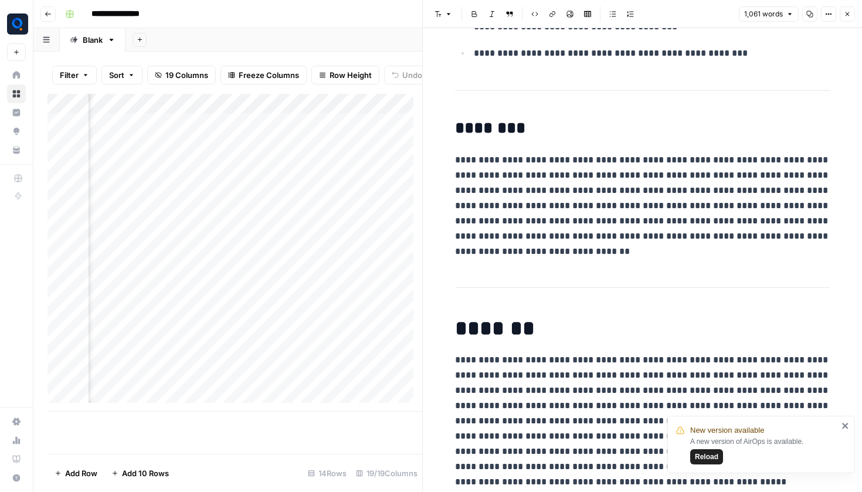
copy div "**********"
click at [847, 17] on icon "button" at bounding box center [847, 14] width 7 height 7
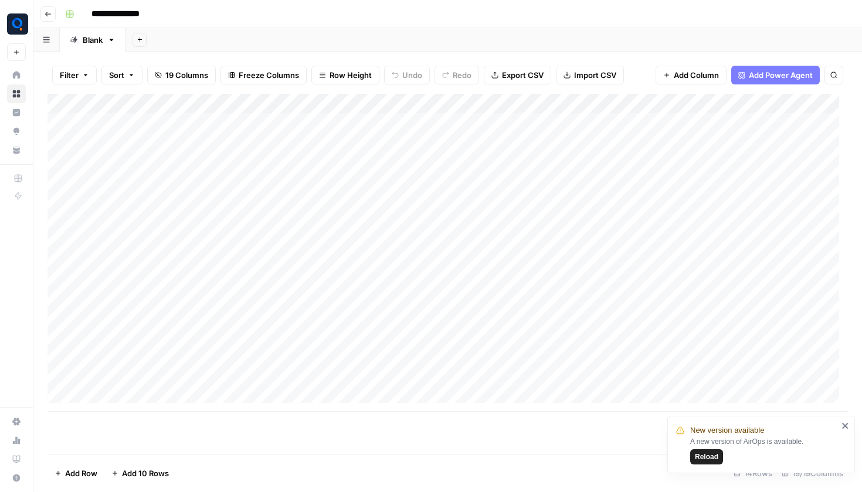
click at [148, 114] on div "Add Column" at bounding box center [447, 253] width 800 height 318
click at [148, 114] on textarea "***" at bounding box center [182, 121] width 188 height 16
click at [551, 126] on div "Add Column" at bounding box center [447, 253] width 800 height 318
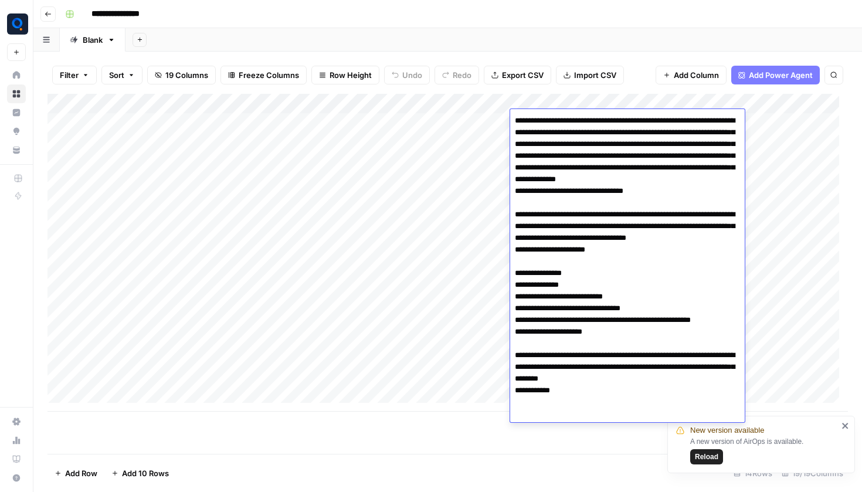
click at [515, 227] on textarea "**********" at bounding box center [627, 262] width 235 height 298
click at [701, 337] on textarea "**********" at bounding box center [627, 262] width 235 height 298
click at [737, 332] on textarea "**********" at bounding box center [627, 262] width 235 height 298
click at [739, 252] on textarea "**********" at bounding box center [627, 262] width 235 height 298
click at [520, 227] on textarea "**********" at bounding box center [627, 262] width 235 height 298
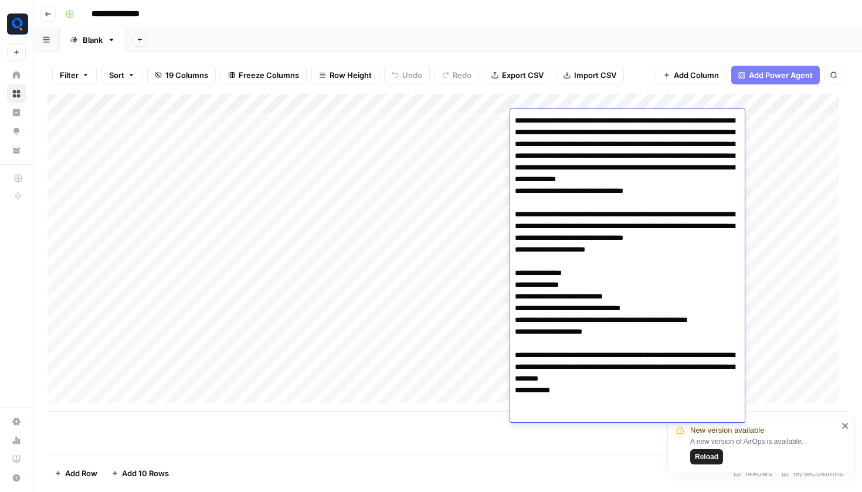
type textarea "**********"
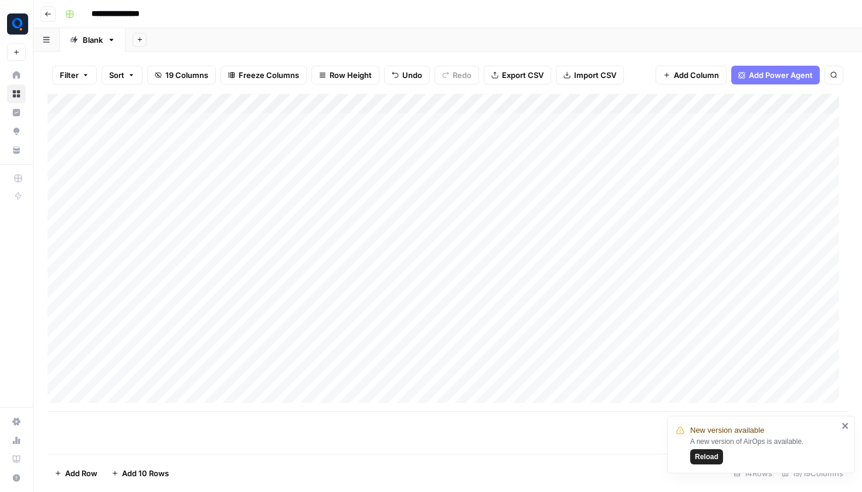
click at [458, 261] on div "Add Column" at bounding box center [447, 253] width 800 height 318
click at [419, 116] on div "Add Column" at bounding box center [447, 253] width 800 height 318
click at [423, 120] on div "Add Column" at bounding box center [447, 253] width 800 height 318
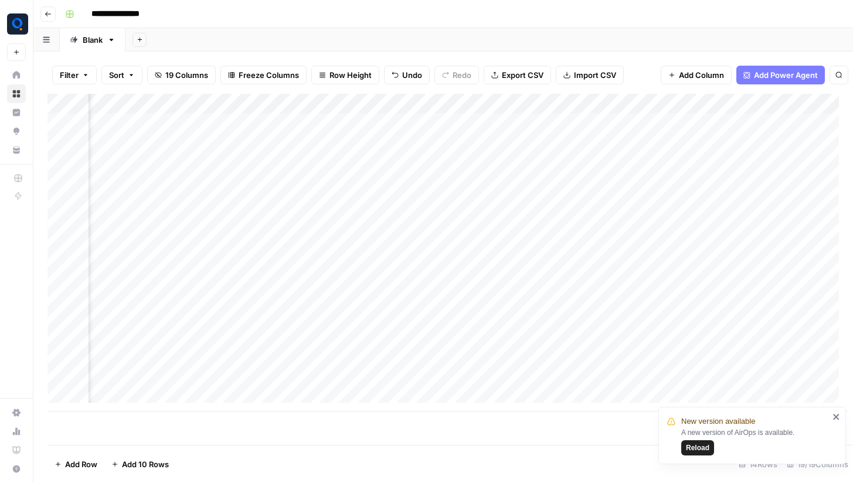
click at [423, 120] on div at bounding box center [421, 120] width 107 height 22
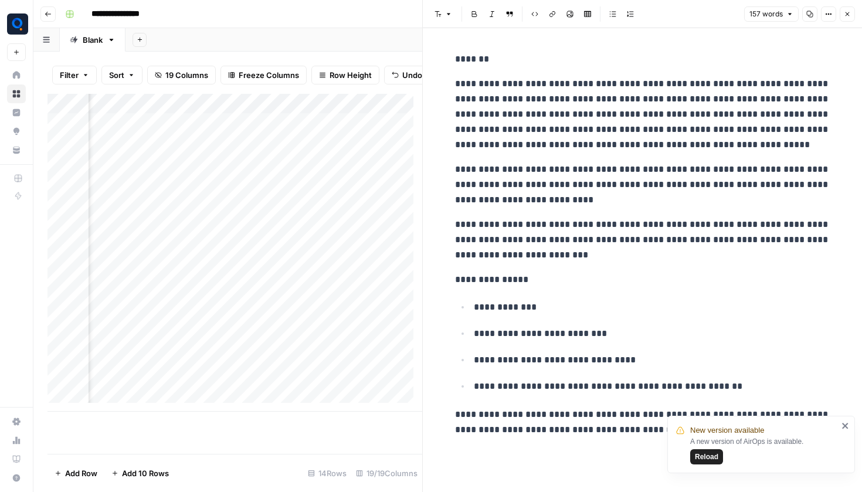
click at [592, 247] on p "**********" at bounding box center [642, 240] width 375 height 46
copy div "**********"
click at [553, 186] on p "**********" at bounding box center [642, 185] width 375 height 46
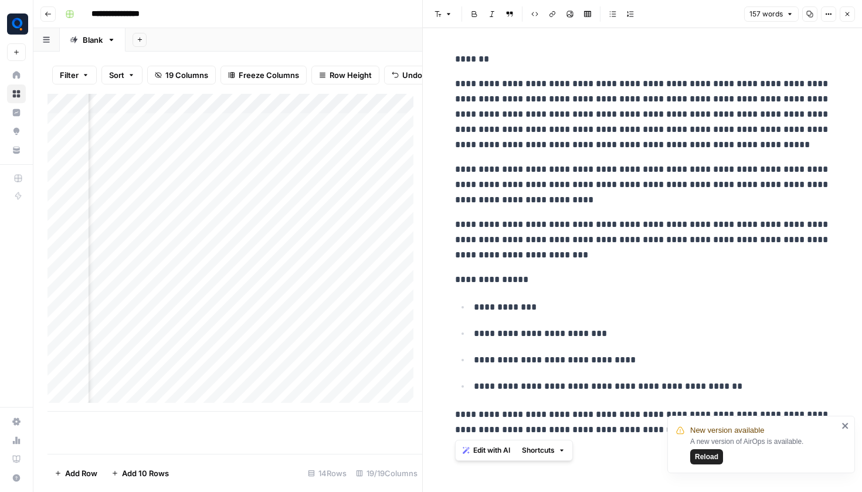
copy div "**********"
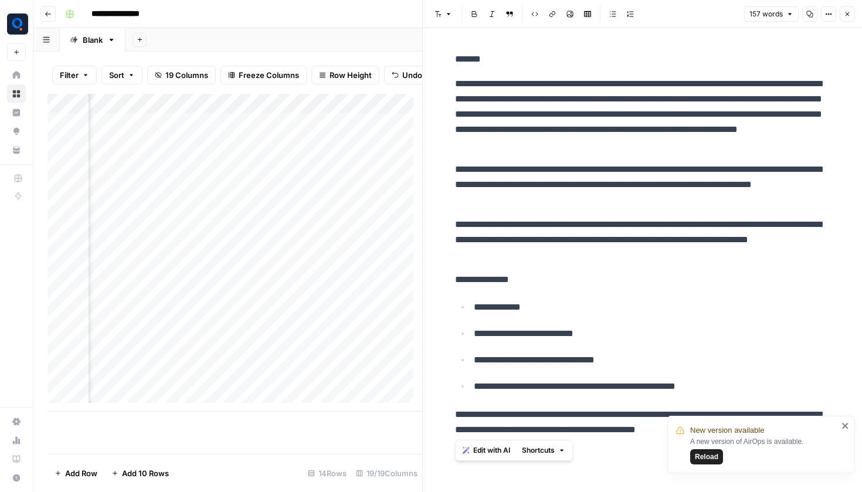
click at [843, 13] on button "Close" at bounding box center [847, 13] width 15 height 15
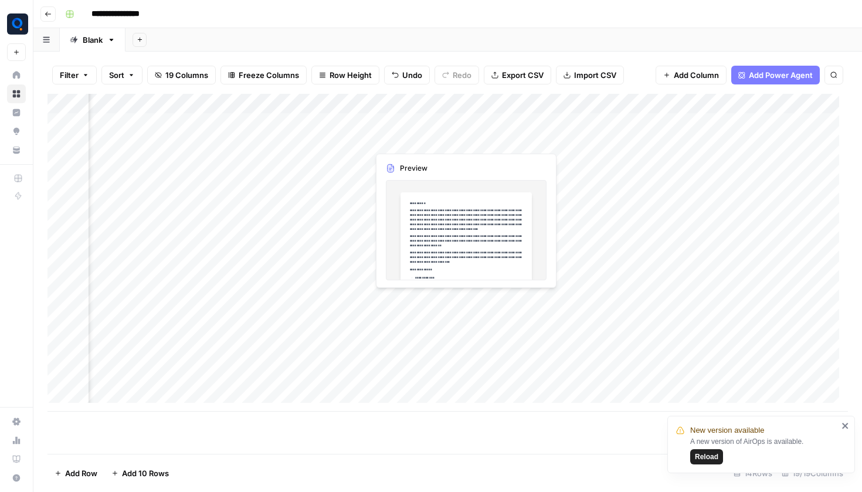
click at [433, 141] on div "Add Column" at bounding box center [447, 253] width 800 height 318
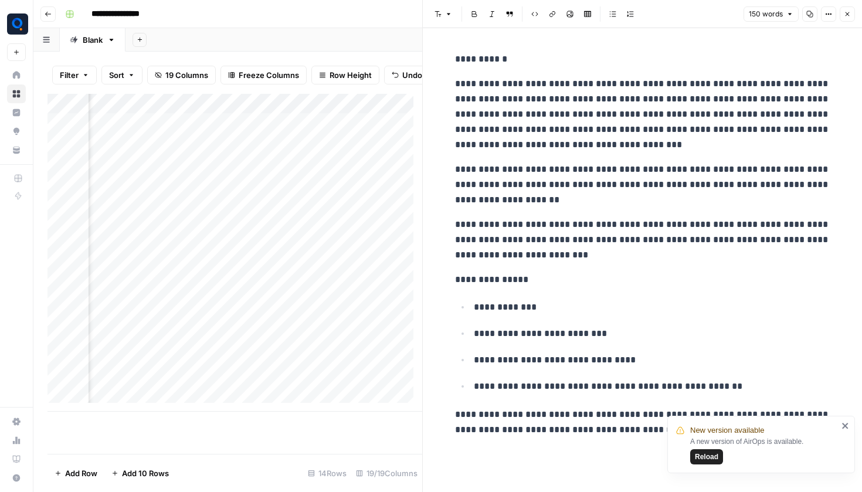
scroll to position [0, 926]
click at [849, 17] on icon "button" at bounding box center [847, 14] width 7 height 7
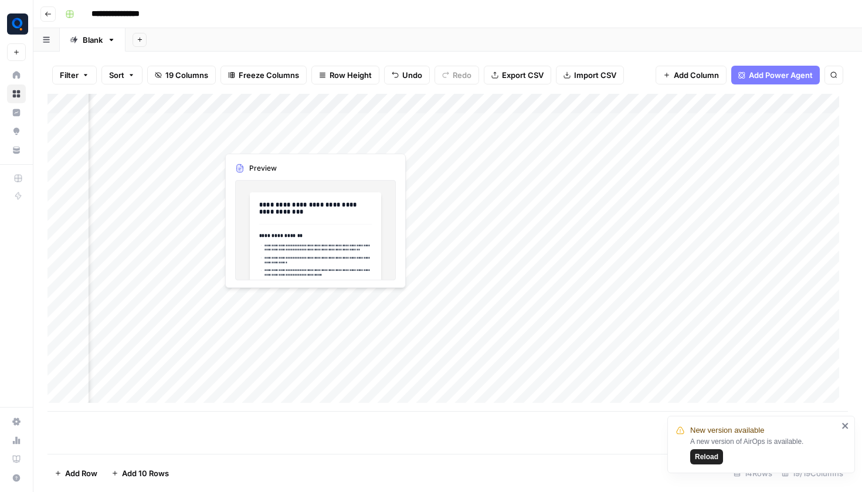
click at [264, 142] on div "Add Column" at bounding box center [447, 253] width 800 height 318
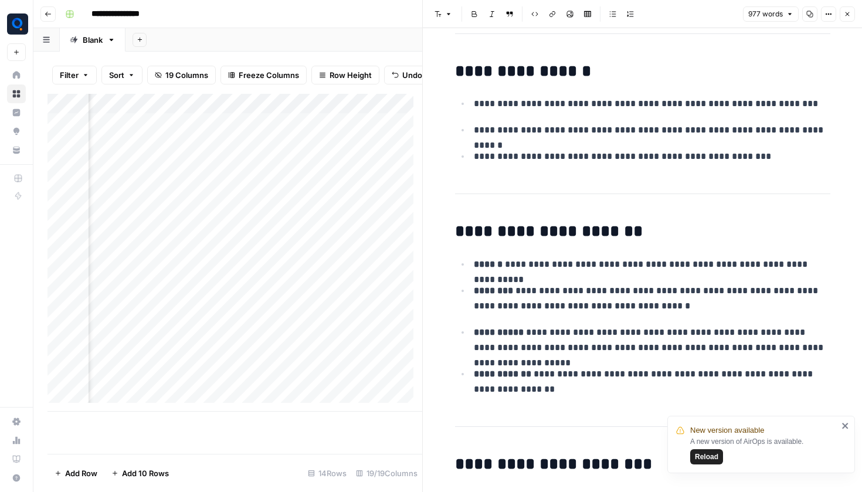
scroll to position [885, 0]
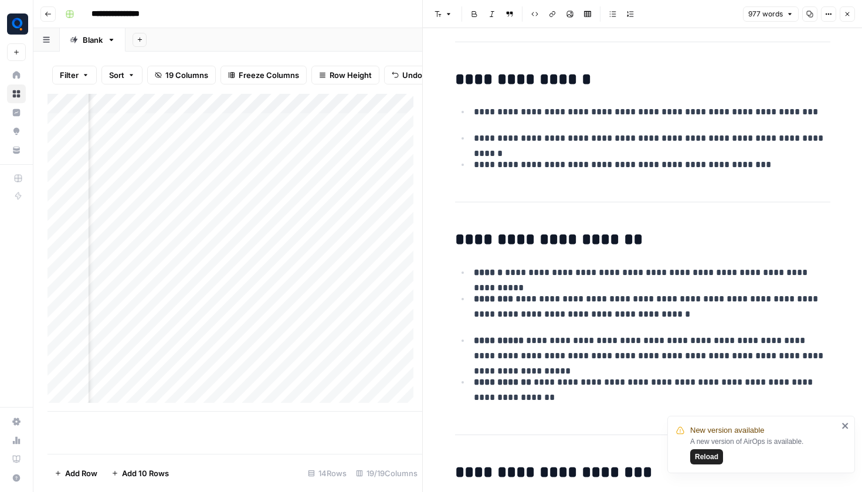
click at [536, 291] on p "**********" at bounding box center [652, 307] width 356 height 32
copy div "**********"
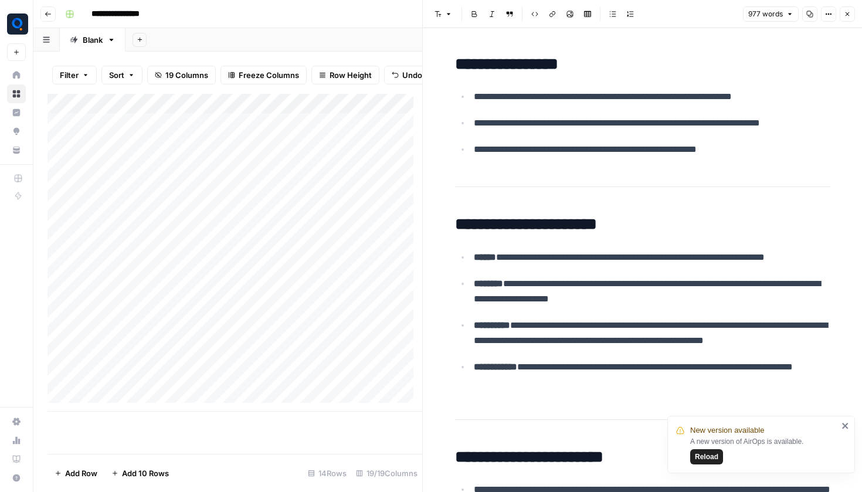
scroll to position [0, 0]
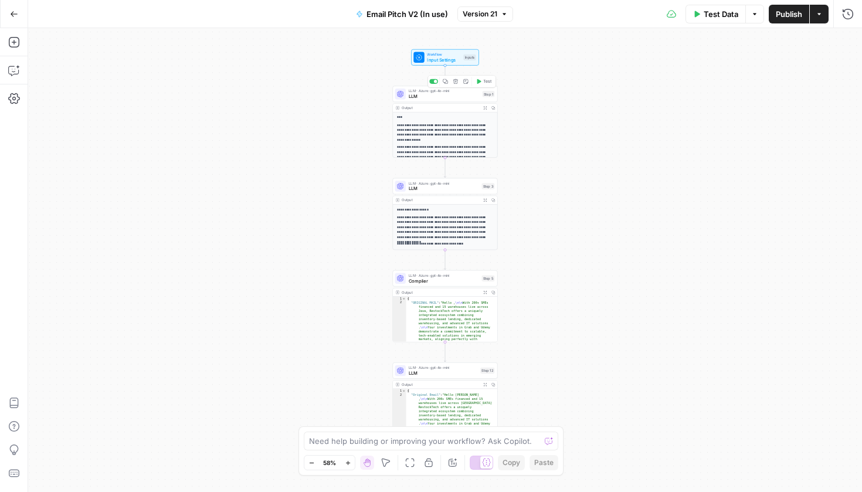
click at [461, 97] on span "LLM" at bounding box center [444, 96] width 71 height 7
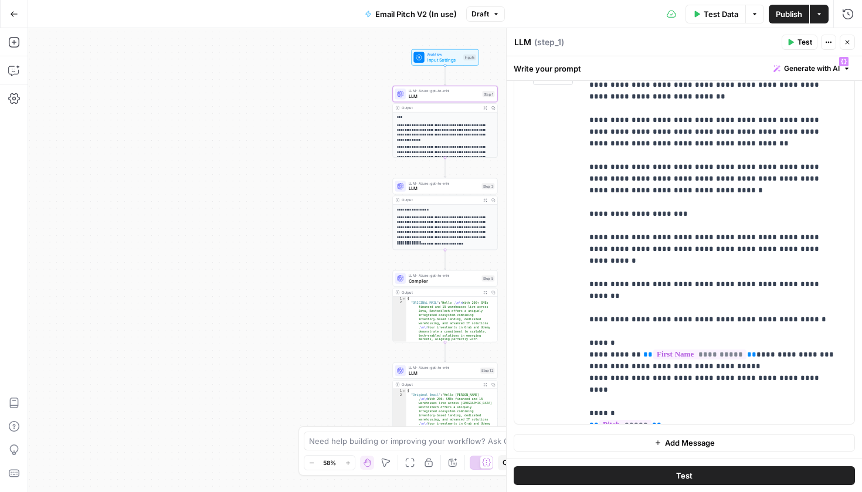
scroll to position [553, 0]
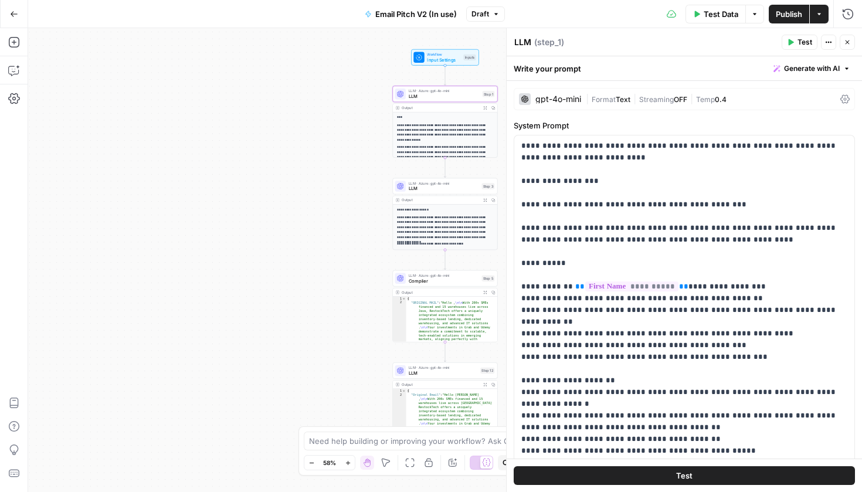
scroll to position [553, 0]
